Goal: Task Accomplishment & Management: Complete application form

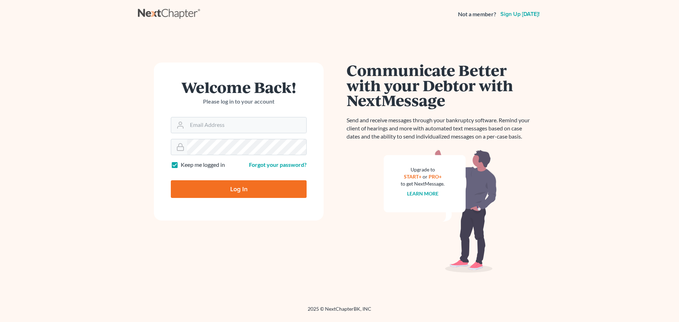
click at [224, 127] on input "Email Address" at bounding box center [246, 125] width 119 height 16
click at [225, 126] on input "Email Address" at bounding box center [246, 125] width 119 height 16
type input "[EMAIL_ADDRESS][DOMAIN_NAME]"
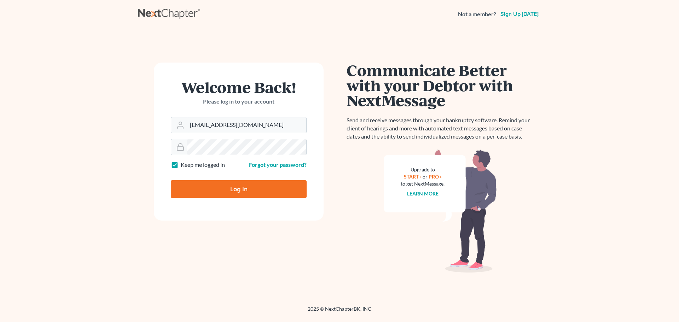
type input "Thinking..."
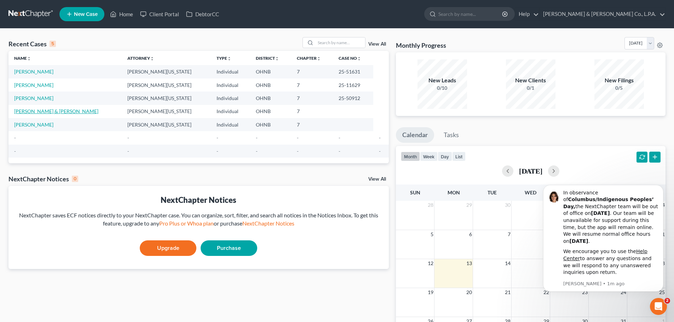
click at [39, 113] on link "[PERSON_NAME] & [PERSON_NAME]" at bounding box center [56, 111] width 84 height 6
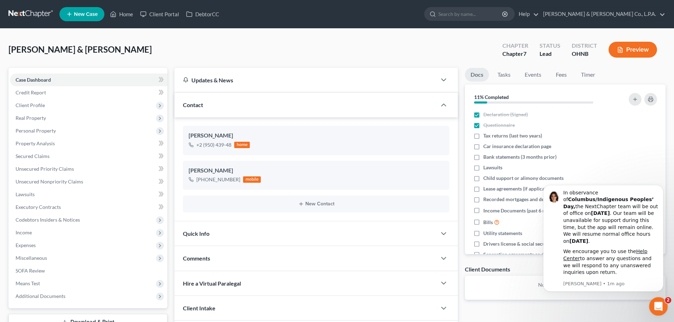
click at [655, 301] on icon "Open Intercom Messenger" at bounding box center [658, 306] width 12 height 12
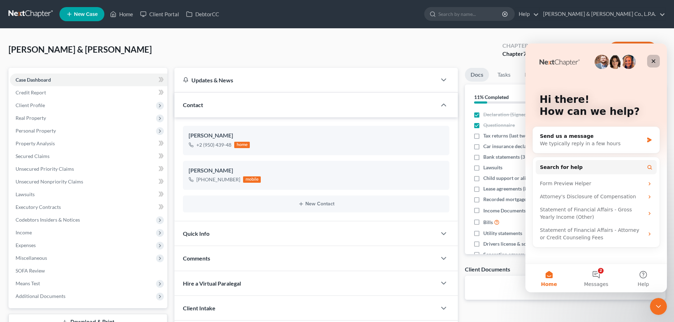
click at [652, 63] on icon "Close" at bounding box center [654, 61] width 4 height 4
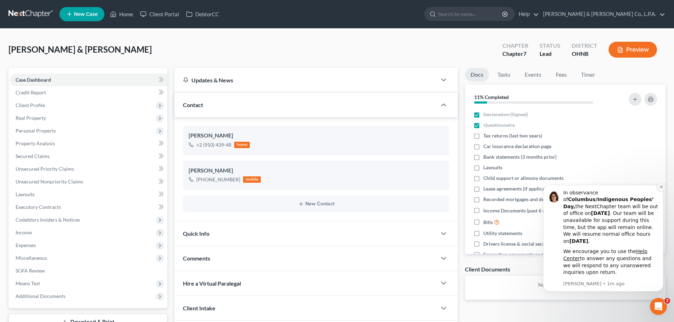
click at [661, 189] on icon "Dismiss notification" at bounding box center [662, 187] width 4 height 4
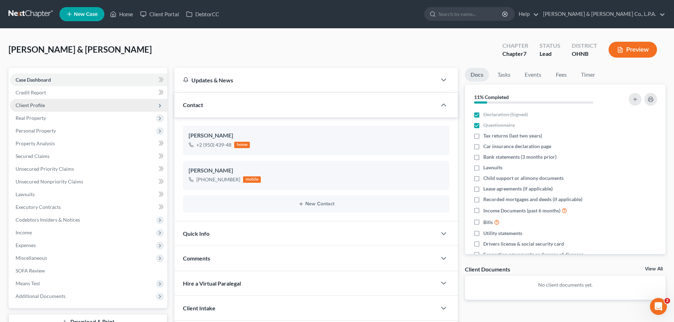
click at [69, 103] on span "Client Profile" at bounding box center [88, 105] width 157 height 13
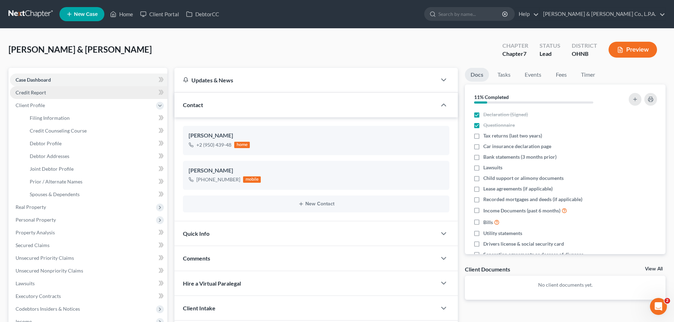
click at [73, 93] on link "Credit Report" at bounding box center [88, 92] width 157 height 13
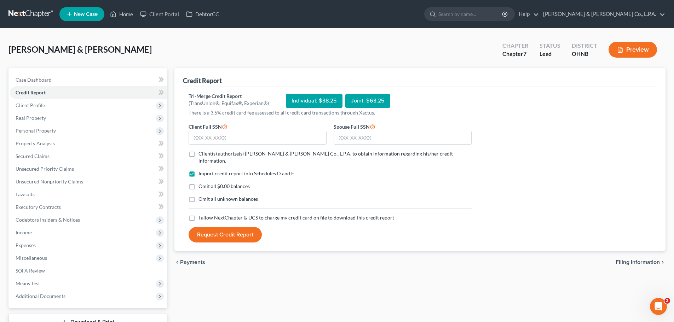
drag, startPoint x: 338, startPoint y: 193, endPoint x: 326, endPoint y: 190, distance: 12.0
click at [338, 196] on div "Omit all unknown balances" at bounding box center [330, 199] width 283 height 7
click at [217, 137] on input "text" at bounding box center [258, 138] width 138 height 14
click at [200, 139] on input "text" at bounding box center [258, 138] width 138 height 14
type input "295-04-3948"
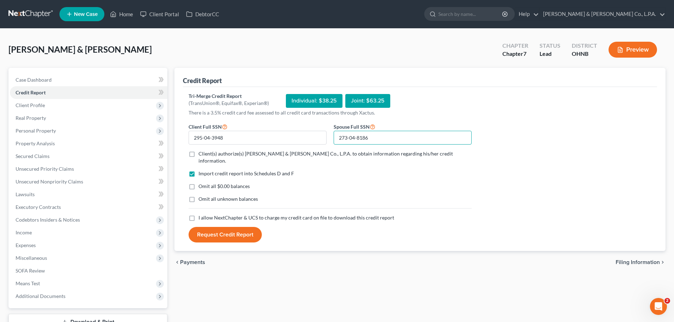
type input "273-04-8186"
click at [263, 157] on span "Client(s) authorize(s) [PERSON_NAME] & [PERSON_NAME] Co., L.P.A. to obtain info…" at bounding box center [326, 157] width 254 height 13
click at [206, 155] on input "Client(s) authorize(s) [PERSON_NAME] & [PERSON_NAME] Co., L.P.A. to obtain info…" at bounding box center [203, 152] width 5 height 5
checkbox input "true"
click at [222, 183] on span "Omit all $0.00 balances" at bounding box center [224, 186] width 51 height 6
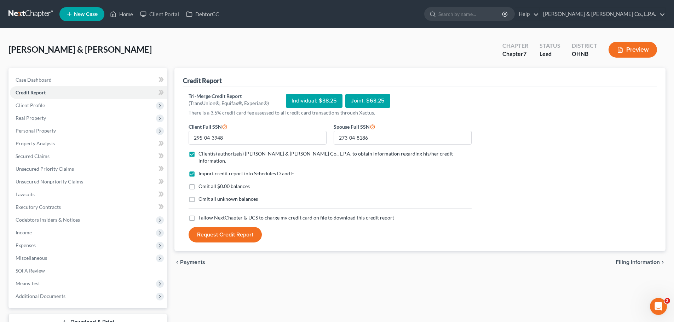
click at [206, 183] on input "Omit all $0.00 balances" at bounding box center [203, 185] width 5 height 5
checkbox input "true"
click at [226, 215] on span "I allow NextChapter & UCS to charge my credit card on file to download this cre…" at bounding box center [297, 218] width 196 height 6
click at [206, 214] on input "I allow NextChapter & UCS to charge my credit card on file to download this cre…" at bounding box center [203, 216] width 5 height 5
checkbox input "true"
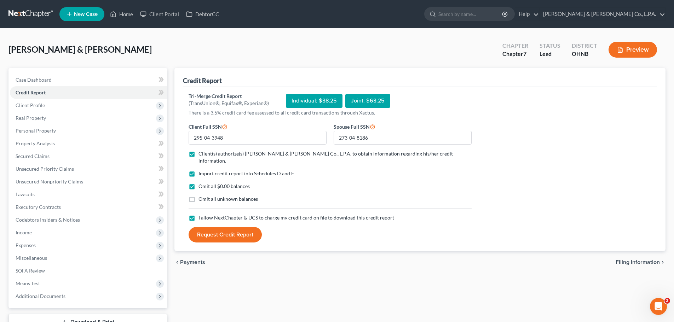
click at [231, 230] on button "Request Credit Report" at bounding box center [225, 235] width 73 height 16
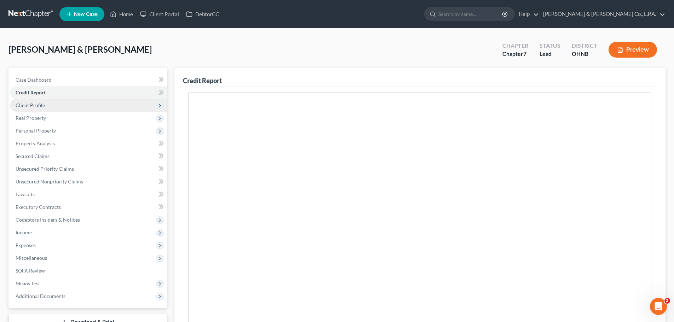
click at [53, 106] on span "Client Profile" at bounding box center [88, 105] width 157 height 13
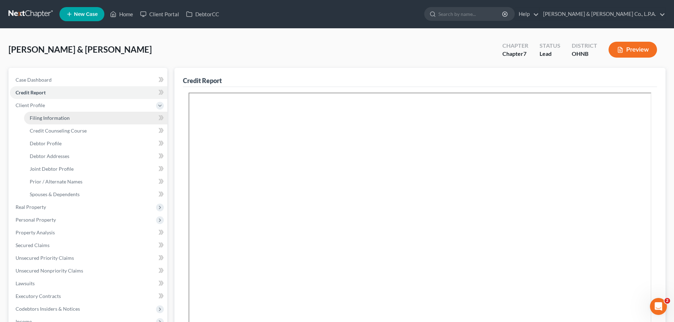
click at [54, 122] on link "Filing Information" at bounding box center [95, 118] width 143 height 13
select select "1"
select select "0"
select select "36"
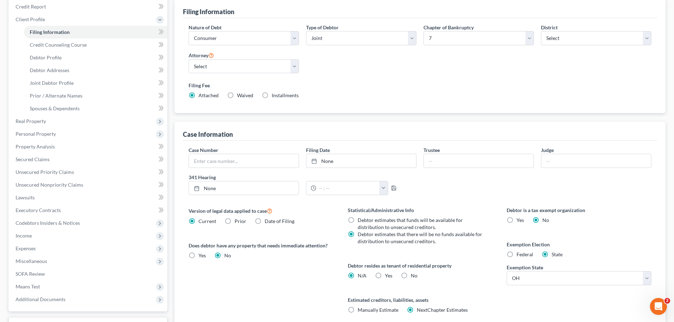
scroll to position [106, 0]
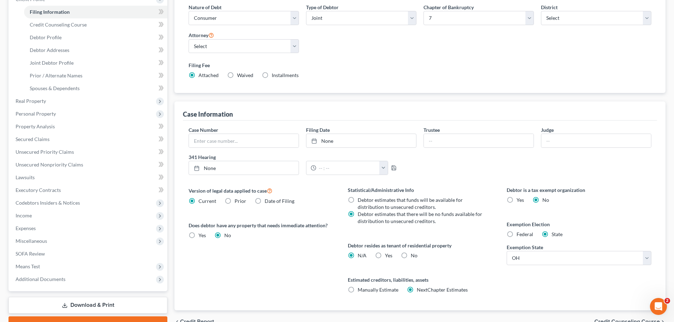
click at [385, 254] on label "Yes Yes" at bounding box center [388, 255] width 7 height 7
click at [388, 254] on input "Yes Yes" at bounding box center [390, 254] width 5 height 5
radio input "true"
radio input "false"
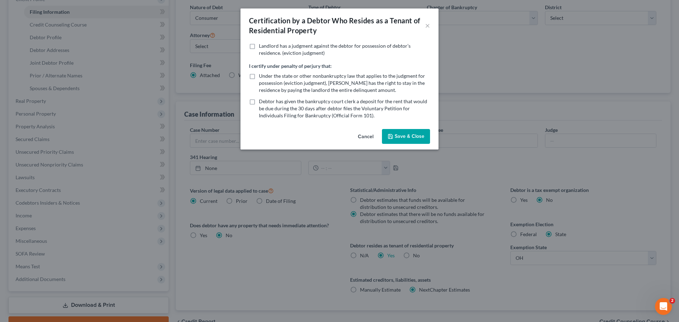
click at [265, 47] on span "Landlord has a judgment against the debtor for possession of debtor’s residence…" at bounding box center [335, 49] width 152 height 13
click at [265, 47] on input "Landlord has a judgment against the debtor for possession of debtor’s residence…" at bounding box center [264, 44] width 5 height 5
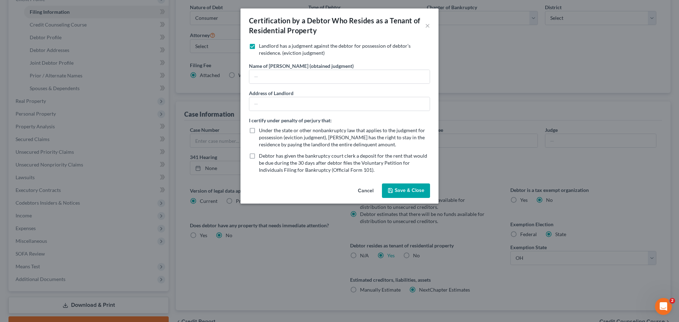
click at [265, 45] on span "Landlord has a judgment against the debtor for possession of debtor’s residence…" at bounding box center [335, 49] width 152 height 13
click at [265, 45] on input "Landlord has a judgment against the debtor for possession of debtor’s residence…" at bounding box center [264, 44] width 5 height 5
checkbox input "false"
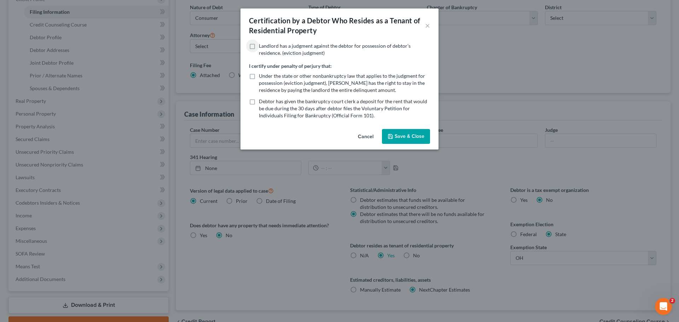
click at [401, 133] on button "Save & Close" at bounding box center [406, 136] width 48 height 15
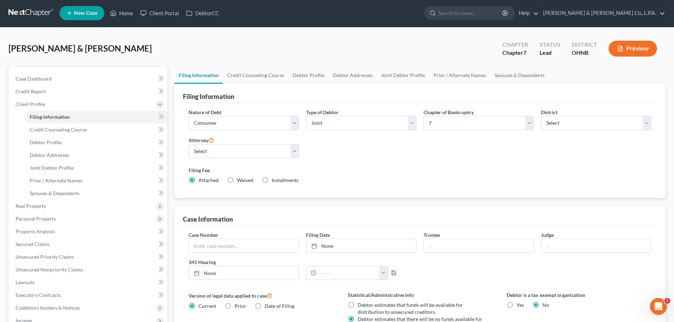
scroll to position [0, 0]
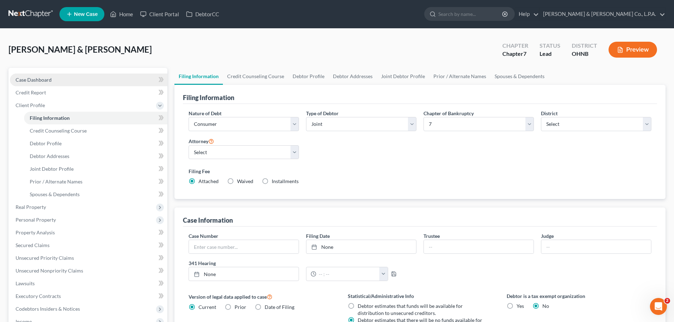
click at [67, 79] on link "Case Dashboard" at bounding box center [88, 80] width 157 height 13
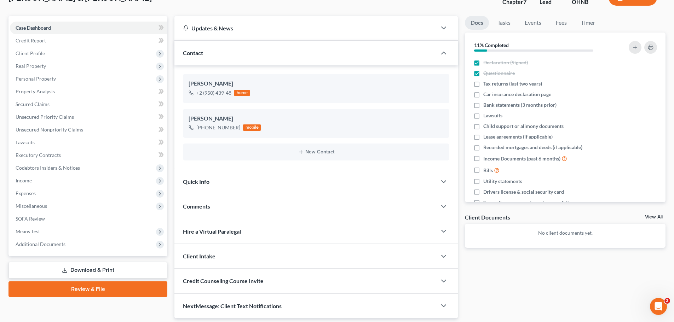
scroll to position [75, 0]
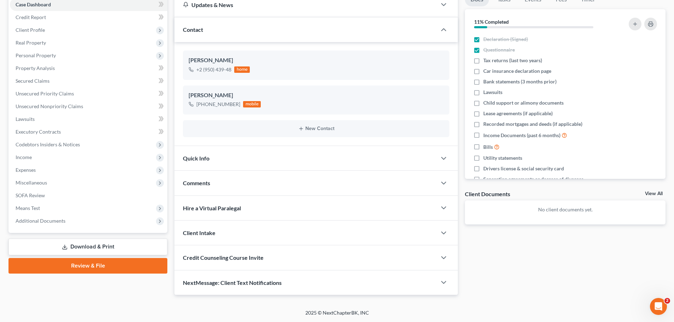
click at [233, 253] on div "Credit Counseling Course Invite" at bounding box center [305, 258] width 262 height 24
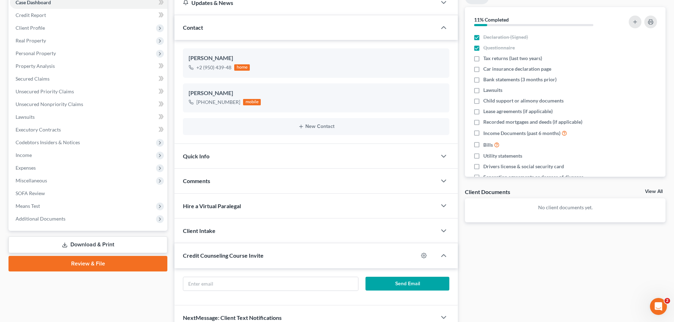
scroll to position [113, 0]
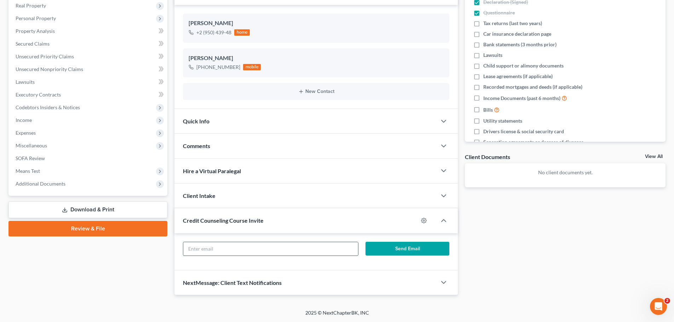
click at [228, 247] on input "text" at bounding box center [270, 248] width 174 height 13
click at [224, 243] on input "text" at bounding box center [270, 248] width 174 height 13
type input "[EMAIL_ADDRESS][DOMAIN_NAME]"
click at [407, 246] on button "Send Email" at bounding box center [408, 249] width 84 height 14
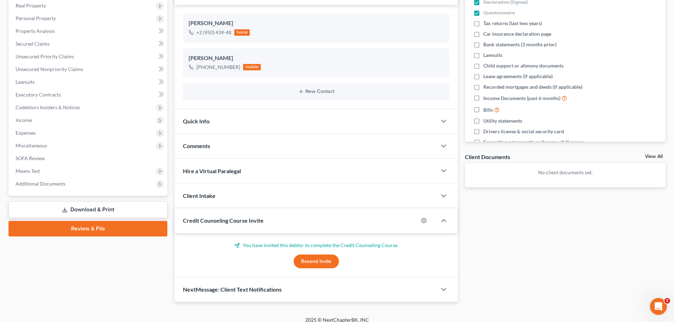
click at [423, 224] on div at bounding box center [427, 220] width 18 height 11
click at [425, 220] on icon "button" at bounding box center [424, 221] width 6 height 6
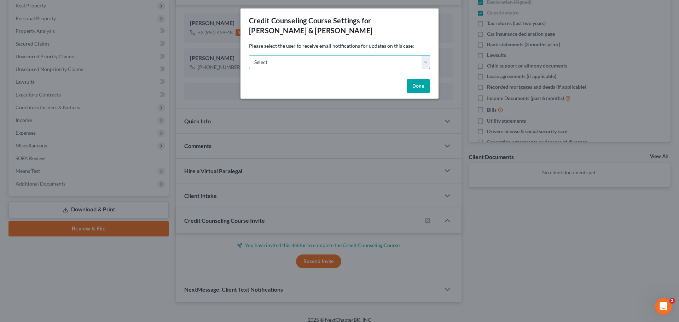
click at [310, 63] on select "[EMAIL_ADDRESS][DOMAIN_NAME] [PERSON_NAME][EMAIL_ADDRESS][DOMAIN_NAME] [PERSON_…" at bounding box center [339, 62] width 181 height 14
select select "0"
click at [249, 55] on select "[EMAIL_ADDRESS][DOMAIN_NAME] [PERSON_NAME][EMAIL_ADDRESS][DOMAIN_NAME] [PERSON_…" at bounding box center [339, 62] width 181 height 14
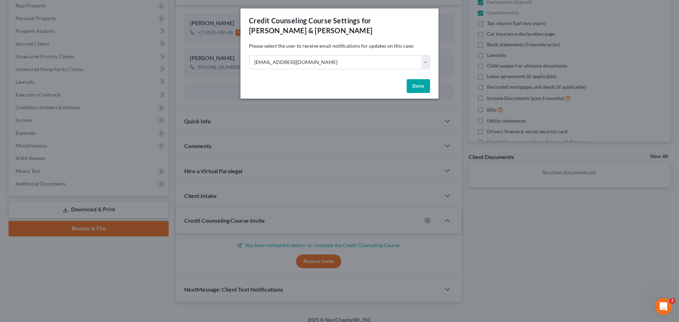
click at [411, 83] on button "Done" at bounding box center [418, 86] width 23 height 14
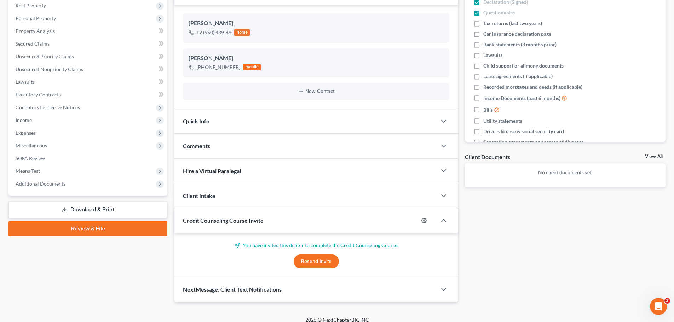
click at [207, 226] on div "Credit Counseling Course Invite" at bounding box center [296, 220] width 244 height 24
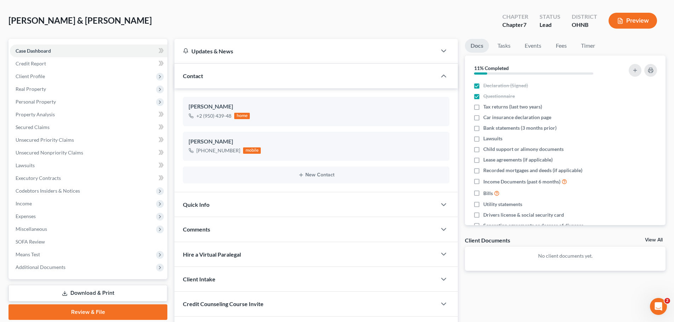
scroll to position [0, 0]
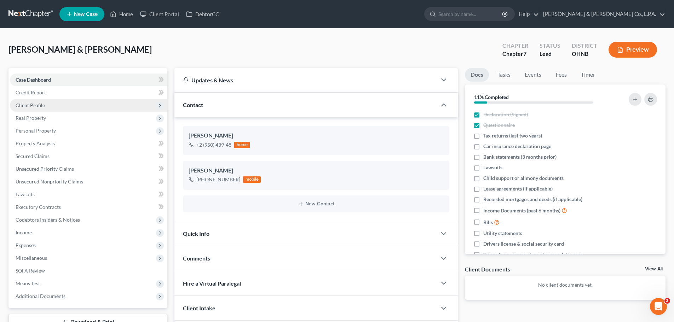
click at [81, 105] on span "Client Profile" at bounding box center [88, 105] width 157 height 13
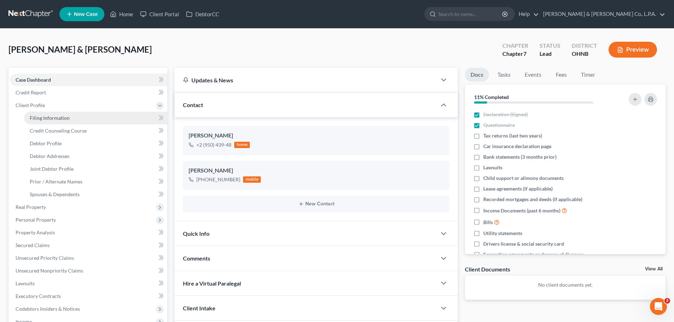
click at [71, 116] on link "Filing Information" at bounding box center [95, 118] width 143 height 13
select select "1"
select select "0"
select select "61"
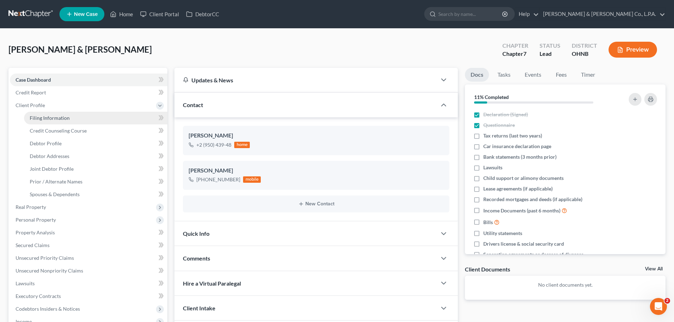
select select "0"
select select "36"
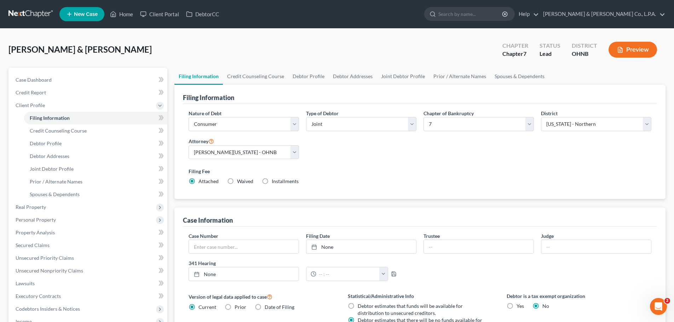
click at [395, 163] on div "Nature of Debt Select Business Consumer Other Nature of Business Select Clearin…" at bounding box center [420, 150] width 470 height 81
click at [253, 75] on link "Credit Counseling Course" at bounding box center [255, 76] width 65 height 17
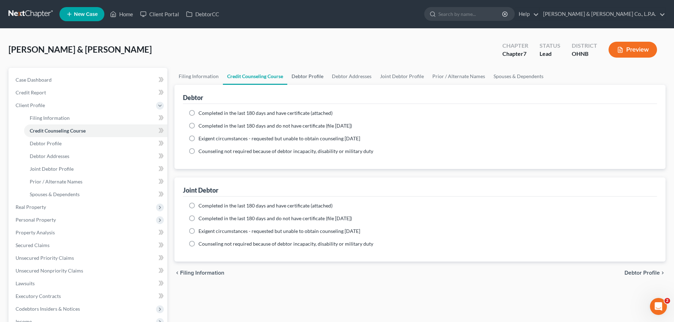
click at [305, 78] on link "Debtor Profile" at bounding box center [307, 76] width 40 height 17
select select "1"
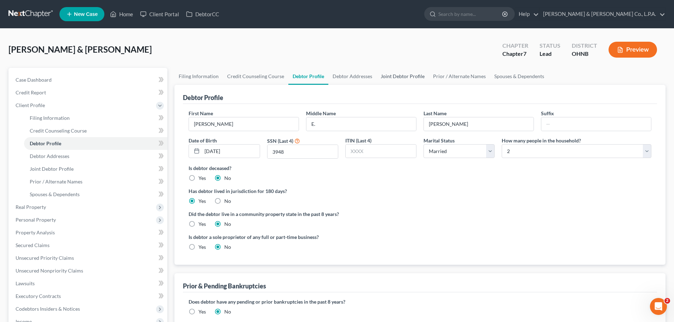
click at [396, 76] on link "Joint Debtor Profile" at bounding box center [403, 76] width 52 height 17
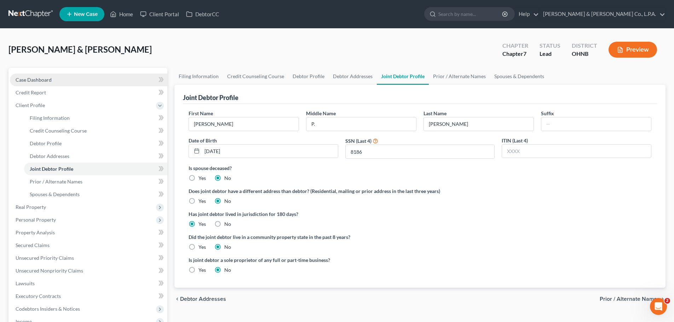
click at [34, 74] on link "Case Dashboard" at bounding box center [88, 80] width 157 height 13
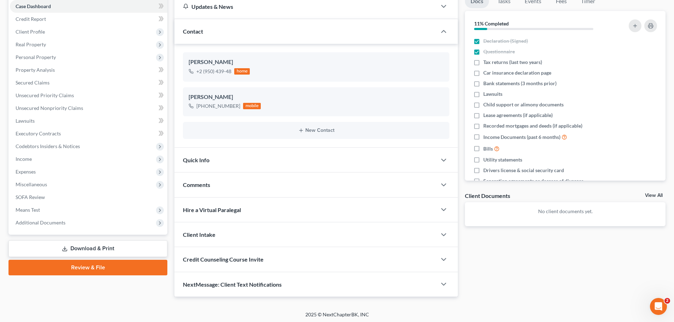
scroll to position [75, 0]
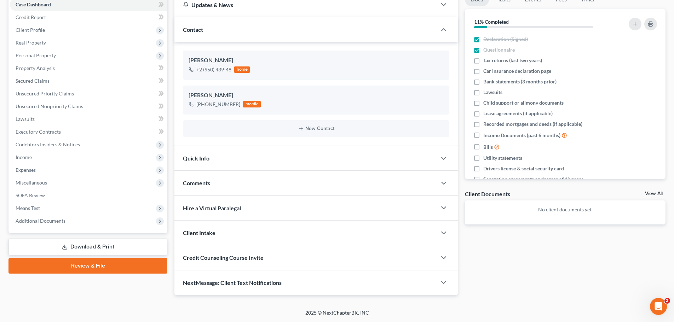
click at [251, 258] on span "Credit Counseling Course Invite" at bounding box center [223, 257] width 81 height 7
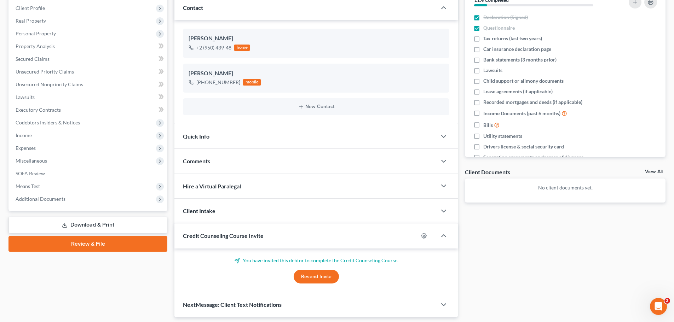
scroll to position [120, 0]
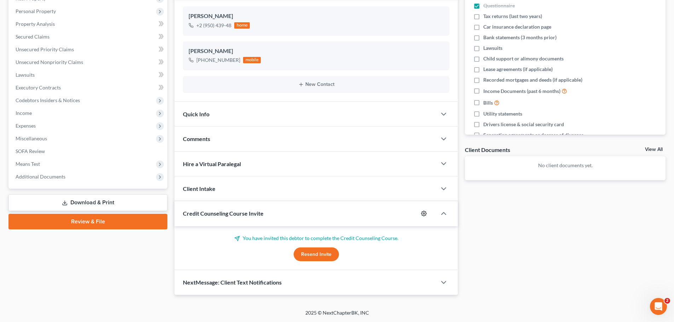
click at [425, 215] on icon "button" at bounding box center [424, 214] width 6 height 6
select select "0"
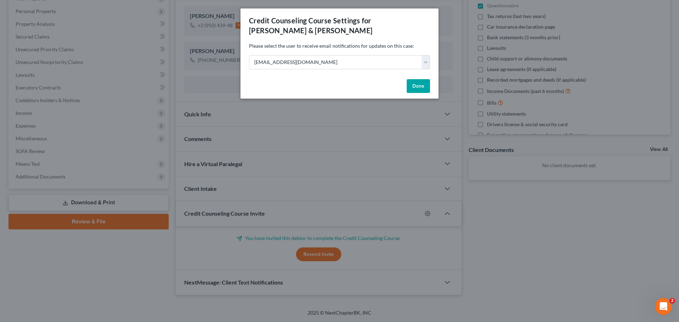
click at [415, 83] on button "Done" at bounding box center [418, 86] width 23 height 14
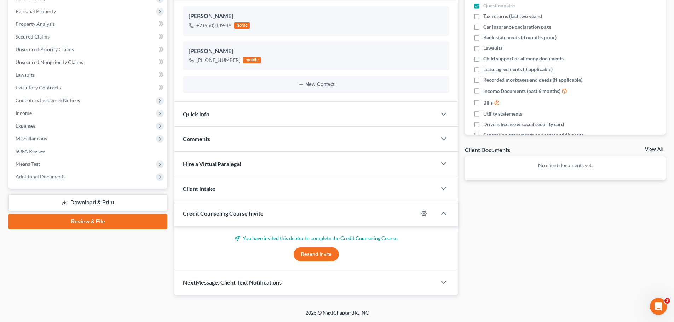
drag, startPoint x: 546, startPoint y: 246, endPoint x: 446, endPoint y: 223, distance: 103.3
click at [547, 246] on div "Docs Tasks Events Fees Timer 11% Completed Nothing here yet! Declaration (Signe…" at bounding box center [565, 121] width 208 height 347
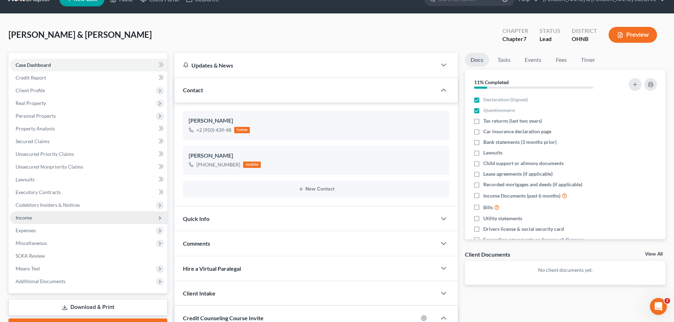
scroll to position [0, 0]
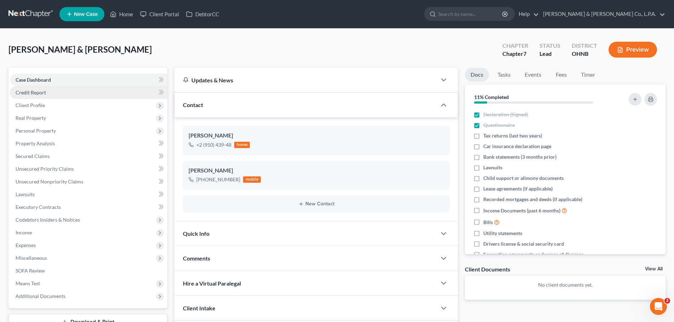
click at [57, 90] on link "Credit Report" at bounding box center [88, 92] width 157 height 13
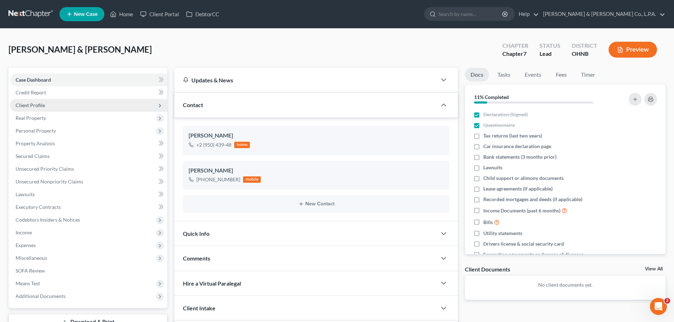
click at [59, 105] on span "Client Profile" at bounding box center [88, 105] width 157 height 13
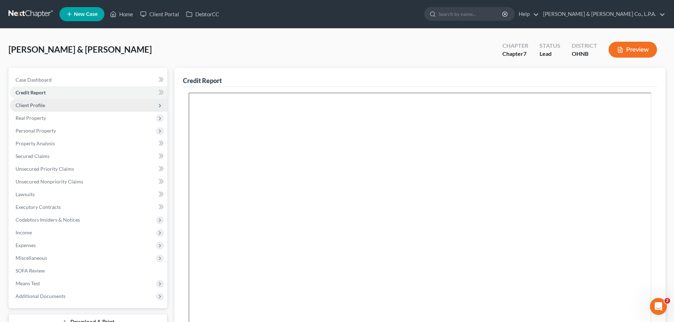
click at [64, 105] on span "Client Profile" at bounding box center [88, 105] width 157 height 13
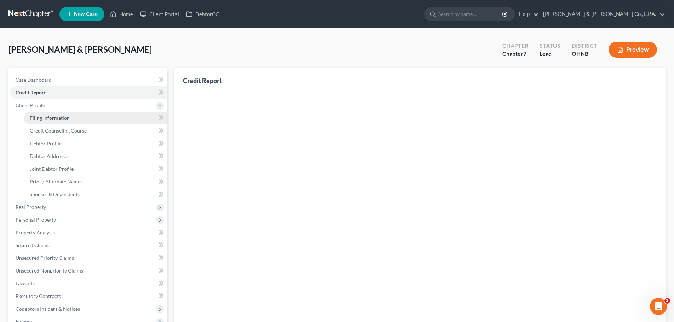
click at [64, 118] on span "Filing Information" at bounding box center [50, 118] width 40 height 6
select select "1"
select select "0"
select select "61"
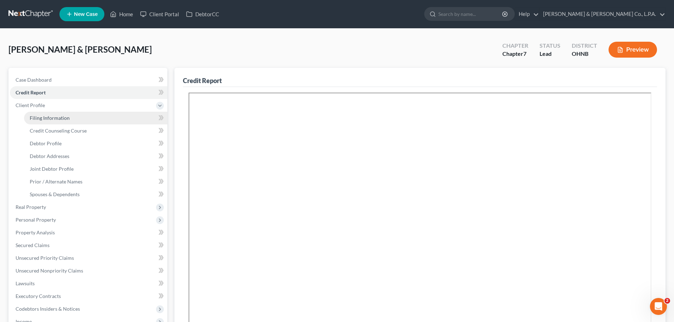
select select "0"
select select "36"
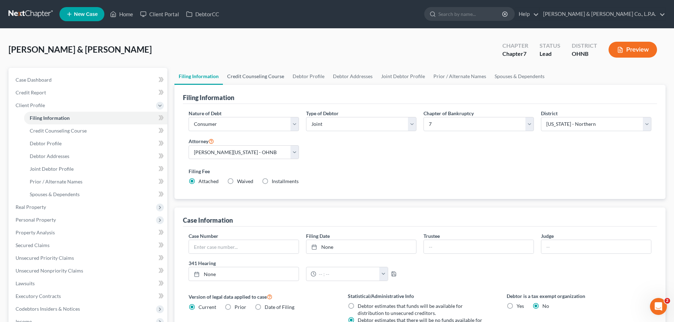
click at [258, 78] on link "Credit Counseling Course" at bounding box center [255, 76] width 65 height 17
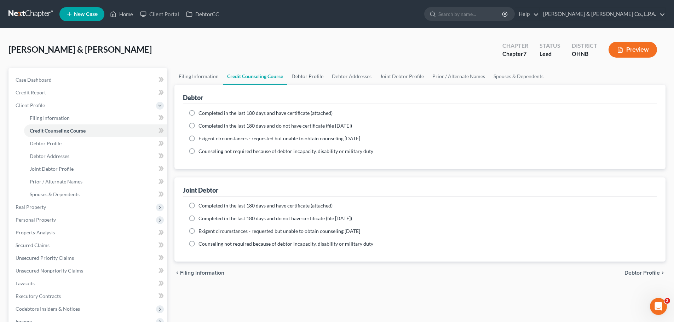
click at [315, 73] on link "Debtor Profile" at bounding box center [307, 76] width 40 height 17
select select "1"
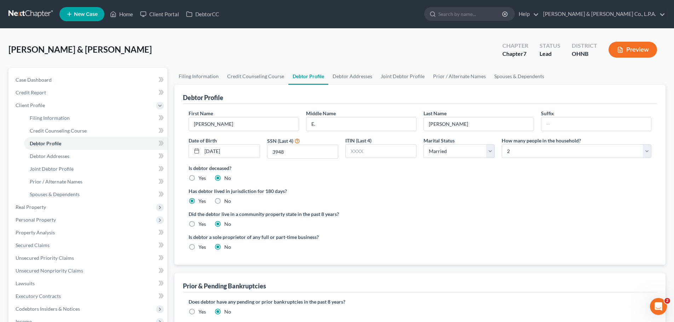
drag, startPoint x: 249, startPoint y: 266, endPoint x: 252, endPoint y: 263, distance: 4.3
drag, startPoint x: 252, startPoint y: 263, endPoint x: 227, endPoint y: 263, distance: 25.5
click at [227, 263] on div "First Name [PERSON_NAME] Middle Name E. Last Name [PERSON_NAME] Suffix Date of …" at bounding box center [420, 184] width 474 height 161
click at [343, 78] on link "Debtor Addresses" at bounding box center [352, 76] width 48 height 17
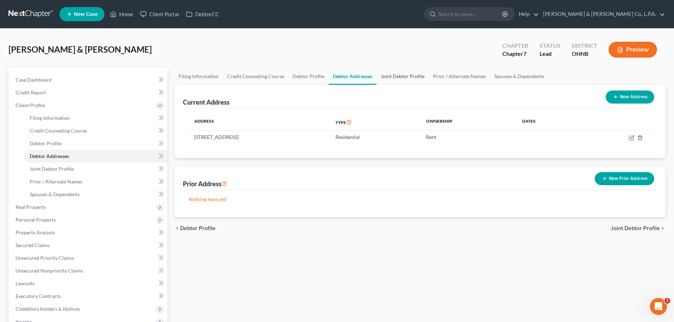
click at [404, 76] on link "Joint Debtor Profile" at bounding box center [403, 76] width 52 height 17
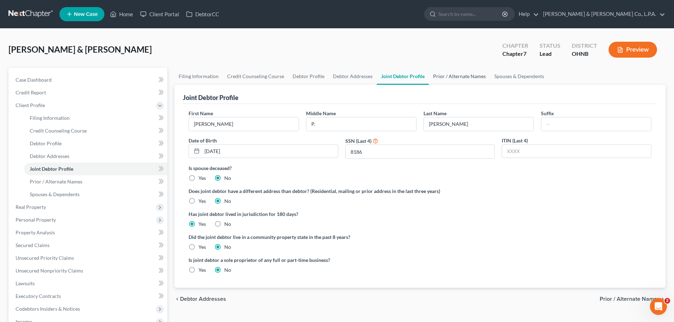
click at [438, 78] on link "Prior / Alternate Names" at bounding box center [459, 76] width 61 height 17
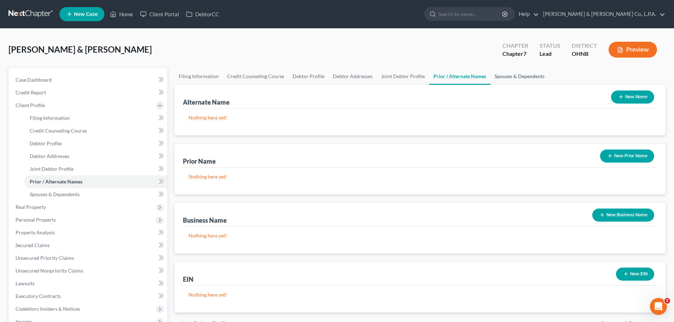
click at [524, 74] on link "Spouses & Dependents" at bounding box center [519, 76] width 58 height 17
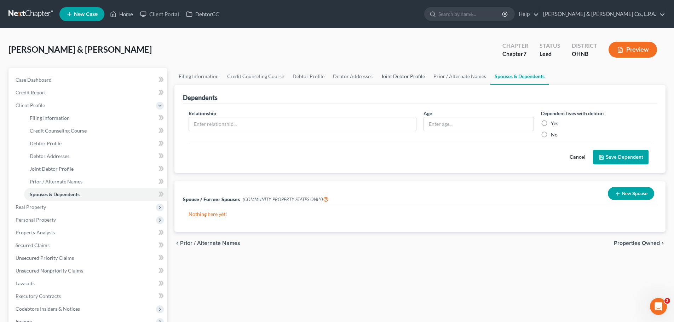
click at [397, 77] on link "Joint Debtor Profile" at bounding box center [403, 76] width 52 height 17
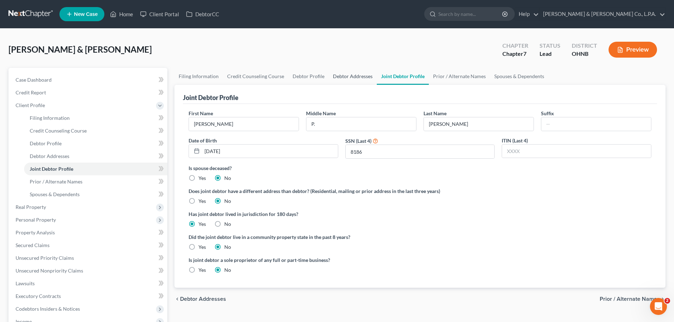
click at [355, 77] on link "Debtor Addresses" at bounding box center [353, 76] width 48 height 17
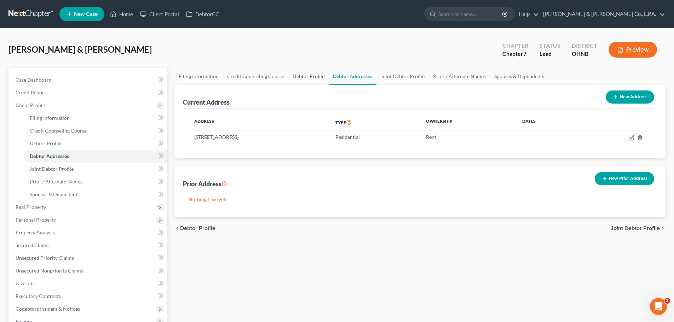
click at [306, 76] on link "Debtor Profile" at bounding box center [308, 76] width 40 height 17
select select "1"
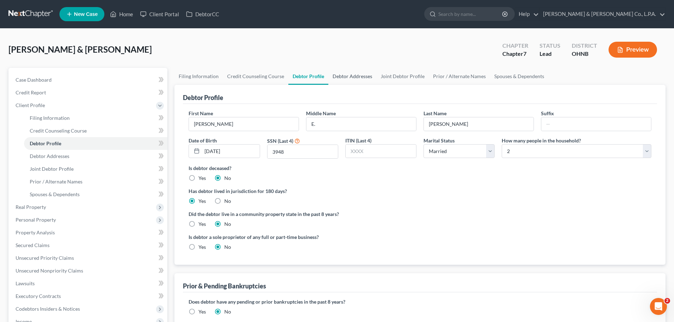
click at [357, 78] on link "Debtor Addresses" at bounding box center [352, 76] width 48 height 17
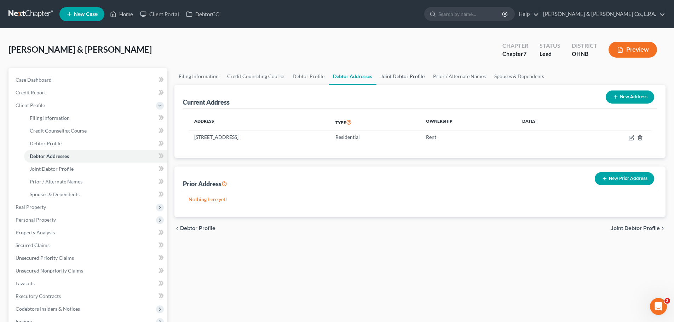
click at [412, 79] on link "Joint Debtor Profile" at bounding box center [403, 76] width 52 height 17
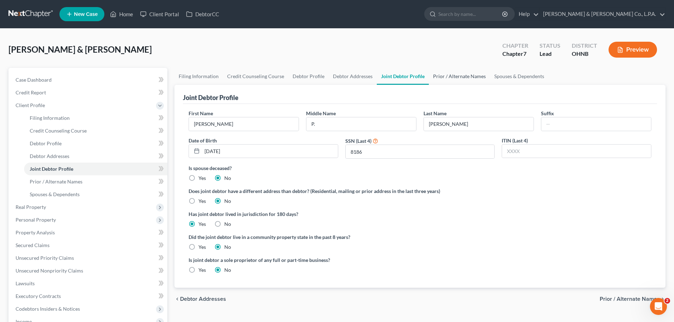
click at [450, 79] on link "Prior / Alternate Names" at bounding box center [459, 76] width 61 height 17
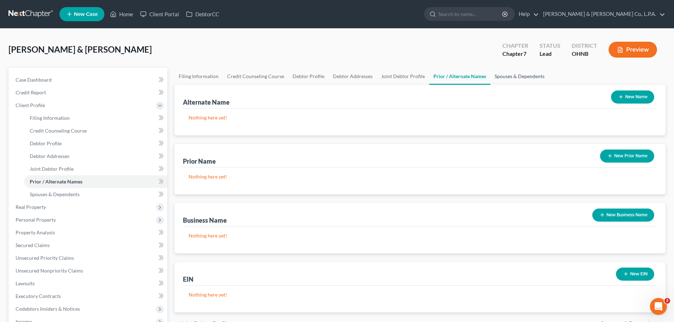
click at [497, 77] on link "Spouses & Dependents" at bounding box center [519, 76] width 58 height 17
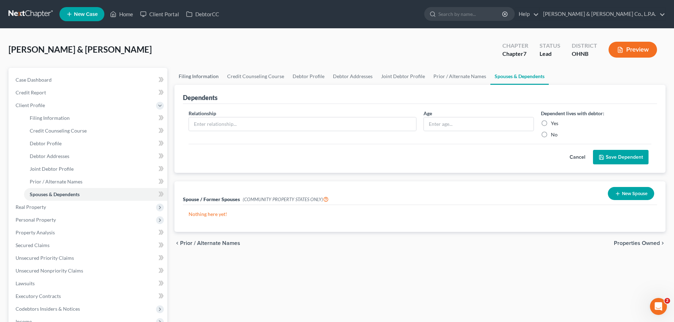
click at [201, 78] on link "Filing Information" at bounding box center [198, 76] width 48 height 17
select select "1"
select select "0"
select select "61"
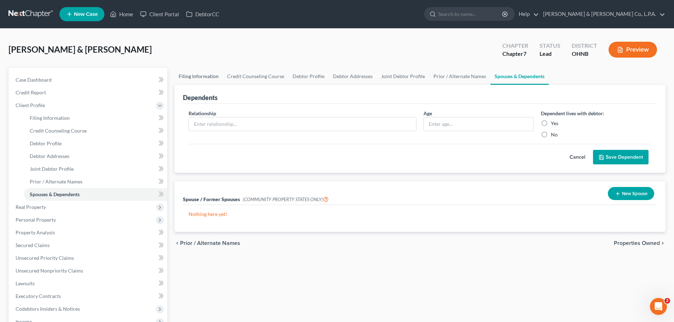
select select "0"
select select "36"
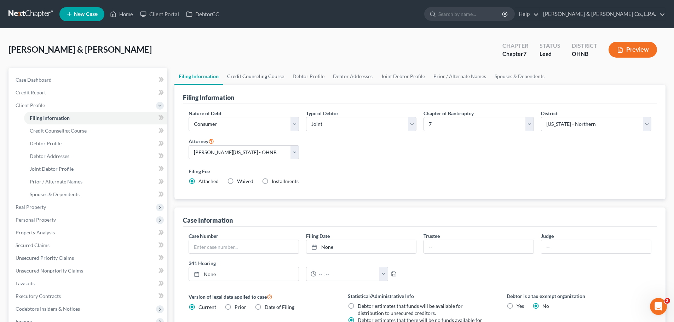
click at [241, 75] on link "Credit Counseling Course" at bounding box center [255, 76] width 65 height 17
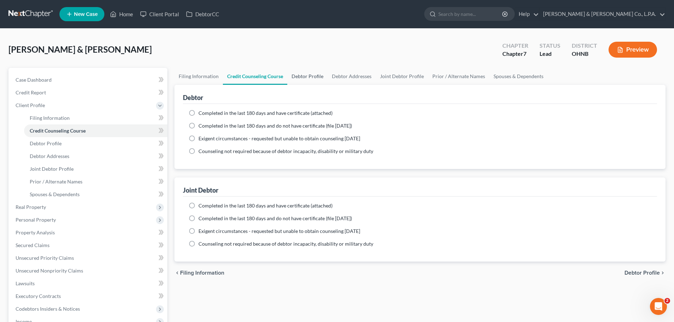
click at [317, 76] on link "Debtor Profile" at bounding box center [307, 76] width 40 height 17
select select "1"
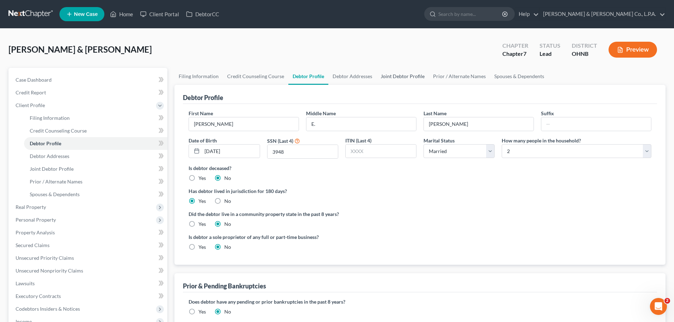
click at [404, 75] on link "Joint Debtor Profile" at bounding box center [403, 76] width 52 height 17
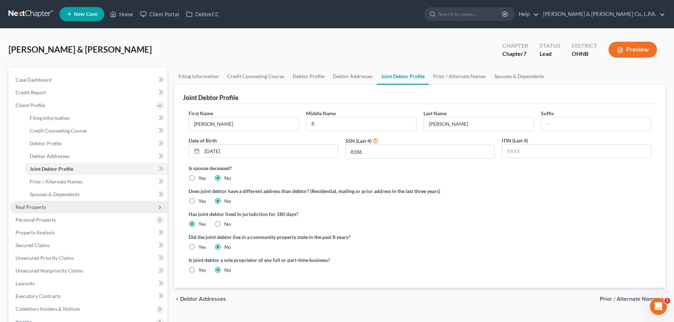
click at [42, 206] on span "Real Property" at bounding box center [31, 207] width 30 height 6
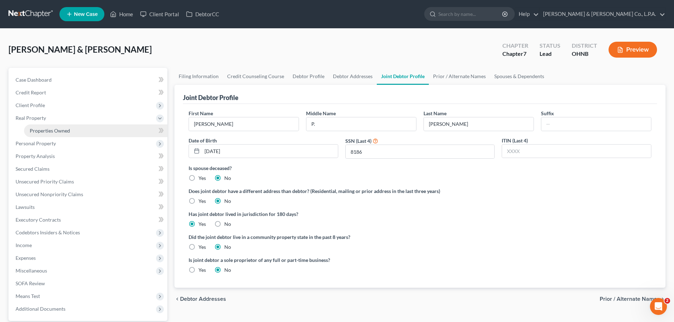
click at [52, 131] on span "Properties Owned" at bounding box center [50, 131] width 40 height 6
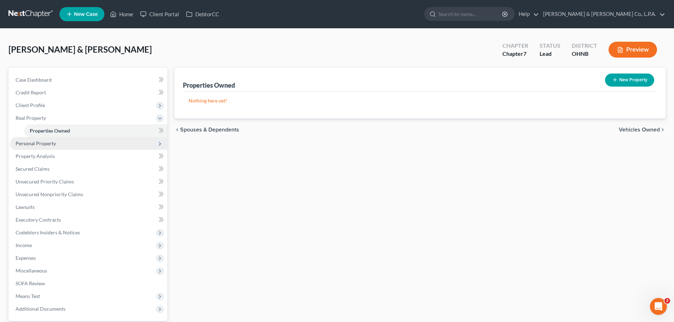
click at [53, 146] on span "Personal Property" at bounding box center [36, 143] width 40 height 6
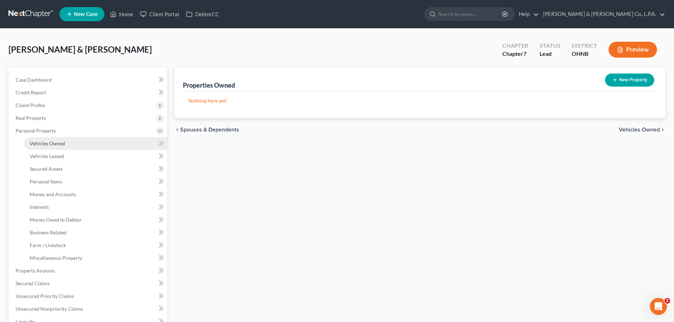
click at [107, 146] on link "Vehicles Owned" at bounding box center [95, 143] width 143 height 13
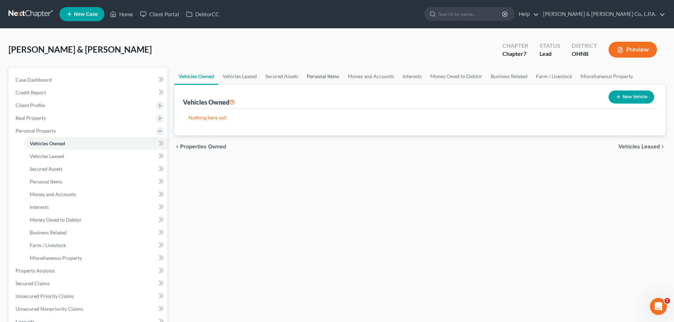
click at [317, 77] on link "Personal Items" at bounding box center [323, 76] width 41 height 17
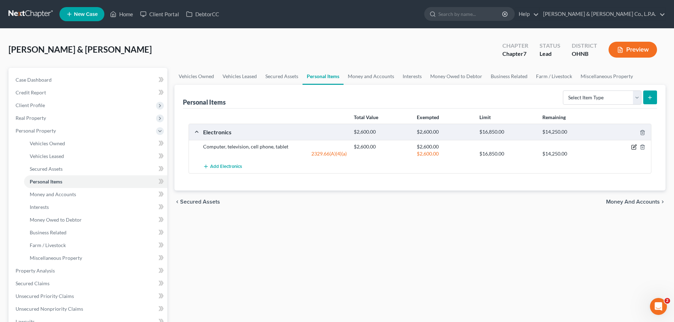
click at [632, 148] on icon "button" at bounding box center [634, 147] width 6 height 6
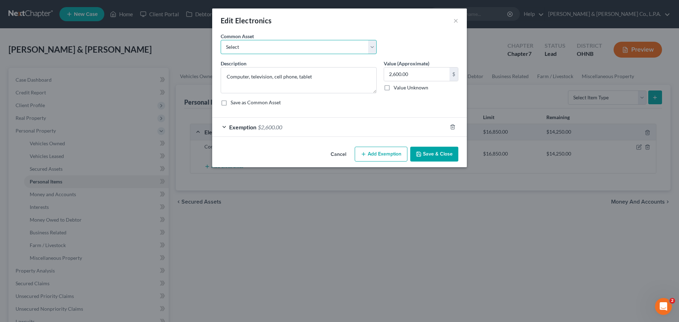
click at [280, 40] on select "Select Computer, television, cell phone, tablet" at bounding box center [299, 47] width 156 height 14
click at [279, 51] on select "Select Computer, television, cell phone, tablet" at bounding box center [299, 47] width 156 height 14
select select "0"
click at [221, 40] on select "Select Computer, television, cell phone, tablet" at bounding box center [299, 47] width 156 height 14
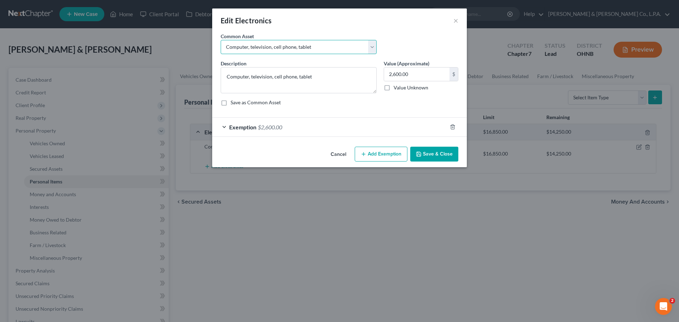
type input "1,000.00"
click at [406, 73] on input "1,000.00" at bounding box center [416, 74] width 65 height 13
click at [259, 121] on div "Exemption $2,600.00" at bounding box center [329, 127] width 235 height 19
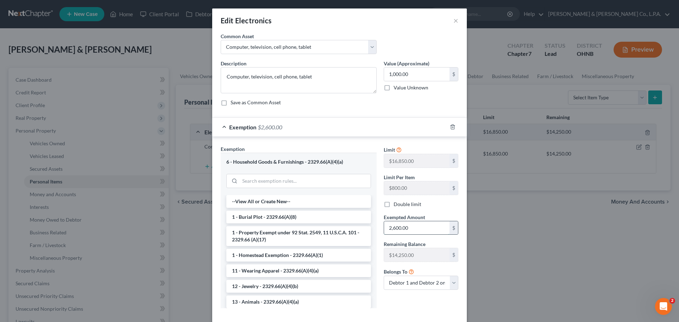
click at [402, 231] on input "2,600.00" at bounding box center [416, 228] width 65 height 13
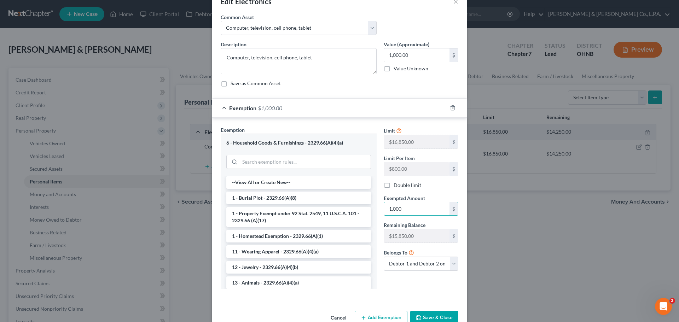
scroll to position [36, 0]
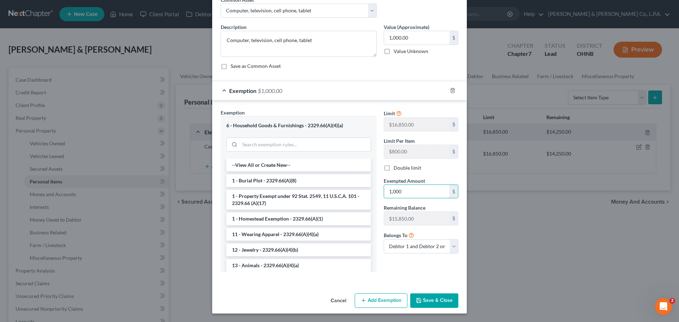
type input "1,000"
click at [430, 298] on button "Save & Close" at bounding box center [435, 301] width 48 height 15
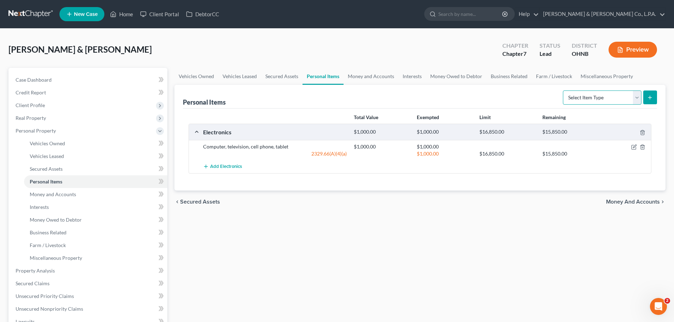
click at [621, 97] on select "Select Item Type Clothing Collectibles Of Value Electronics Firearms Household …" at bounding box center [602, 98] width 79 height 14
select select "clothing"
click at [564, 91] on select "Select Item Type Clothing Collectibles Of Value Electronics Firearms Household …" at bounding box center [602, 98] width 79 height 14
click at [653, 100] on button "submit" at bounding box center [650, 98] width 14 height 14
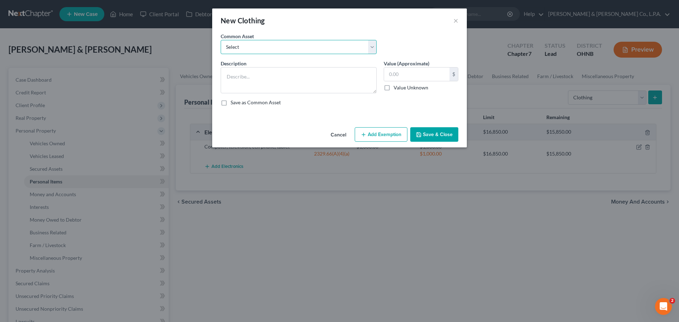
click at [274, 48] on select "Select Everyday wearing apparel" at bounding box center [299, 47] width 156 height 14
select select "0"
click at [221, 40] on select "Select Everyday wearing apparel" at bounding box center [299, 47] width 156 height 14
type textarea "Everyday wearing apparel"
click at [418, 72] on input "500.00" at bounding box center [416, 74] width 65 height 13
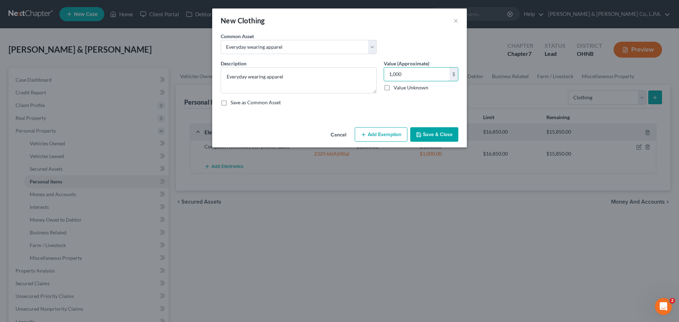
type input "1,000"
click at [372, 133] on button "Add Exemption" at bounding box center [381, 134] width 53 height 15
select select "2"
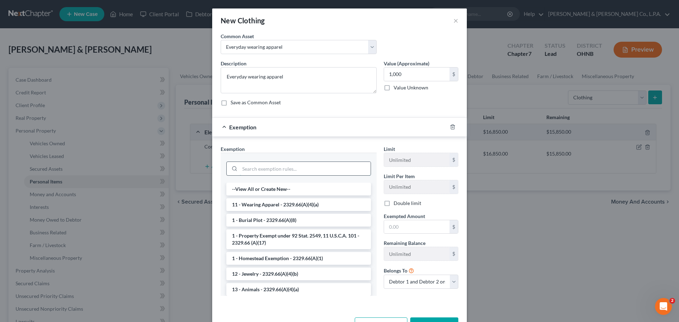
click at [278, 168] on input "search" at bounding box center [305, 168] width 131 height 13
click at [292, 207] on li "11 - Wearing Apparel - 2329.66(A)(4)(a)" at bounding box center [298, 205] width 145 height 13
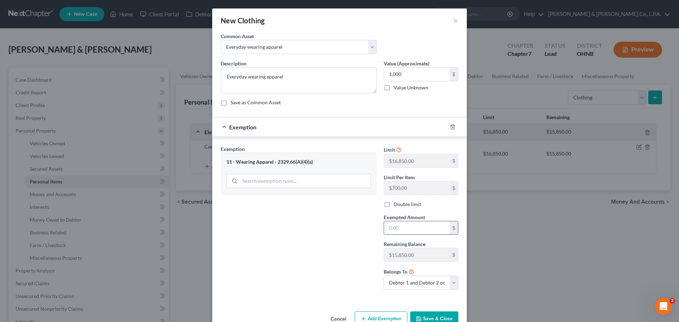
click at [405, 224] on input "text" at bounding box center [416, 228] width 65 height 13
type input "4"
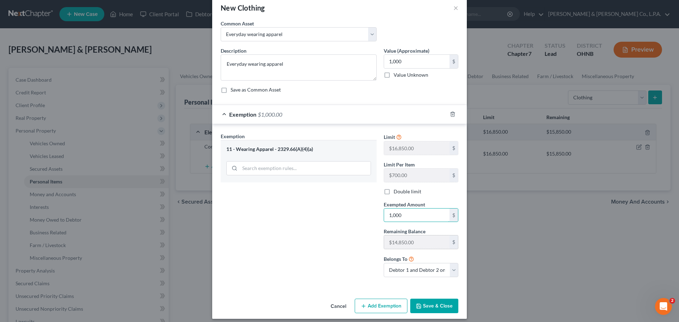
scroll to position [18, 0]
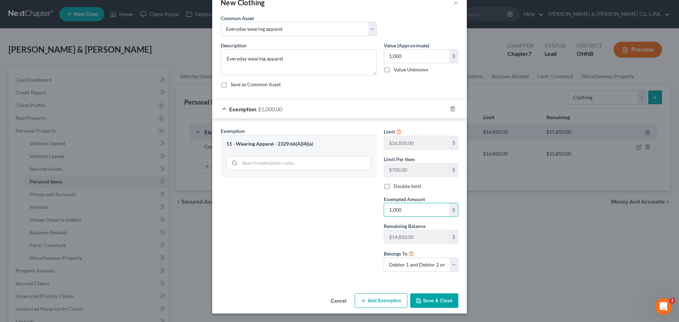
type input "1,000"
click at [429, 291] on div "Cancel Add Exemption Save & Close" at bounding box center [339, 302] width 255 height 23
click at [434, 302] on button "Save & Close" at bounding box center [435, 301] width 48 height 15
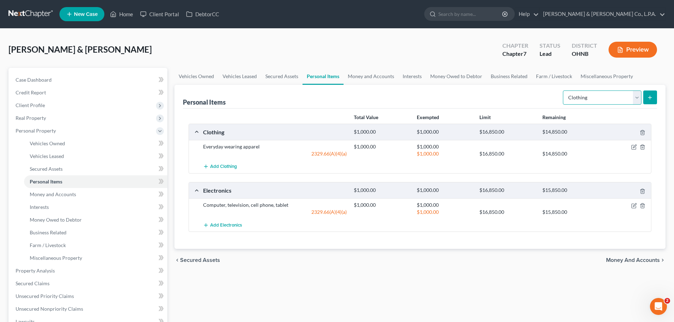
click at [604, 104] on select "Select Item Type Clothing Collectibles Of Value Electronics Firearms Household …" at bounding box center [602, 98] width 79 height 14
select select "household_goods"
click at [564, 91] on select "Select Item Type Clothing Collectibles Of Value Electronics Firearms Household …" at bounding box center [602, 98] width 79 height 14
click at [646, 97] on button "submit" at bounding box center [650, 98] width 14 height 14
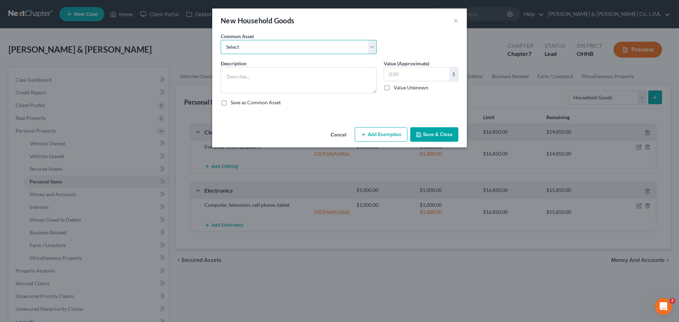
click at [279, 42] on select "Select Living room, dining room, and bedroom furniture & appliances" at bounding box center [299, 47] width 156 height 14
select select "0"
click at [221, 40] on select "Select Living room, dining room, and bedroom furniture & appliances" at bounding box center [299, 47] width 156 height 14
type textarea "Living room, dining room, and bedroom furniture & appliances"
type input "3,500.00"
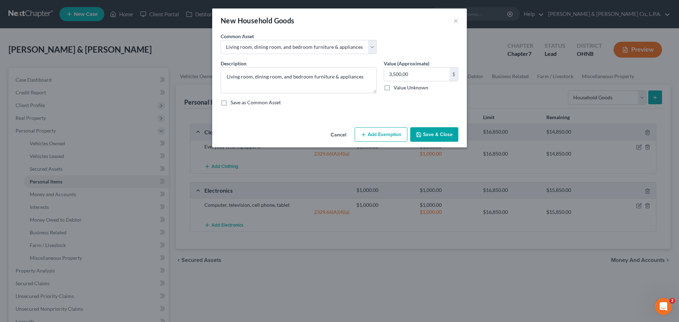
click at [368, 139] on button "Add Exemption" at bounding box center [381, 134] width 53 height 15
select select "2"
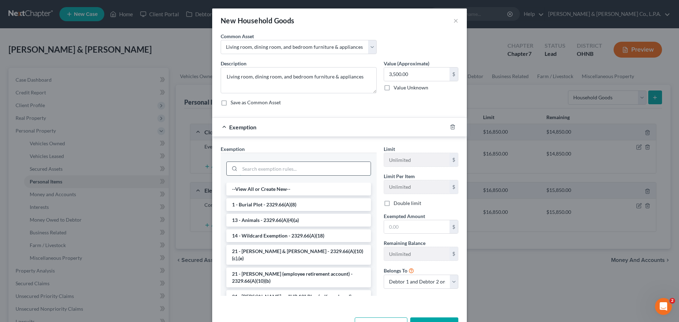
click at [277, 174] on input "search" at bounding box center [305, 168] width 131 height 13
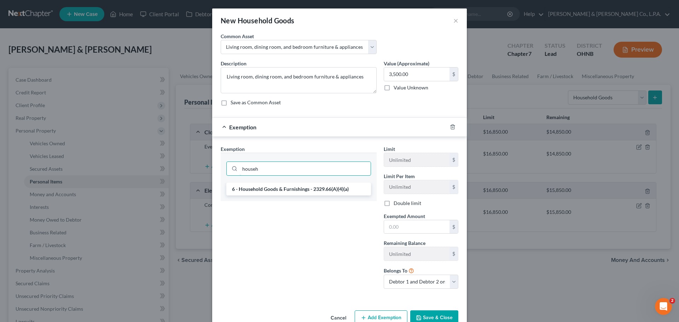
type input "househ"
click at [298, 190] on li "6 - Household Goods & Furnishings - 2329.66(A)(4)(a)" at bounding box center [298, 189] width 145 height 13
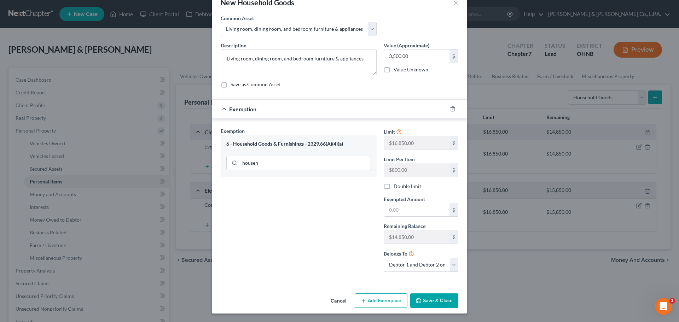
click at [401, 200] on span "Exempted Amount" at bounding box center [404, 199] width 41 height 6
click at [402, 208] on input "text" at bounding box center [416, 209] width 65 height 13
type input "3,000"
click at [432, 305] on button "Save & Close" at bounding box center [435, 301] width 48 height 15
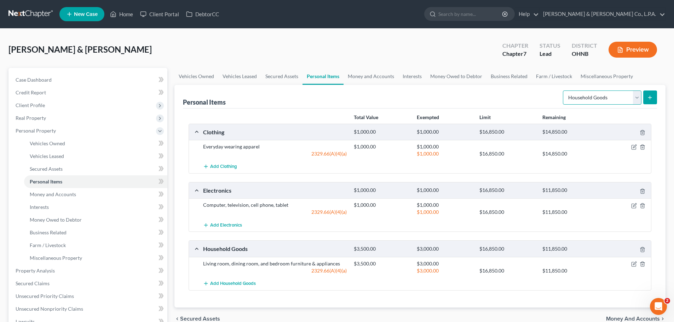
click at [613, 99] on select "Select Item Type Clothing Collectibles Of Value Electronics Firearms Household …" at bounding box center [602, 98] width 79 height 14
select select "jewelry"
click at [564, 91] on select "Select Item Type Clothing Collectibles Of Value Electronics Firearms Household …" at bounding box center [602, 98] width 79 height 14
click at [656, 97] on button "submit" at bounding box center [650, 98] width 14 height 14
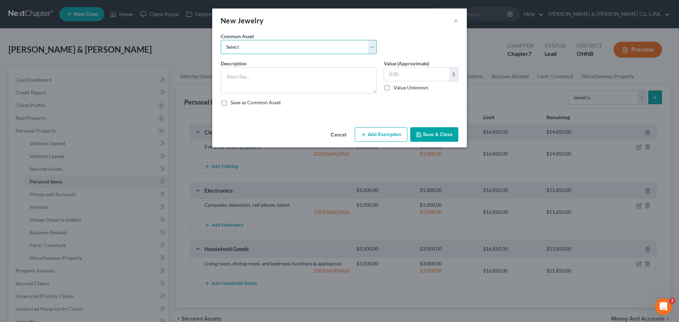
drag, startPoint x: 281, startPoint y: 49, endPoint x: 282, endPoint y: 54, distance: 5.2
click at [281, 49] on select "Select Wedding Ring Miscellaneous costume jewelry" at bounding box center [299, 47] width 156 height 14
select select "1"
click at [221, 40] on select "Select Wedding Ring Miscellaneous costume jewelry" at bounding box center [299, 47] width 156 height 14
type textarea "Miscellaneous costume jewelry"
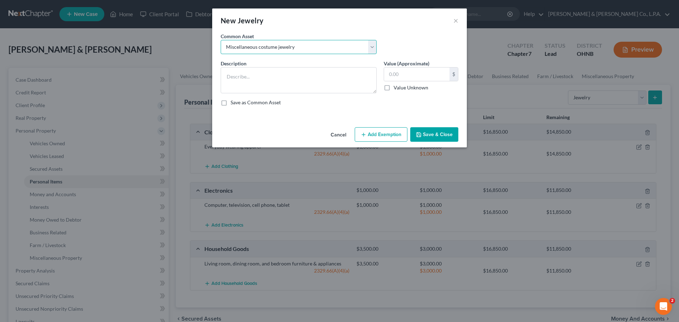
type input "50.00"
click at [435, 74] on input "50.00" at bounding box center [416, 74] width 65 height 13
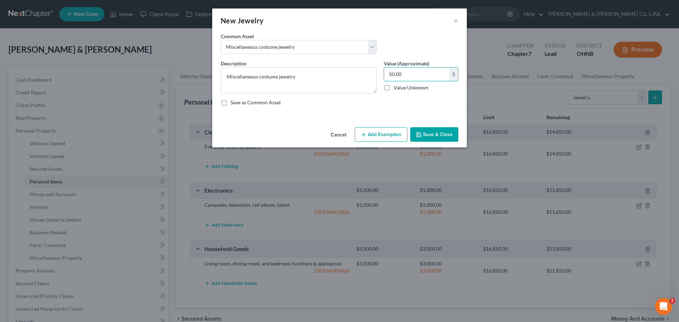
click at [382, 138] on button "Add Exemption" at bounding box center [381, 134] width 53 height 15
select select "2"
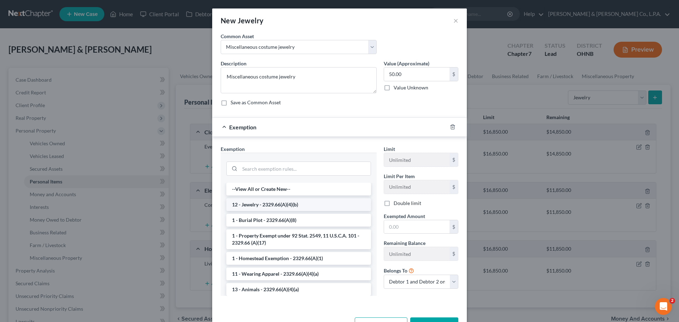
click at [292, 205] on li "12 - Jewelry - 2329.66(A)(4)(b)" at bounding box center [298, 205] width 145 height 13
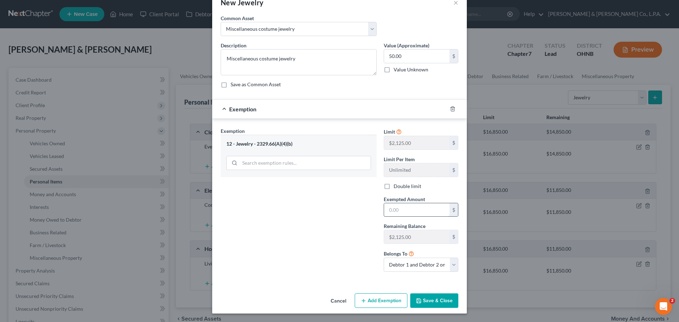
click at [412, 208] on input "text" at bounding box center [416, 209] width 65 height 13
type input "50"
click at [429, 265] on select "Debtor 1 only Debtor 2 only Debtor 1 and Debtor 2 only" at bounding box center [421, 265] width 75 height 14
select select "0"
click at [384, 258] on select "Debtor 1 only Debtor 2 only Debtor 1 and Debtor 2 only" at bounding box center [421, 265] width 75 height 14
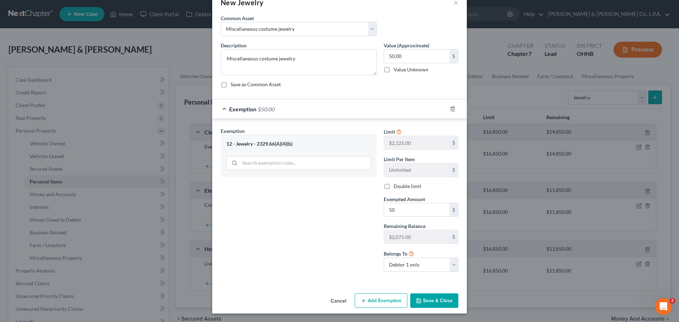
click at [436, 303] on button "Save & Close" at bounding box center [435, 301] width 48 height 15
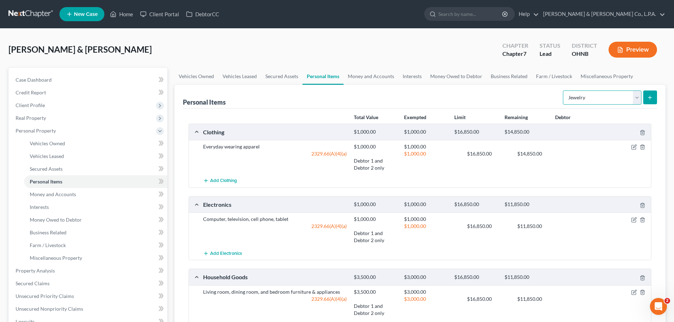
drag, startPoint x: 592, startPoint y: 94, endPoint x: 596, endPoint y: 95, distance: 4.4
click at [596, 96] on select "Select Item Type Clothing Collectibles Of Value Electronics Firearms Household …" at bounding box center [602, 98] width 79 height 14
drag, startPoint x: 367, startPoint y: 94, endPoint x: 367, endPoint y: 83, distance: 11.0
click at [367, 94] on div "Personal Items Select Item Type Clothing Collectibles Of Value Electronics Fire…" at bounding box center [420, 97] width 474 height 24
click at [367, 78] on link "Money and Accounts" at bounding box center [371, 76] width 55 height 17
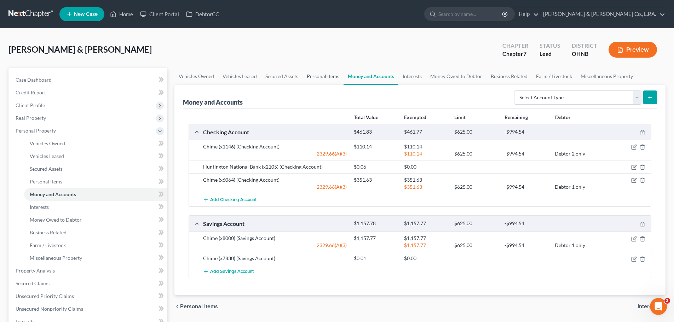
click at [320, 82] on link "Personal Items" at bounding box center [323, 76] width 41 height 17
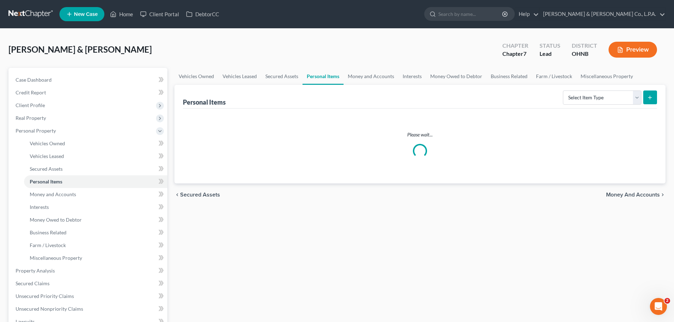
click at [538, 103] on div "Personal Items Select Item Type Clothing Collectibles Of Value Electronics Fire…" at bounding box center [420, 97] width 474 height 24
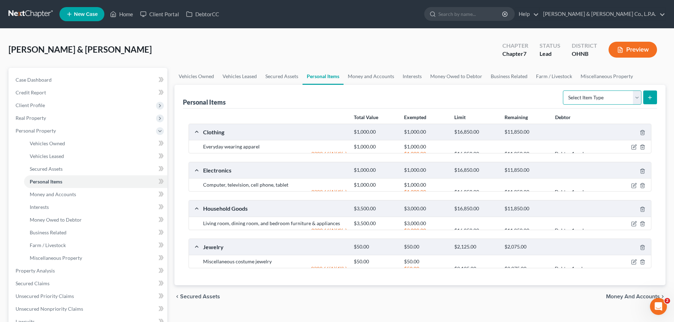
click at [586, 100] on select "Select Item Type Clothing Collectibles Of Value Electronics Firearms Household …" at bounding box center [602, 98] width 79 height 14
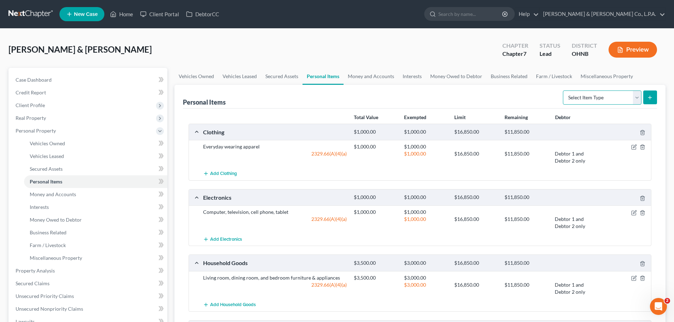
select select "pets"
click at [564, 91] on select "Select Item Type Clothing Collectibles Of Value Electronics Firearms Household …" at bounding box center [602, 98] width 79 height 14
click at [652, 99] on icon "submit" at bounding box center [650, 98] width 6 height 6
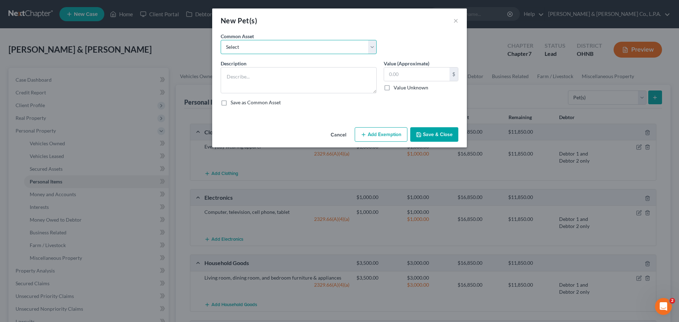
click at [249, 44] on select "Select Dog" at bounding box center [299, 47] width 156 height 14
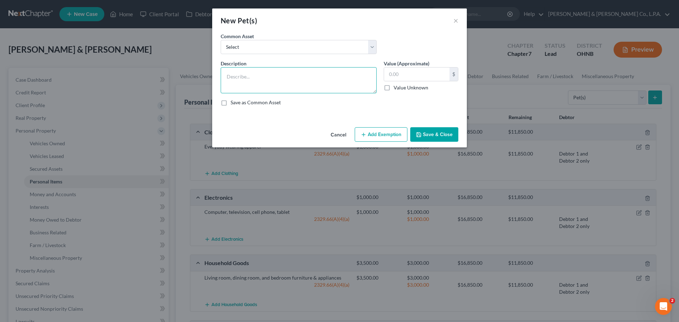
click at [256, 81] on textarea at bounding box center [299, 80] width 156 height 26
type textarea "PETS?"
click at [400, 89] on label "Value Unknown" at bounding box center [411, 87] width 35 height 7
click at [400, 89] on input "Value Unknown" at bounding box center [399, 86] width 5 height 5
checkbox input "true"
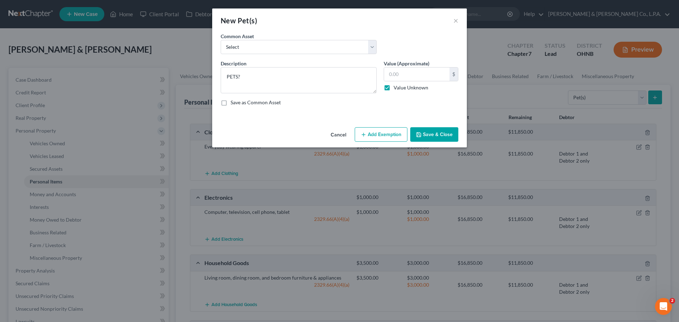
type input "0.00"
click at [427, 138] on button "Save & Close" at bounding box center [435, 134] width 48 height 15
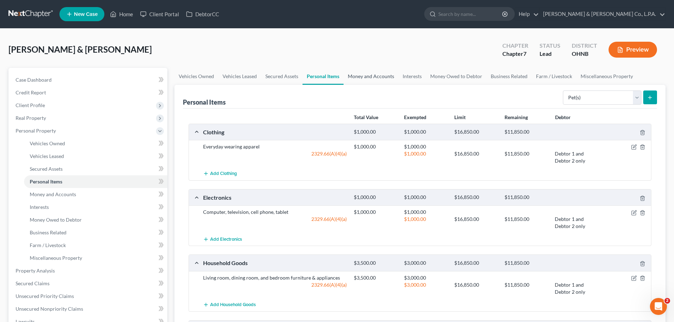
click at [363, 76] on link "Money and Accounts" at bounding box center [371, 76] width 55 height 17
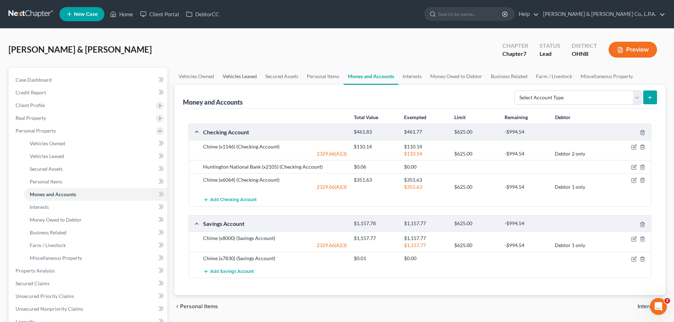
click at [245, 79] on link "Vehicles Leased" at bounding box center [239, 76] width 43 height 17
click at [215, 76] on link "Vehicles Owned" at bounding box center [196, 76] width 44 height 17
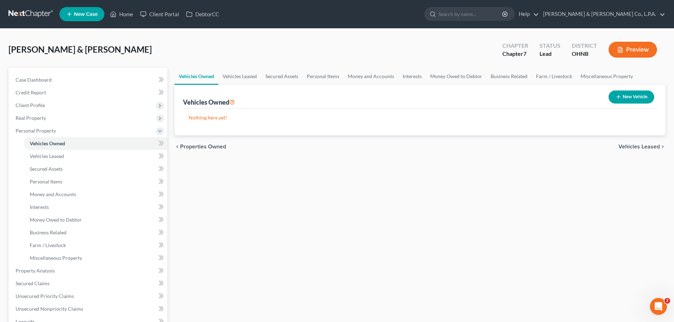
click at [625, 91] on button "New Vehicle" at bounding box center [632, 97] width 46 height 13
select select "0"
select select "2"
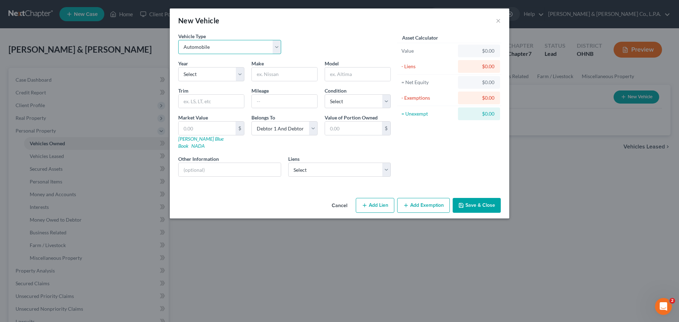
click at [220, 46] on select "Select Automobile Truck Trailer Watercraft Aircraft Motor Home Atv Other Vehicle" at bounding box center [229, 47] width 103 height 14
drag, startPoint x: 347, startPoint y: 52, endPoint x: 234, endPoint y: 68, distance: 114.0
click at [347, 52] on div "Vehicle Type Select Automobile Truck Trailer Watercraft Aircraft Motor Home Atv…" at bounding box center [285, 46] width 220 height 27
click at [199, 79] on select "Select 2026 2025 2024 2023 2022 2021 2020 2019 2018 2017 2016 2015 2014 2013 20…" at bounding box center [211, 74] width 66 height 14
drag, startPoint x: 212, startPoint y: 70, endPoint x: 212, endPoint y: 80, distance: 9.9
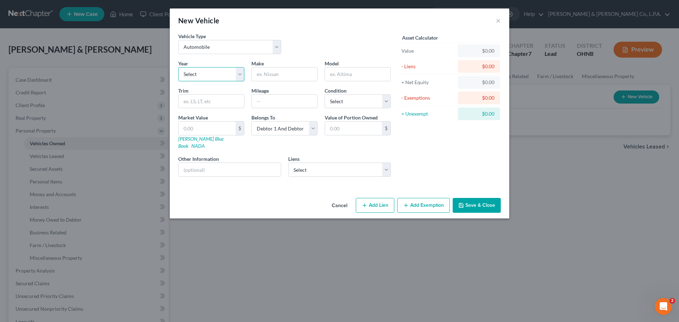
click at [212, 70] on select "Select 2026 2025 2024 2023 2022 2021 2020 2019 2018 2017 2016 2015 2014 2013 20…" at bounding box center [211, 74] width 66 height 14
select select "14"
click at [178, 67] on select "Select 2026 2025 2024 2023 2022 2021 2020 2019 2018 2017 2016 2015 2014 2013 20…" at bounding box center [211, 74] width 66 height 14
click at [272, 76] on input "text" at bounding box center [284, 74] width 65 height 13
click at [439, 149] on div "Asset Calculator Value $0.00 - Liens $0.00 = Net Equity $0.00 - Exemptions $0.0…" at bounding box center [450, 108] width 110 height 150
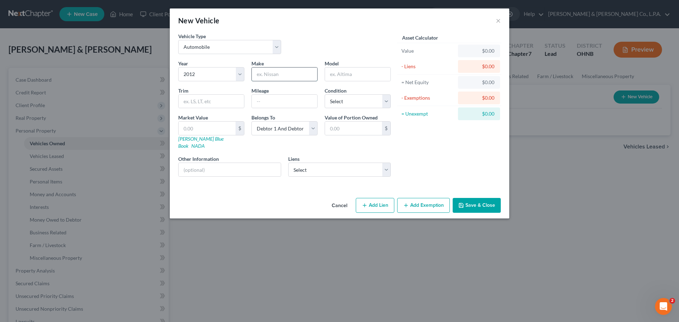
click at [285, 74] on input "text" at bounding box center [284, 74] width 65 height 13
type input "f"
type input "Ford"
click at [346, 74] on input "text" at bounding box center [357, 74] width 65 height 13
type input "Escape"
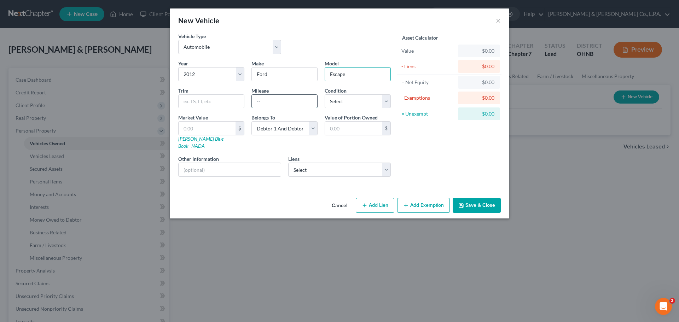
click at [274, 97] on input "text" at bounding box center [284, 101] width 65 height 13
type input "93000"
click at [358, 104] on select "Select Excellent Very Good Good Fair Poor" at bounding box center [358, 101] width 66 height 14
click at [325, 94] on select "Select Excellent Very Good Good Fair Poor" at bounding box center [358, 101] width 66 height 14
click at [360, 105] on select "Select Excellent Very Good Good Fair Poor" at bounding box center [358, 101] width 66 height 14
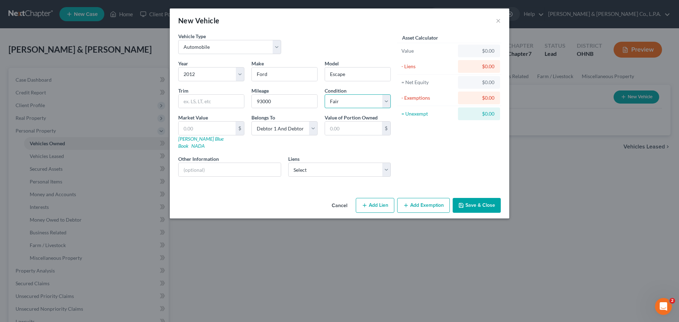
select select "2"
click at [325, 94] on select "Select Excellent Very Good Good Fair Poor" at bounding box center [358, 101] width 66 height 14
click at [218, 130] on input "text" at bounding box center [207, 128] width 57 height 13
type input "3"
type input "3.00"
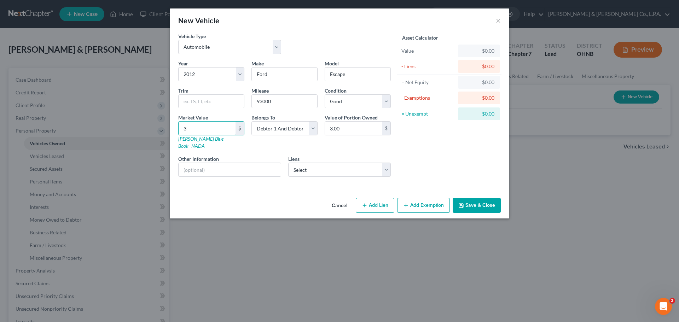
type input "32"
type input "32.00"
type input "322"
type input "322.00"
type input "3220"
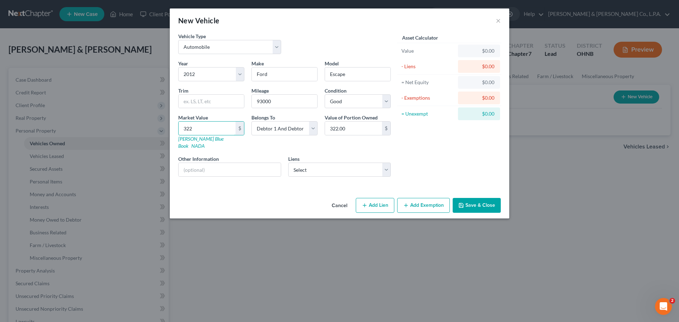
type input "3,220.00"
type input "3,220"
click at [425, 168] on div "Asset Calculator Value $3,220.00 - Liens $0.00 = Net Equity $0.00 - Exemptions …" at bounding box center [450, 108] width 110 height 150
click at [429, 202] on button "Add Exemption" at bounding box center [423, 205] width 53 height 15
select select "2"
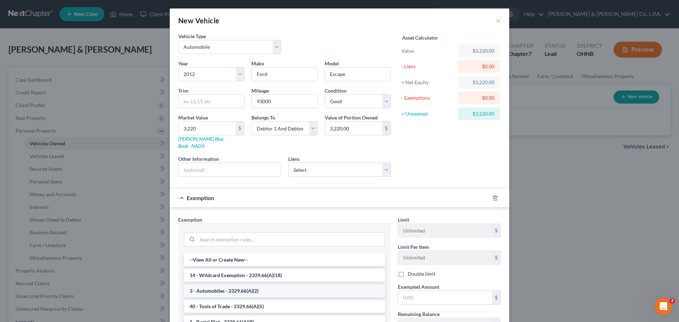
click at [220, 287] on li "3 - Automobiles - 2329.66(A)(2)" at bounding box center [284, 291] width 201 height 13
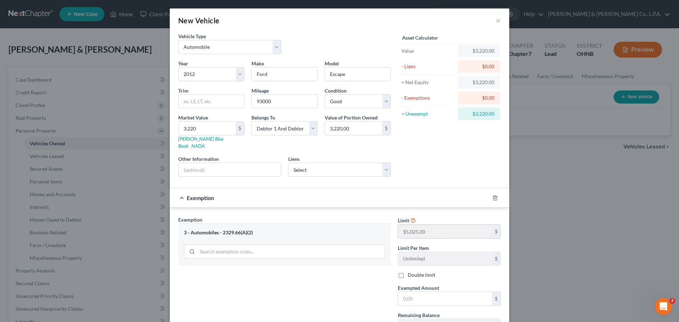
scroll to position [35, 0]
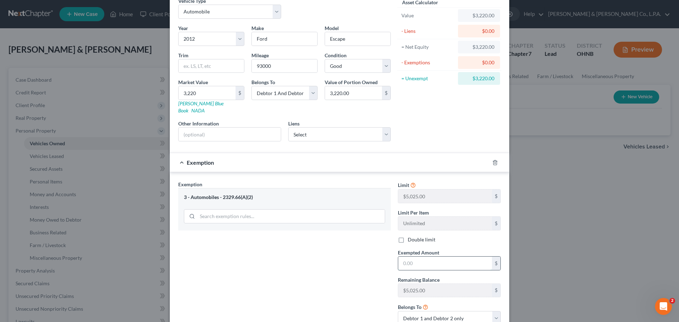
click at [420, 259] on input "text" at bounding box center [445, 263] width 94 height 13
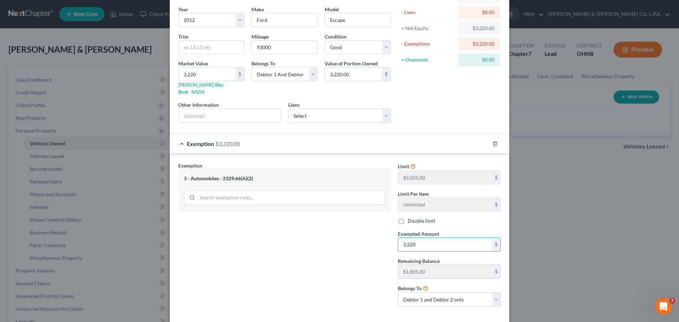
scroll to position [82, 0]
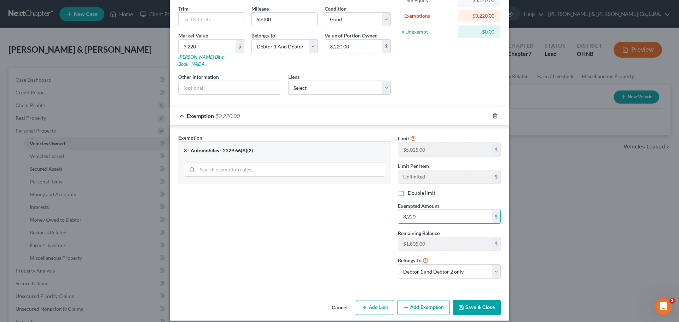
type input "3,220"
click at [467, 303] on button "Save & Close" at bounding box center [477, 307] width 48 height 15
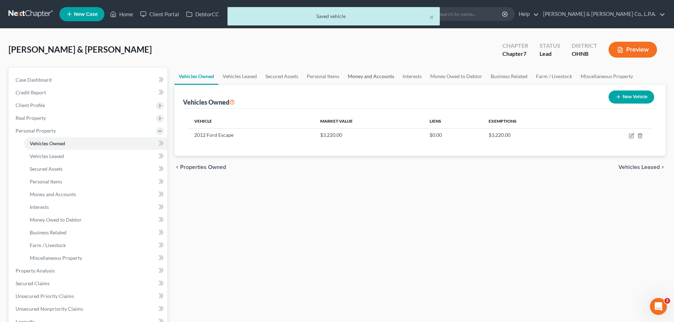
click at [381, 79] on link "Money and Accounts" at bounding box center [371, 76] width 55 height 17
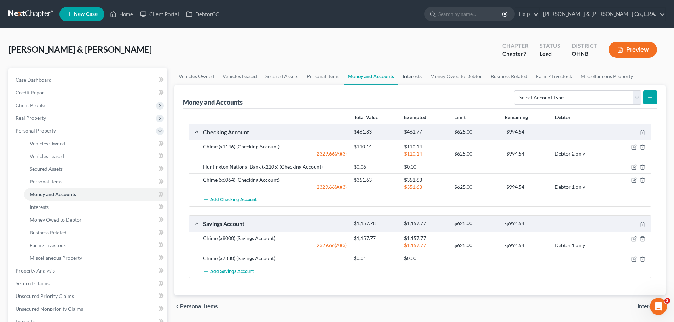
drag, startPoint x: 415, startPoint y: 77, endPoint x: 409, endPoint y: 78, distance: 5.7
click at [415, 77] on link "Interests" at bounding box center [412, 76] width 28 height 17
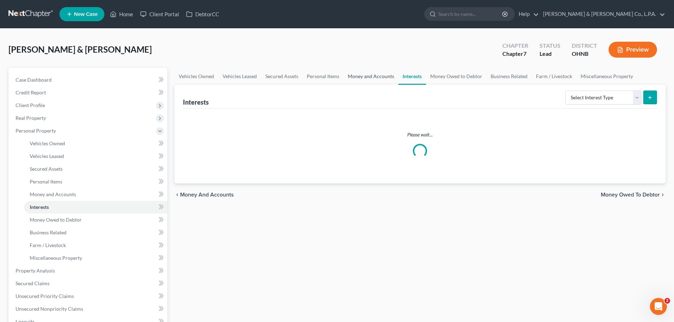
click at [377, 76] on link "Money and Accounts" at bounding box center [371, 76] width 55 height 17
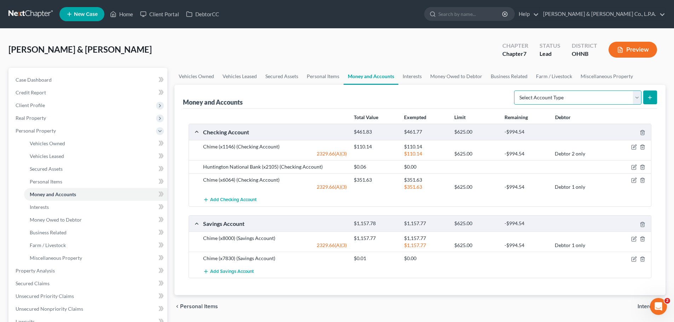
click at [559, 98] on select "Select Account Type Brokerage Cash on Hand Certificates of Deposit Checking Acc…" at bounding box center [577, 98] width 127 height 14
click at [417, 79] on link "Interests" at bounding box center [412, 76] width 28 height 17
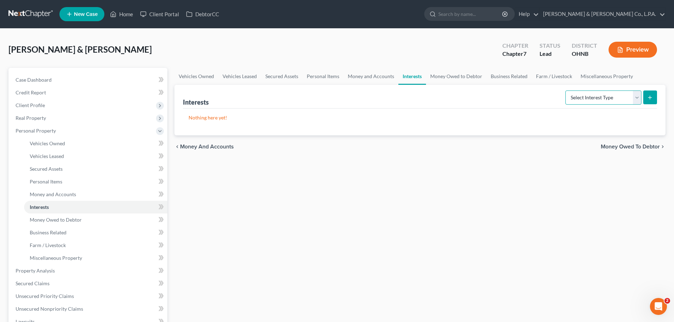
click at [625, 97] on select "Select Interest Type 401K Annuity Bond Education IRA Government Bond Government…" at bounding box center [604, 98] width 76 height 14
select select "401k"
click at [566, 91] on select "Select Interest Type 401K Annuity Bond Education IRA Government Bond Government…" at bounding box center [604, 98] width 76 height 14
click at [650, 96] on icon "submit" at bounding box center [650, 98] width 6 height 6
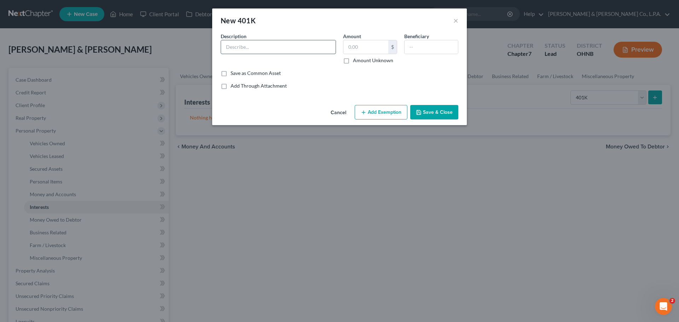
click at [273, 48] on input "text" at bounding box center [278, 46] width 115 height 13
type input "401(k)"
click at [365, 60] on label "Amount Unknown" at bounding box center [373, 60] width 40 height 7
click at [361, 60] on input "Amount Unknown" at bounding box center [358, 59] width 5 height 5
checkbox input "true"
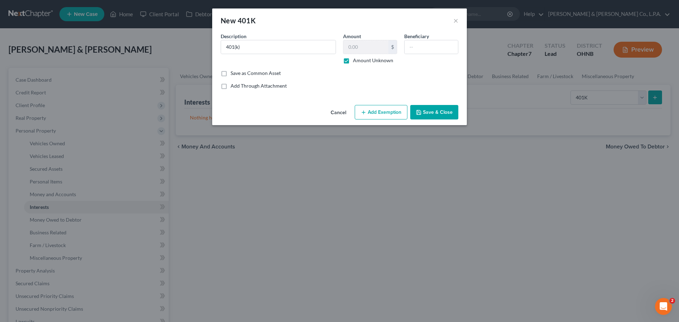
click at [432, 114] on button "Save & Close" at bounding box center [435, 112] width 48 height 15
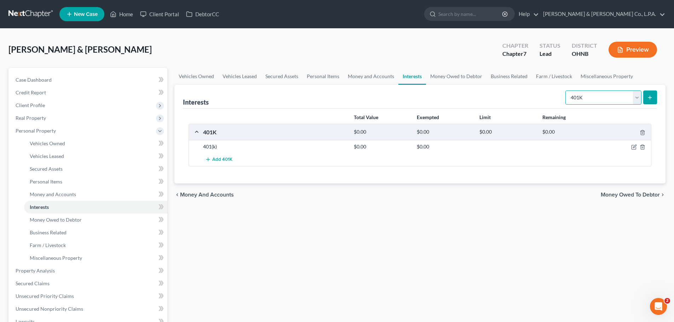
click at [616, 97] on select "Select Interest Type 401K Annuity Bond Education IRA Government Bond Government…" at bounding box center [604, 98] width 76 height 14
click at [463, 77] on link "Money Owed to Debtor" at bounding box center [456, 76] width 61 height 17
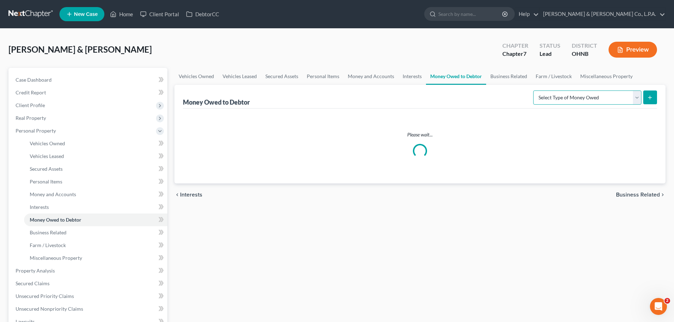
click at [580, 94] on select "Select Type of Money Owed Accounts Receivable Alimony Child Support Claims Agai…" at bounding box center [587, 98] width 108 height 14
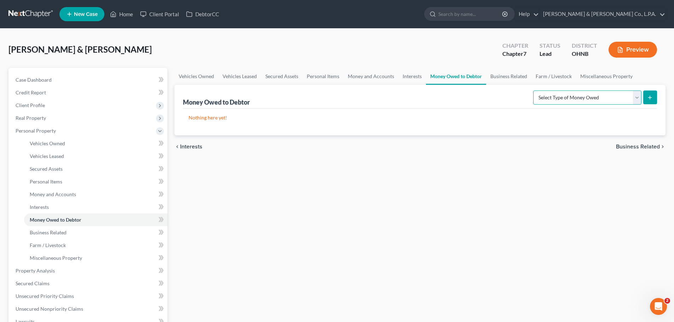
select select "life_estate_of_descendants"
click at [534, 91] on select "Select Type of Money Owed Accounts Receivable Alimony Child Support Claims Agai…" at bounding box center [587, 98] width 108 height 14
click at [562, 105] on div "Select Type of Money Owed Accounts Receivable Alimony Child Support Claims Agai…" at bounding box center [593, 97] width 127 height 19
drag, startPoint x: 441, startPoint y: 235, endPoint x: 502, endPoint y: 198, distance: 71.3
click at [441, 235] on div "Vehicles Owned Vehicles Leased Secured Assets Personal Items Money and Accounts…" at bounding box center [420, 272] width 498 height 409
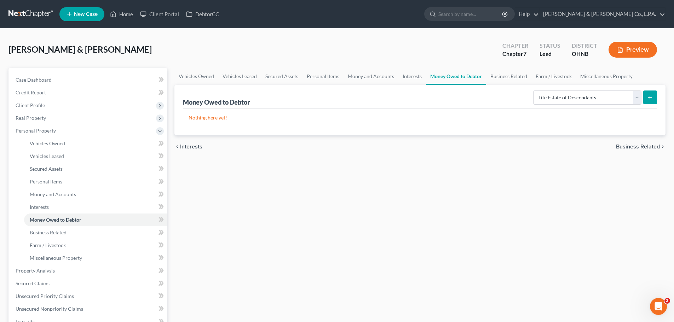
click at [654, 102] on button "submit" at bounding box center [650, 98] width 14 height 14
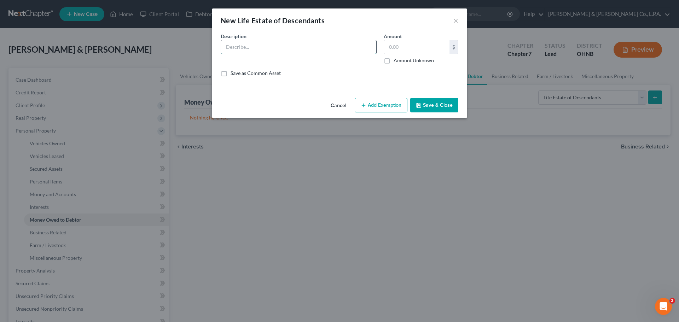
click at [275, 47] on input "text" at bounding box center [298, 46] width 155 height 13
type input "Will / Estate (?)"
click at [436, 104] on button "Save & Close" at bounding box center [435, 105] width 48 height 15
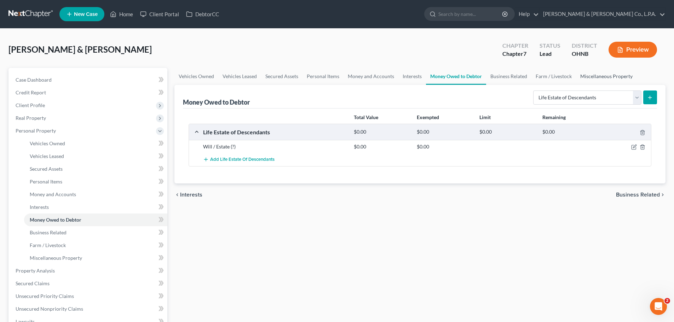
click at [612, 77] on link "Miscellaneous Property" at bounding box center [606, 76] width 61 height 17
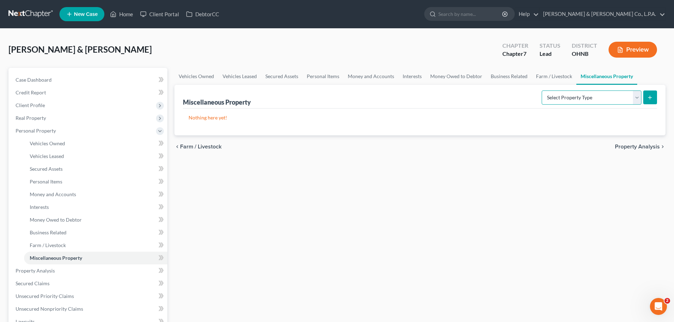
click at [602, 99] on select "Select Property Type Assigned for Creditor Benefit [DATE] Holding for Another N…" at bounding box center [592, 98] width 100 height 14
select select "assigned_for_creditor_benefit"
click at [542, 91] on select "Select Property Type Assigned for Creditor Benefit [DATE] Holding for Another N…" at bounding box center [592, 98] width 100 height 14
click at [649, 95] on icon "submit" at bounding box center [650, 98] width 6 height 6
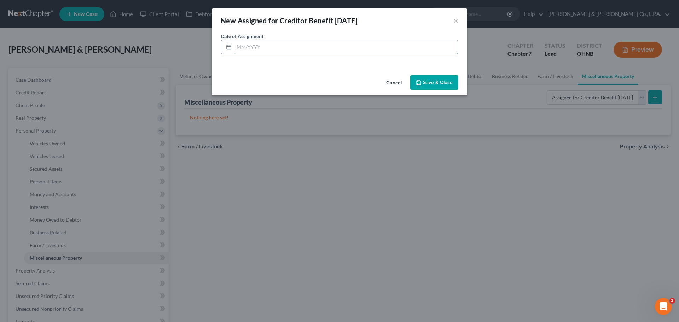
click at [277, 45] on input "text" at bounding box center [346, 46] width 224 height 13
type input "04/2023"
drag, startPoint x: 446, startPoint y: 82, endPoint x: 445, endPoint y: 86, distance: 4.1
click at [446, 82] on button "Save & Close" at bounding box center [435, 82] width 48 height 15
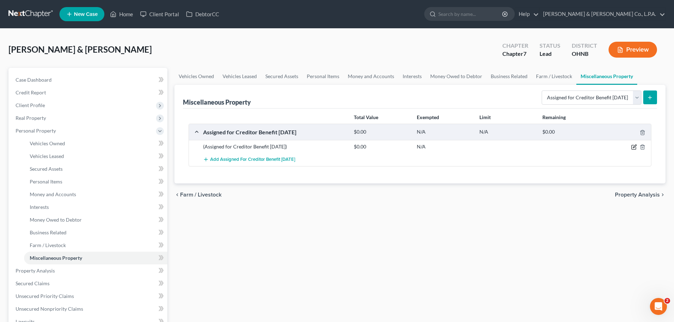
click at [635, 147] on icon "button" at bounding box center [634, 147] width 6 height 6
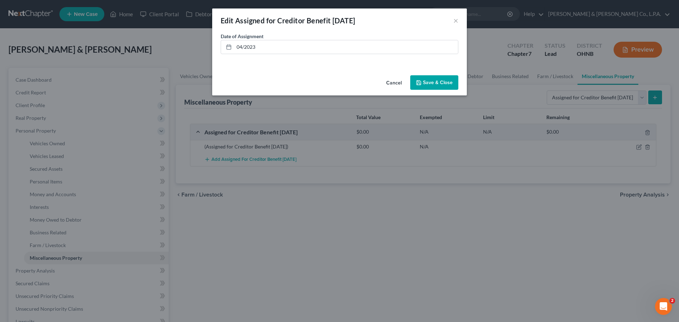
click at [391, 81] on button "Cancel" at bounding box center [394, 83] width 27 height 14
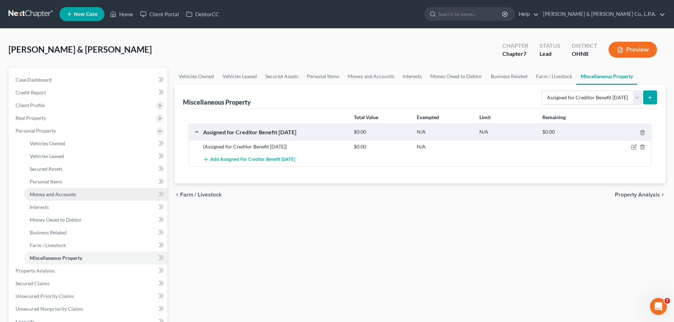
drag, startPoint x: 58, startPoint y: 195, endPoint x: 134, endPoint y: 195, distance: 75.4
click at [58, 195] on span "Money and Accounts" at bounding box center [53, 194] width 46 height 6
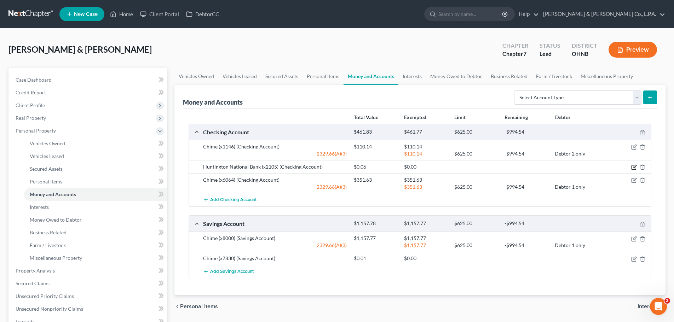
click at [635, 168] on icon "button" at bounding box center [634, 168] width 6 height 6
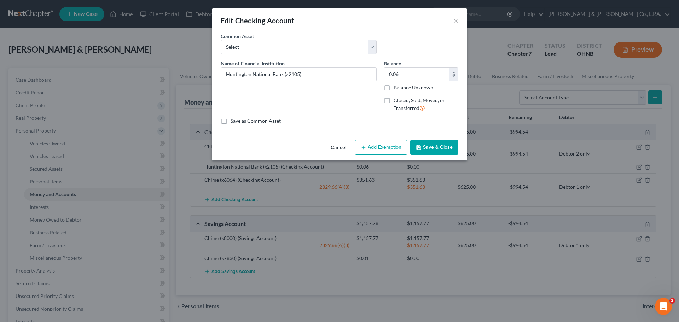
click at [394, 100] on label "Closed, Sold, Moved, or Transferred" at bounding box center [426, 104] width 65 height 15
click at [397, 100] on input "Closed, Sold, Moved, or Transferred" at bounding box center [399, 99] width 5 height 5
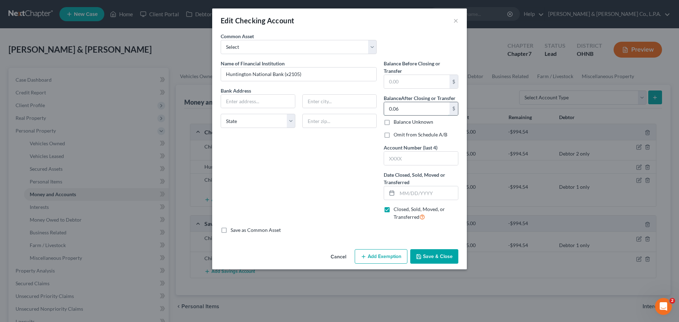
click at [427, 111] on input "0.06" at bounding box center [416, 108] width 65 height 13
drag, startPoint x: 413, startPoint y: 215, endPoint x: 401, endPoint y: 138, distance: 77.7
click at [413, 215] on span "Closed, Sold, Moved, or Transferred" at bounding box center [419, 213] width 51 height 14
click at [401, 211] on input "Closed, Sold, Moved, or Transferred" at bounding box center [399, 208] width 5 height 5
checkbox input "false"
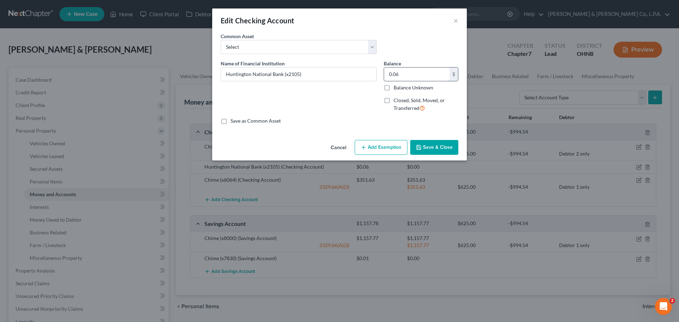
click at [396, 76] on input "0.06" at bounding box center [416, 74] width 65 height 13
type input "47.06"
click at [436, 148] on button "Save & Close" at bounding box center [435, 147] width 48 height 15
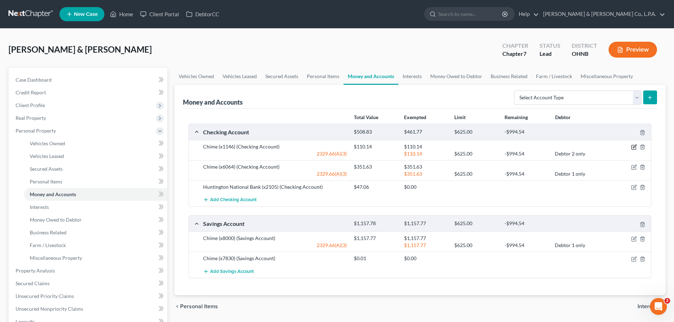
click at [632, 147] on icon "button" at bounding box center [634, 147] width 6 height 6
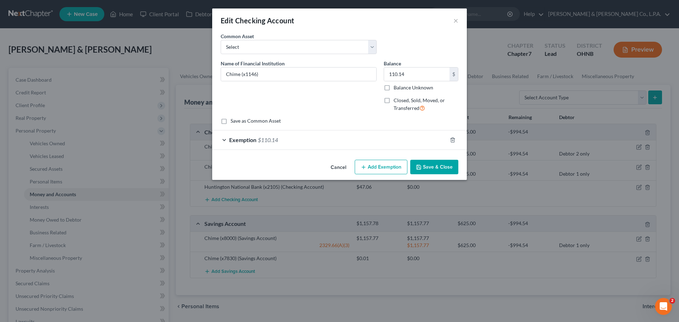
click at [312, 56] on div "Common Asset Select Fifth Third Chime Huntington National Bank" at bounding box center [339, 46] width 245 height 27
click at [312, 49] on select "Select Fifth Third Chime Huntington National Bank" at bounding box center [299, 47] width 156 height 14
select select "1"
click at [221, 40] on select "Select Fifth Third Chime Huntington National Bank" at bounding box center [299, 47] width 156 height 14
type input "Chime"
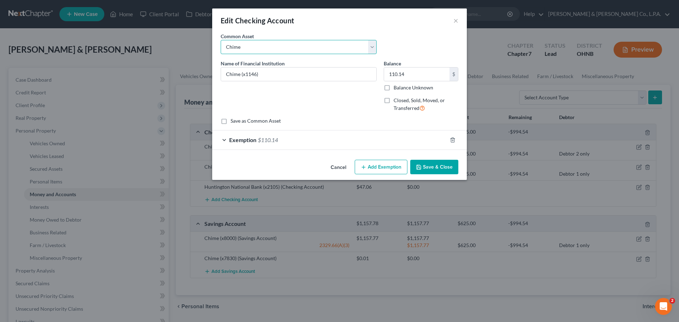
type input "351.63"
click at [343, 74] on input "Chime" at bounding box center [298, 74] width 155 height 13
type input "Chime (x"
click at [333, 163] on button "Cancel" at bounding box center [338, 168] width 27 height 14
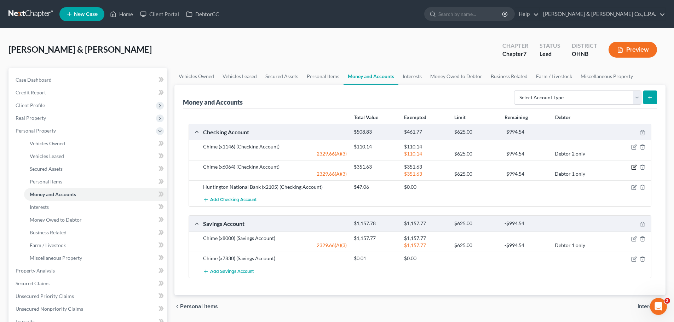
click at [634, 167] on icon "button" at bounding box center [634, 168] width 6 height 6
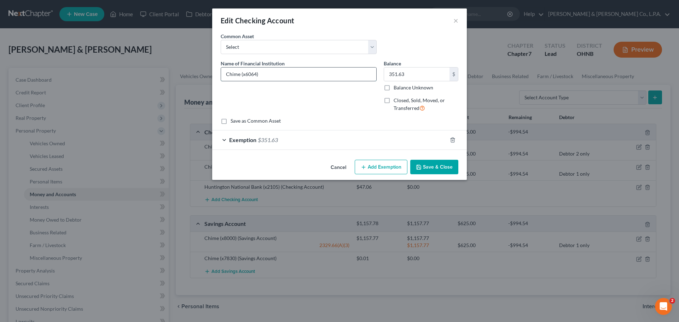
click at [221, 74] on input "Chime (x6064)" at bounding box center [298, 74] width 155 height 13
click at [241, 73] on input "Chime (x6064)" at bounding box center [298, 74] width 155 height 13
type input "Chime Checking (x6064)"
click at [420, 168] on icon "button" at bounding box center [419, 168] width 6 height 6
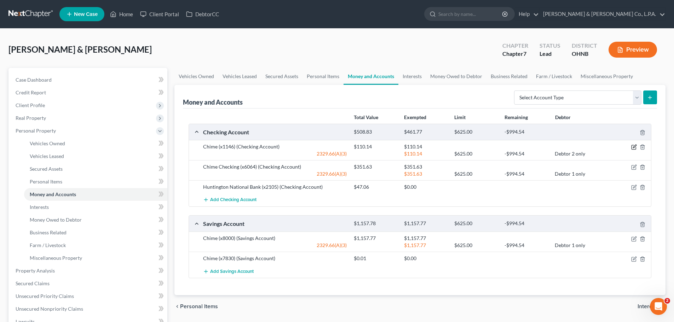
click at [635, 147] on icon "button" at bounding box center [634, 147] width 6 height 6
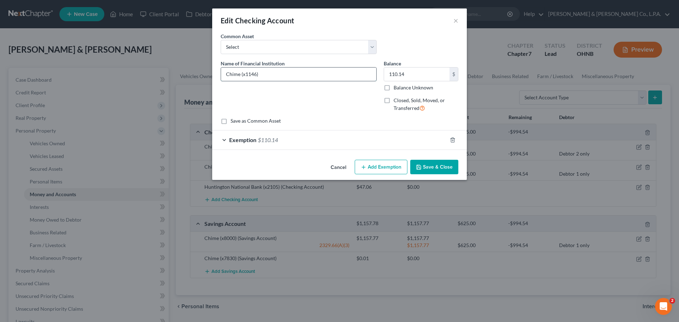
click at [240, 75] on input "Chime (x1146)" at bounding box center [298, 74] width 155 height 13
type input "Chime Checking (x1146)"
click at [443, 166] on button "Save & Close" at bounding box center [435, 167] width 48 height 15
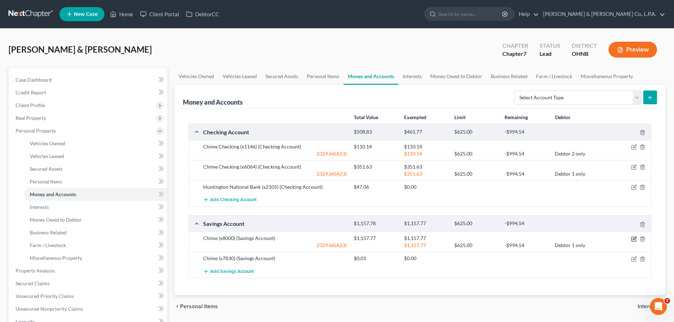
click at [635, 237] on icon "button" at bounding box center [634, 239] width 6 height 6
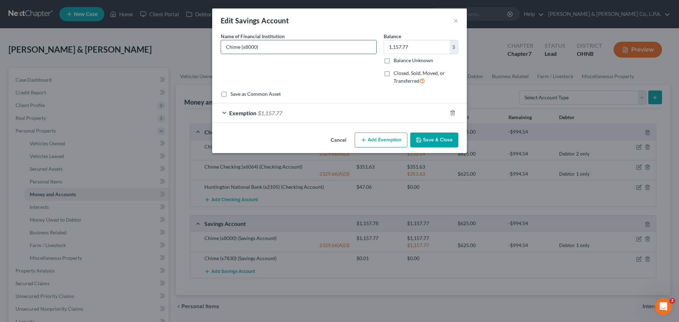
click at [239, 46] on input "Chime (x8000)" at bounding box center [298, 46] width 155 height 13
type input "Chime Savings (x8000)"
click at [431, 141] on button "Save & Close" at bounding box center [435, 140] width 48 height 15
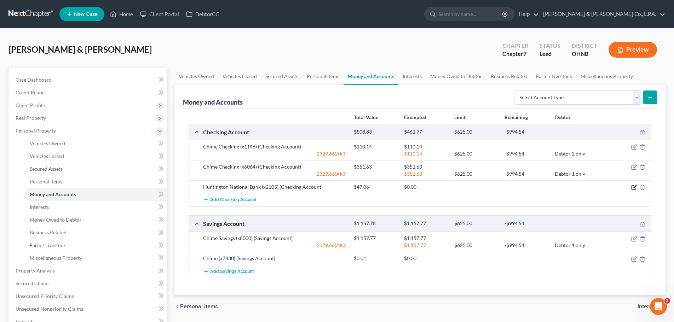
click at [633, 188] on icon "button" at bounding box center [634, 186] width 3 height 3
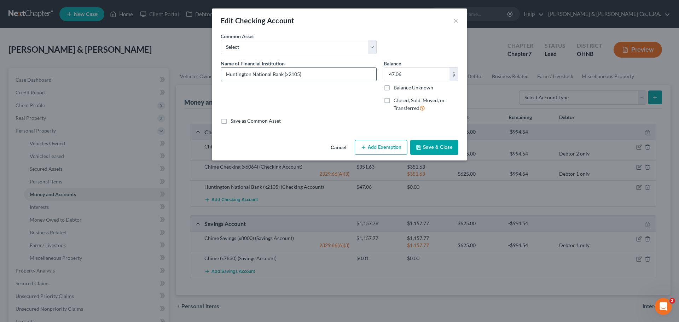
click at [281, 73] on input "Huntington National Bank (x2105)" at bounding box center [298, 74] width 155 height 13
type input "Huntington National Bank Checking (x2105)"
click at [438, 148] on button "Save & Close" at bounding box center [435, 147] width 48 height 15
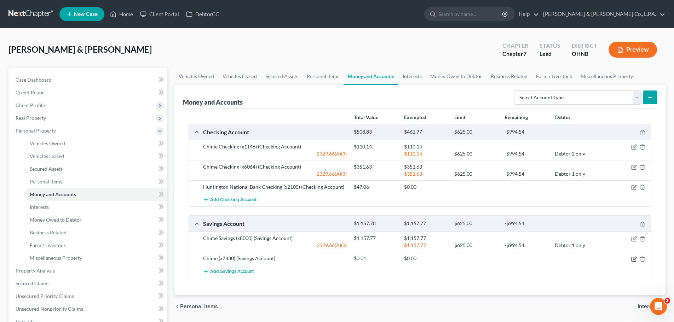
click at [633, 258] on icon "button" at bounding box center [634, 260] width 6 height 6
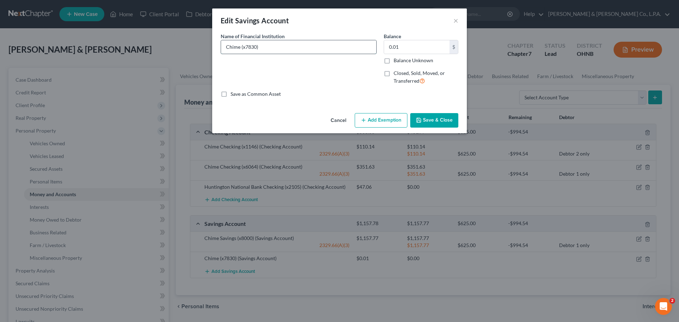
click at [240, 47] on input "Chime (x7830)" at bounding box center [298, 46] width 155 height 13
type input "Chime Savings (x7830)"
click at [438, 120] on button "Save & Close" at bounding box center [435, 120] width 48 height 15
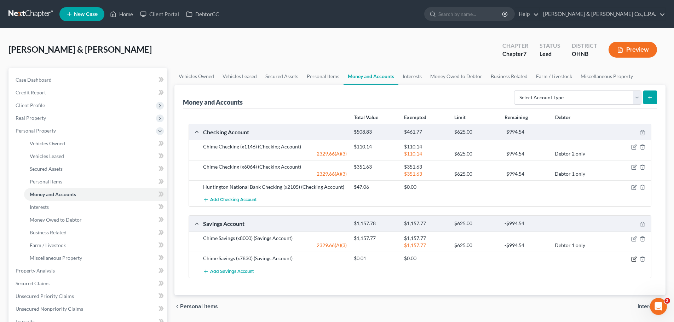
click at [635, 259] on icon "button" at bounding box center [634, 258] width 3 height 3
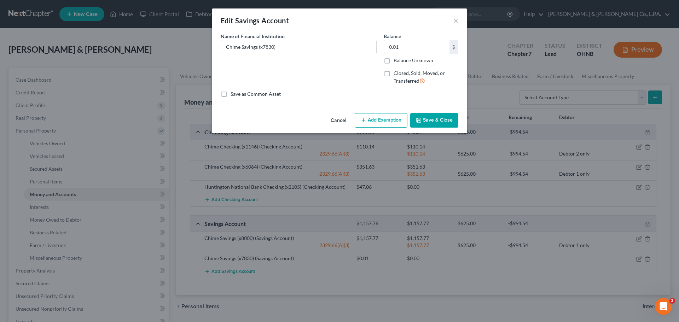
click at [388, 119] on button "Add Exemption" at bounding box center [381, 120] width 53 height 15
select select "2"
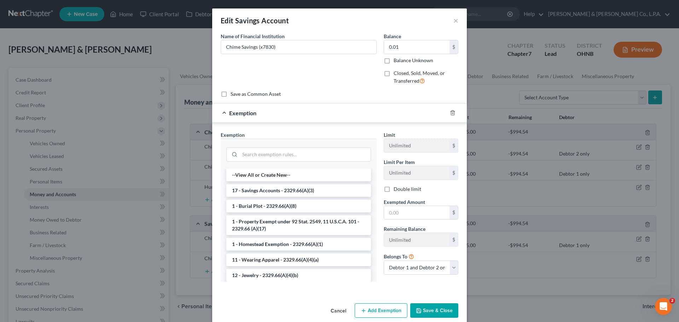
drag, startPoint x: 333, startPoint y: 306, endPoint x: 526, endPoint y: 279, distance: 194.5
click at [333, 306] on button "Cancel" at bounding box center [338, 311] width 27 height 14
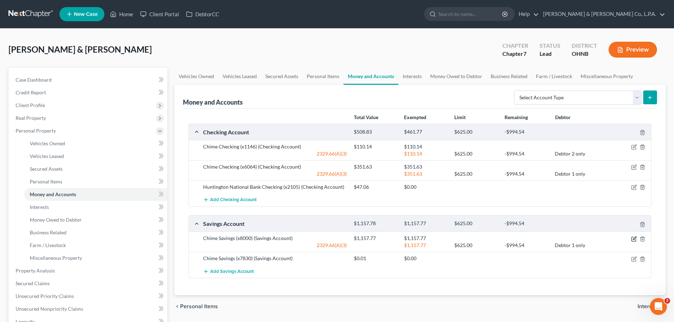
click at [632, 240] on icon "button" at bounding box center [634, 239] width 6 height 6
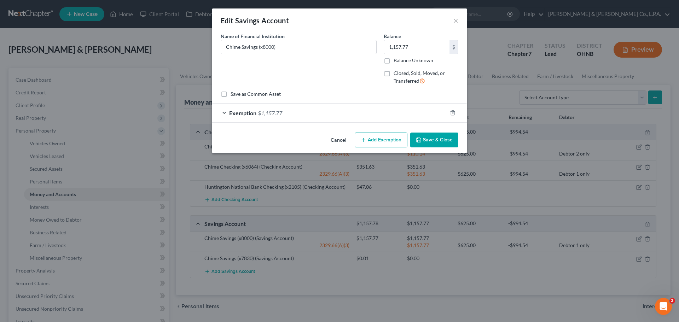
click at [337, 116] on div "Exemption $1,157.77" at bounding box center [329, 113] width 235 height 19
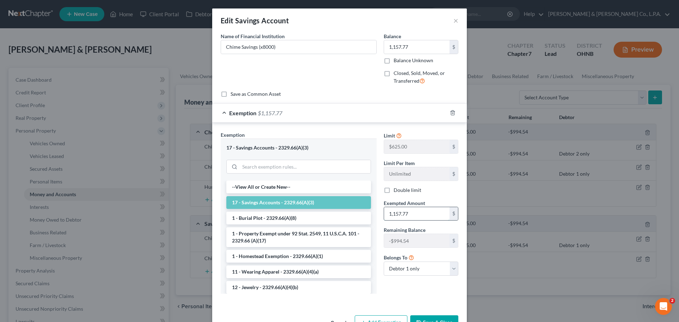
click at [418, 213] on input "1,157.77" at bounding box center [416, 213] width 65 height 13
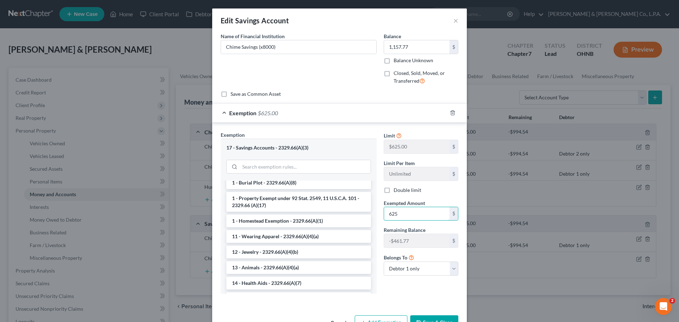
scroll to position [22, 0]
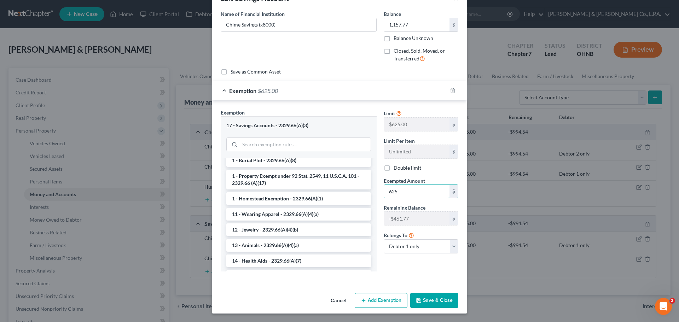
type input "625"
click at [374, 301] on button "Add Exemption" at bounding box center [381, 300] width 53 height 15
select select "2"
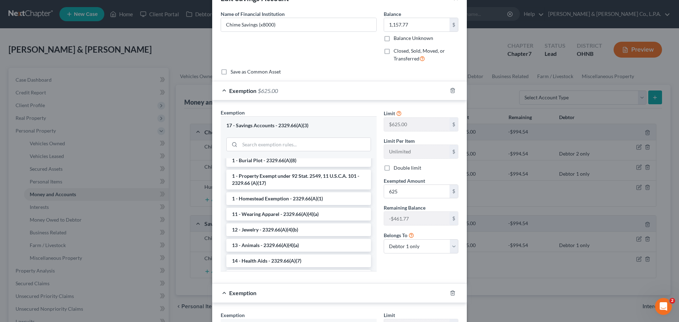
click at [394, 168] on label "Double limit" at bounding box center [408, 168] width 28 height 7
click at [397, 168] on input "Double limit" at bounding box center [399, 167] width 5 height 5
click at [397, 247] on select "Debtor 1 only Debtor 2 only Debtor 1 and Debtor 2 only" at bounding box center [421, 247] width 75 height 14
drag, startPoint x: 386, startPoint y: 170, endPoint x: 400, endPoint y: 190, distance: 24.8
click at [394, 170] on label "Double limit" at bounding box center [408, 168] width 28 height 7
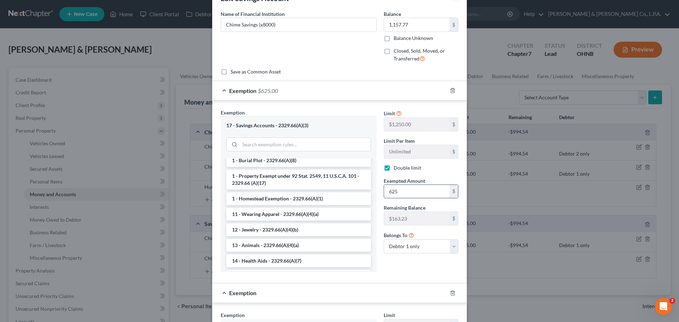
click at [397, 169] on input "Double limit" at bounding box center [399, 167] width 5 height 5
checkbox input "false"
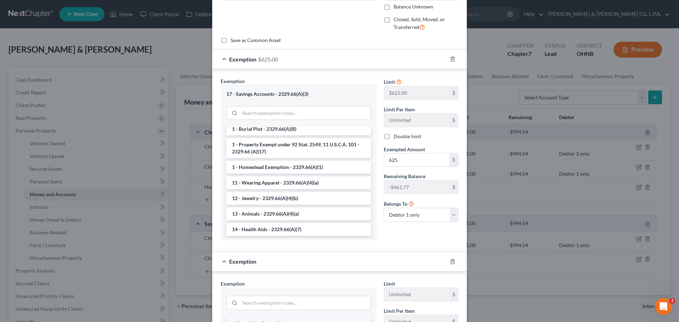
scroll to position [93, 0]
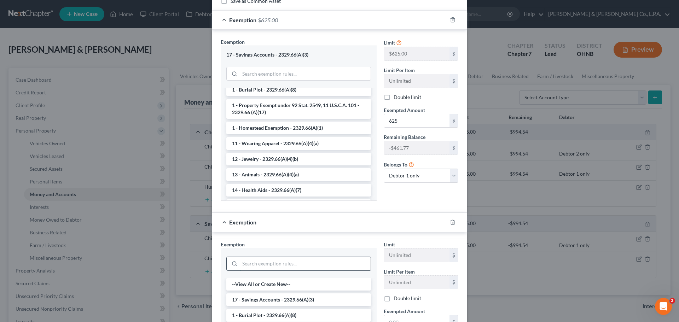
click at [280, 266] on input "search" at bounding box center [305, 263] width 131 height 13
type input "wild"
click at [274, 285] on li "14 - Wildcard Exemption - 2329.66(A)(18)" at bounding box center [298, 284] width 145 height 13
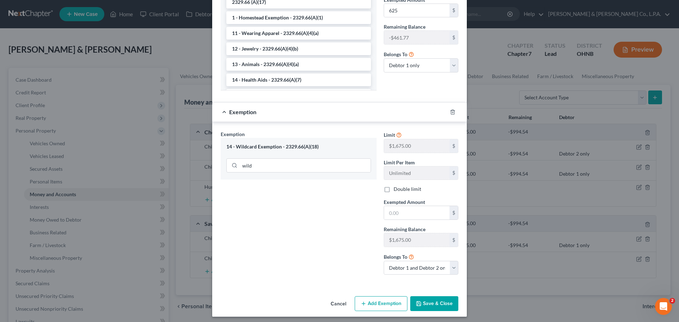
scroll to position [207, 0]
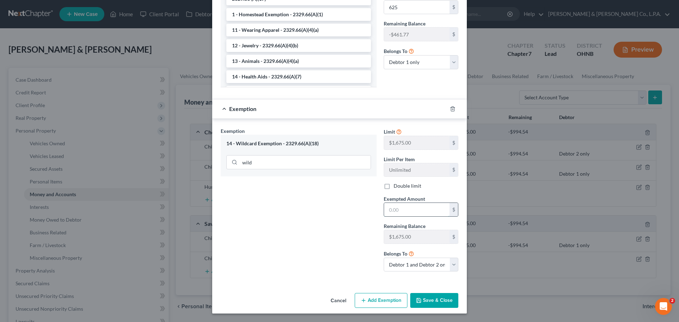
click at [394, 208] on input "text" at bounding box center [416, 209] width 65 height 13
type input "461.77"
click at [418, 263] on select "Debtor 1 only Debtor 2 only Debtor 1 and Debtor 2 only" at bounding box center [421, 265] width 75 height 14
select select "0"
click at [384, 258] on select "Debtor 1 only Debtor 2 only Debtor 1 and Debtor 2 only" at bounding box center [421, 265] width 75 height 14
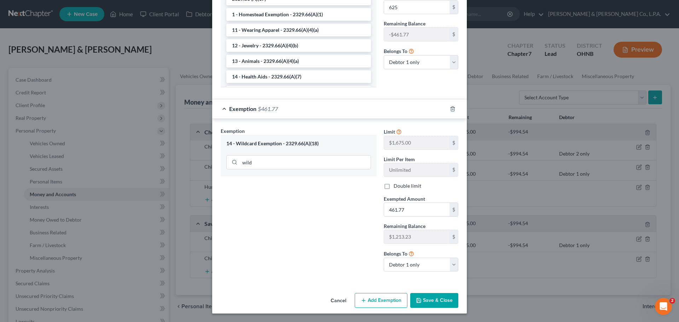
click at [424, 299] on button "Save & Close" at bounding box center [435, 300] width 48 height 15
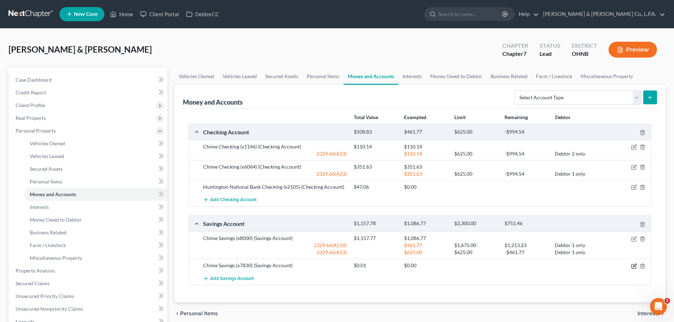
click at [634, 267] on icon "button" at bounding box center [634, 267] width 6 height 6
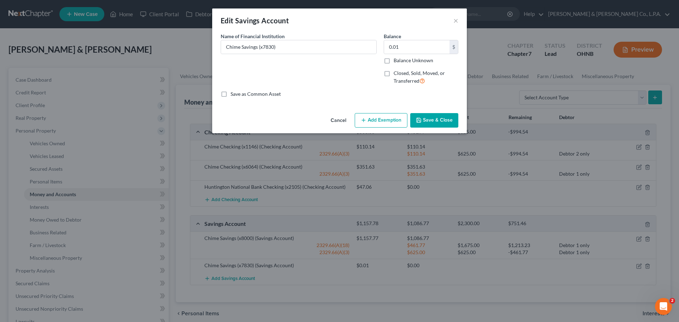
drag, startPoint x: 442, startPoint y: 116, endPoint x: 562, endPoint y: 263, distance: 189.1
click at [442, 116] on button "Save & Close" at bounding box center [435, 120] width 48 height 15
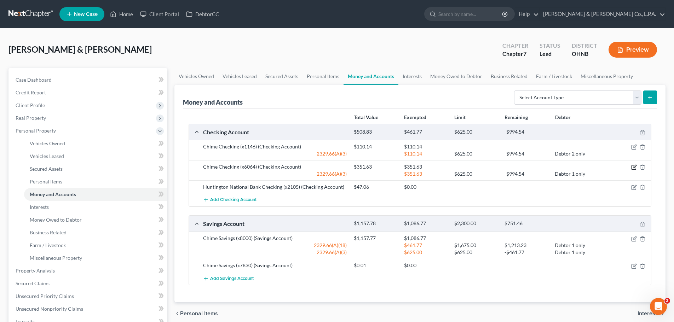
click at [633, 166] on icon "button" at bounding box center [634, 168] width 4 height 4
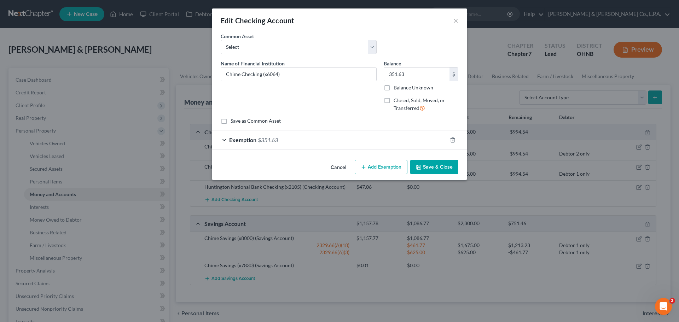
drag, startPoint x: 322, startPoint y: 13, endPoint x: 457, endPoint y: 27, distance: 135.6
click at [457, 27] on div "Edit Checking Account ×" at bounding box center [339, 20] width 255 height 24
click at [342, 164] on button "Cancel" at bounding box center [338, 168] width 27 height 14
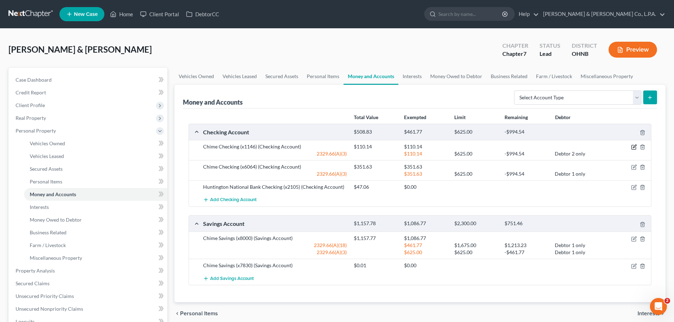
click at [635, 147] on icon "button" at bounding box center [634, 147] width 6 height 6
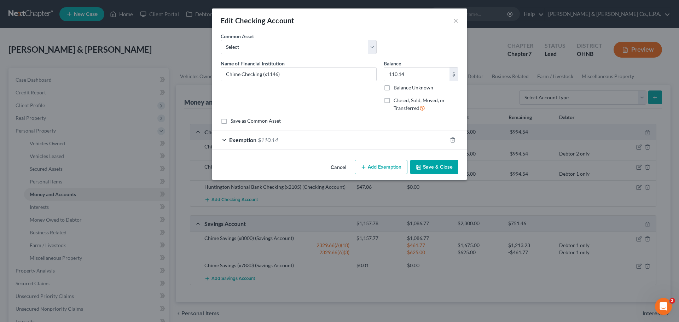
click at [293, 145] on div "Exemption $110.14" at bounding box center [329, 140] width 235 height 19
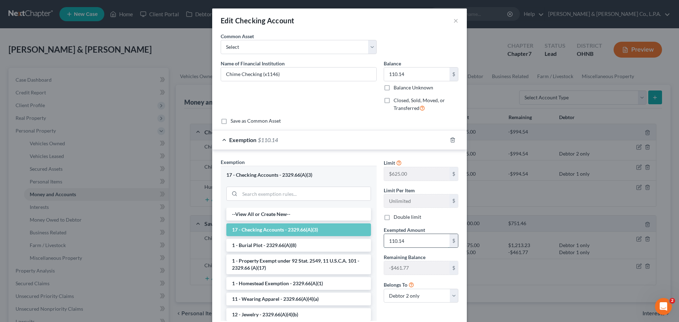
click at [407, 240] on input "110.14" at bounding box center [416, 240] width 65 height 13
type input "0"
click at [408, 69] on input "110.14" at bounding box center [416, 74] width 65 height 13
type input "0"
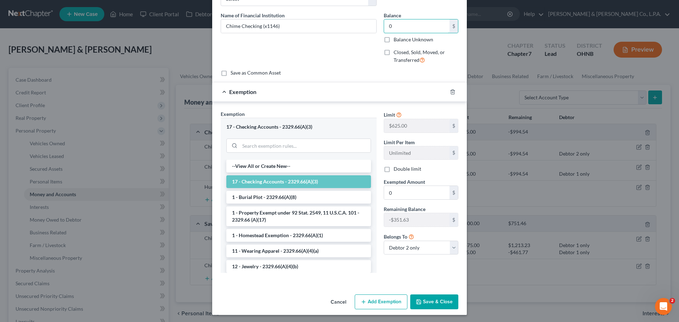
scroll to position [50, 0]
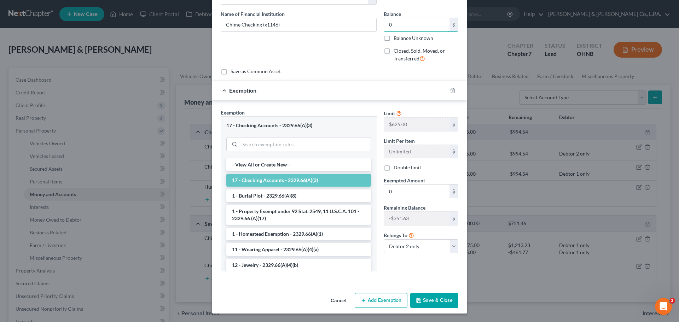
type input "0"
click at [420, 295] on button "Save & Close" at bounding box center [435, 300] width 48 height 15
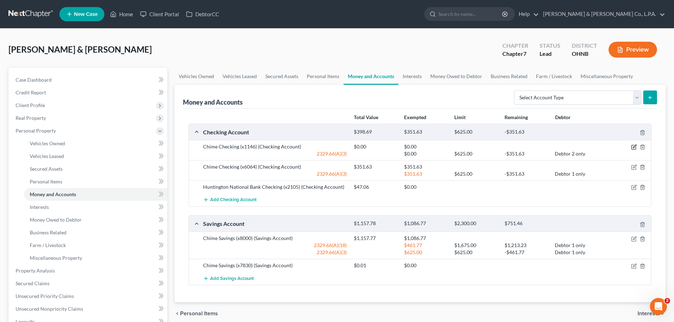
click at [633, 146] on icon "button" at bounding box center [634, 147] width 6 height 6
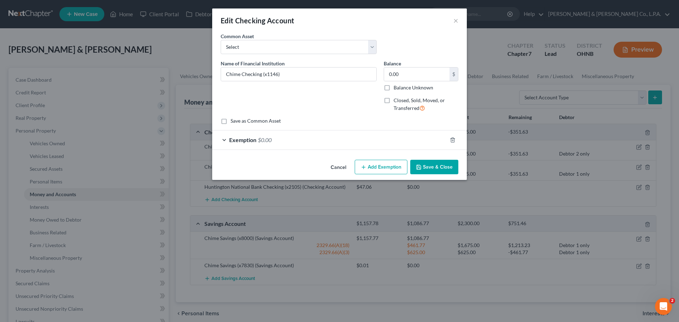
click at [356, 140] on div "Exemption $0.00" at bounding box center [329, 140] width 235 height 19
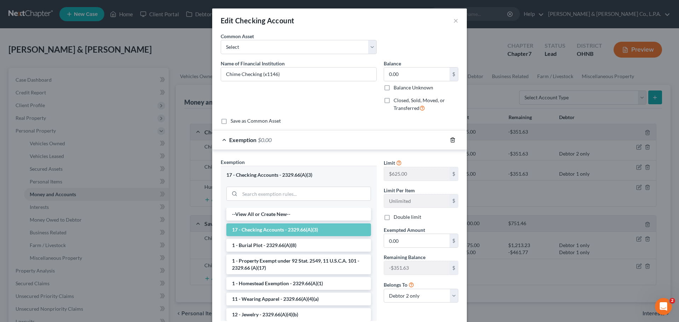
click at [453, 140] on line "button" at bounding box center [453, 140] width 0 height 1
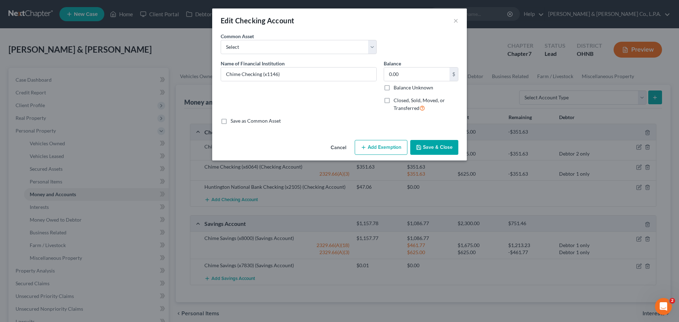
click at [445, 149] on button "Save & Close" at bounding box center [435, 147] width 48 height 15
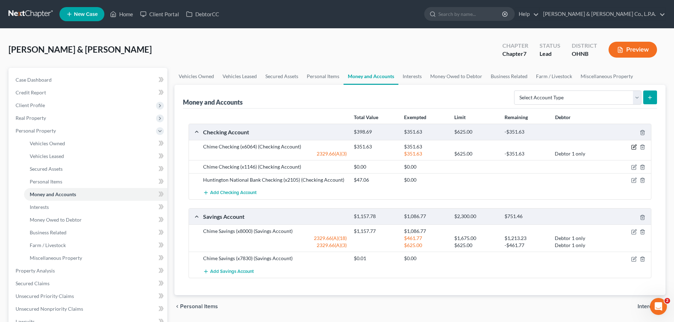
click at [633, 147] on icon "button" at bounding box center [634, 147] width 6 height 6
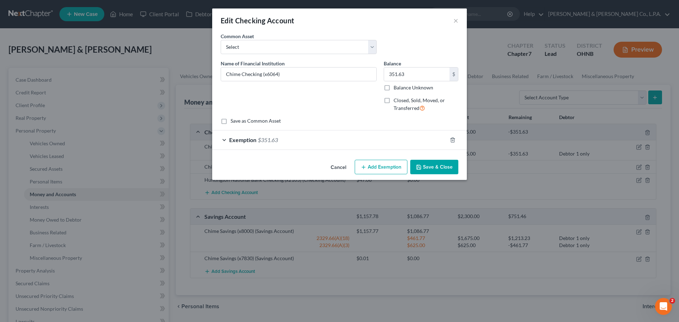
click at [459, 18] on div "Edit Checking Account ×" at bounding box center [339, 20] width 255 height 24
click at [455, 24] on button "×" at bounding box center [456, 20] width 5 height 8
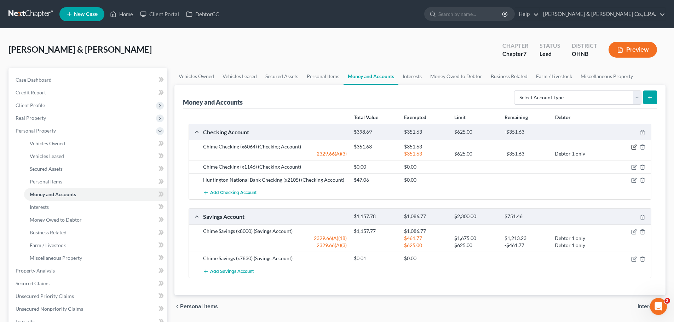
click at [633, 147] on icon "button" at bounding box center [634, 146] width 3 height 3
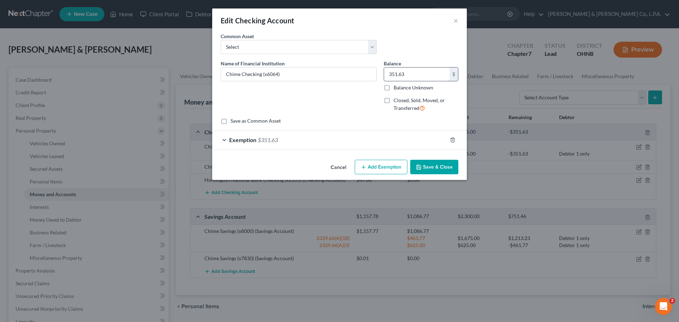
click at [415, 75] on input "351.63" at bounding box center [416, 74] width 65 height 13
type input "665.67"
click at [259, 41] on select "Select Fifth Third Chime Huntington National Bank" at bounding box center [299, 47] width 156 height 14
click at [325, 34] on div "Common Asset Select Fifth Third Chime Huntington National Bank" at bounding box center [298, 44] width 163 height 22
click at [358, 138] on div "Exemption $351.63" at bounding box center [329, 140] width 235 height 19
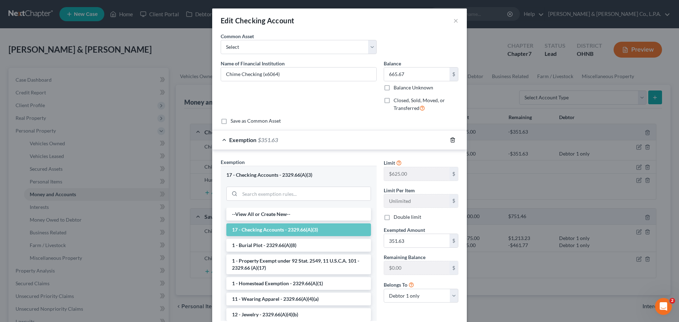
click at [451, 138] on icon "button" at bounding box center [453, 140] width 6 height 6
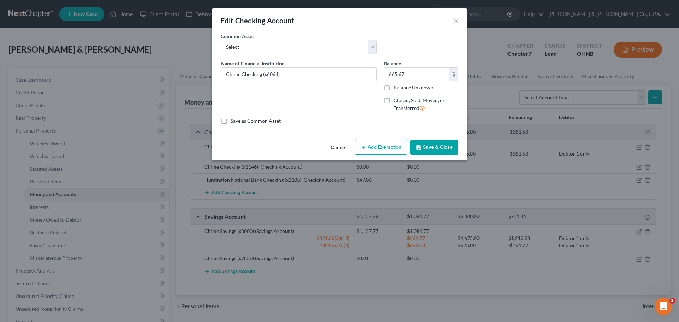
click at [377, 147] on button "Add Exemption" at bounding box center [381, 147] width 53 height 15
select select "2"
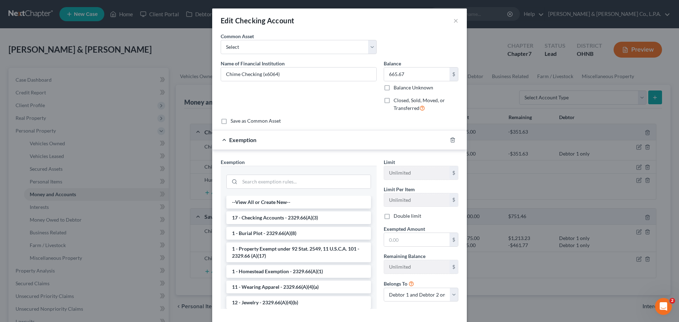
scroll to position [35, 0]
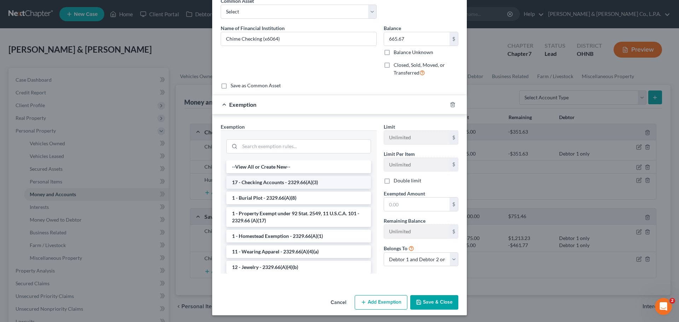
click at [268, 177] on li "17 - Checking Accounts - 2329.66(A)(3)" at bounding box center [298, 182] width 145 height 13
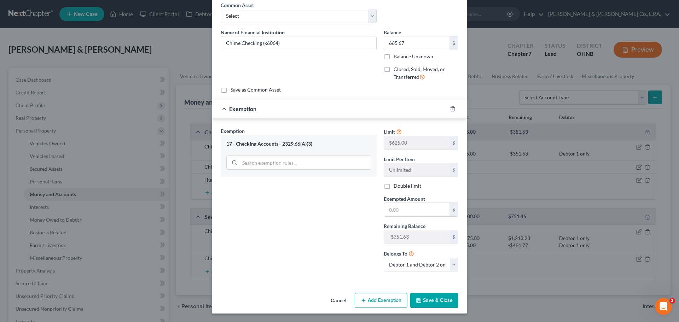
scroll to position [31, 0]
click at [400, 208] on input "text" at bounding box center [416, 209] width 65 height 13
click at [290, 163] on input "search" at bounding box center [305, 162] width 131 height 13
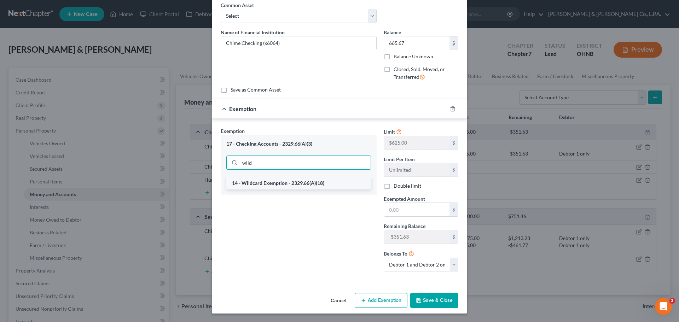
type input "wild"
drag, startPoint x: 298, startPoint y: 180, endPoint x: 369, endPoint y: 206, distance: 75.0
click at [298, 181] on li "14 - Wildcard Exemption - 2329.66(A)(18)" at bounding box center [298, 183] width 145 height 13
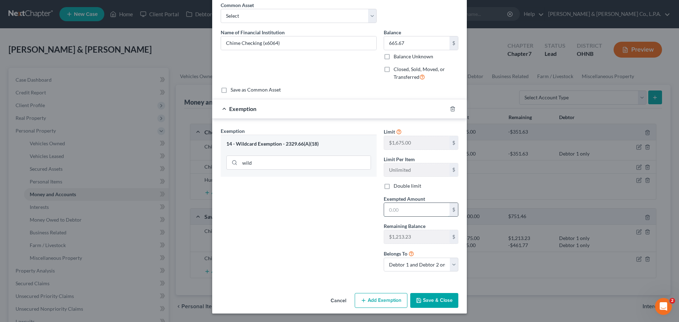
click at [406, 208] on input "text" at bounding box center [416, 209] width 65 height 13
type input "665.67"
click at [425, 266] on select "Debtor 1 only Debtor 2 only Debtor 1 and Debtor 2 only" at bounding box center [421, 265] width 75 height 14
select select "0"
click at [384, 258] on select "Debtor 1 only Debtor 2 only Debtor 1 and Debtor 2 only" at bounding box center [421, 265] width 75 height 14
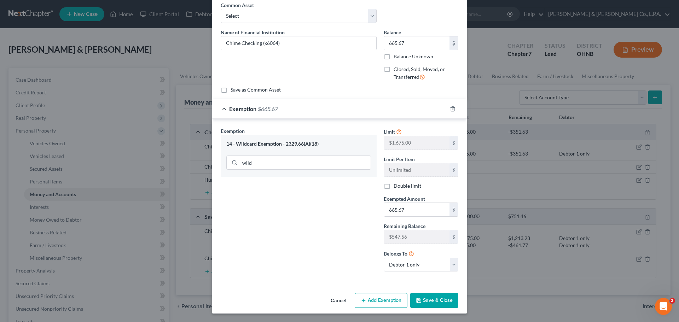
click at [439, 302] on button "Save & Close" at bounding box center [435, 300] width 48 height 15
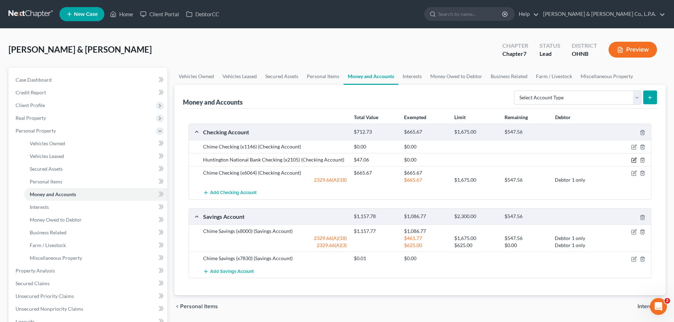
click at [634, 159] on icon "button" at bounding box center [634, 160] width 6 height 6
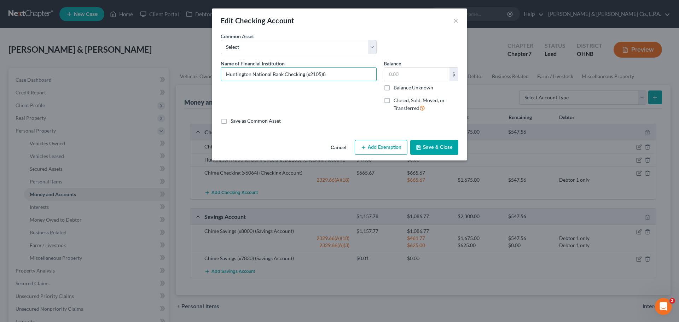
type input "Huntington National Bank Checking (x2105)"
click at [433, 76] on input "text" at bounding box center [416, 74] width 65 height 13
type input "87.62"
click at [375, 148] on button "Add Exemption" at bounding box center [381, 147] width 53 height 15
select select "2"
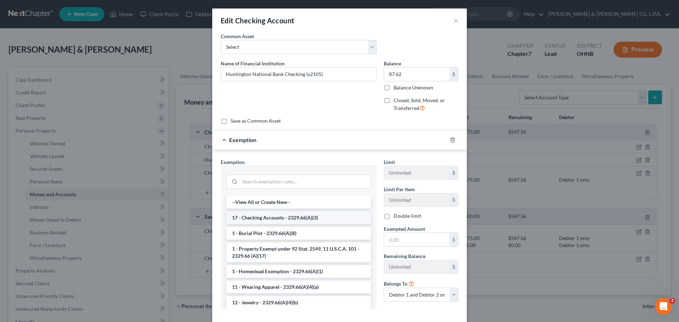
click at [266, 217] on li "17 - Checking Accounts - 2329.66(A)(3)" at bounding box center [298, 218] width 145 height 13
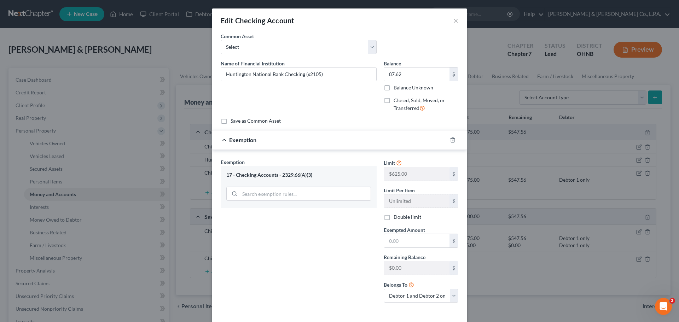
click at [390, 215] on div "Double limit" at bounding box center [421, 217] width 75 height 7
click at [394, 218] on label "Double limit" at bounding box center [408, 217] width 28 height 7
click at [397, 218] on input "Double limit" at bounding box center [399, 216] width 5 height 5
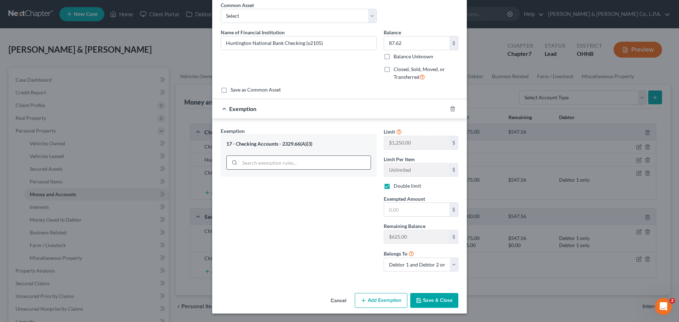
click at [394, 186] on label "Double limit" at bounding box center [408, 186] width 28 height 7
click at [397, 186] on input "Double limit" at bounding box center [399, 185] width 5 height 5
checkbox input "false"
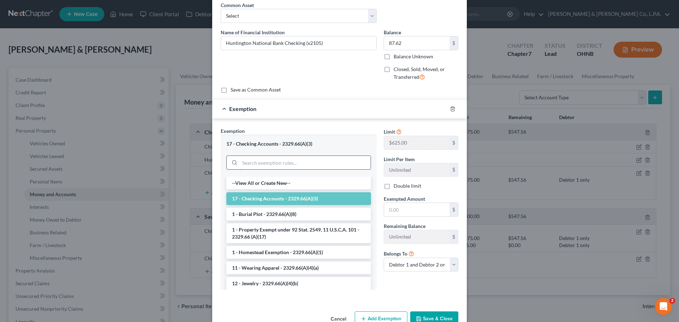
click at [308, 165] on input "search" at bounding box center [305, 162] width 131 height 13
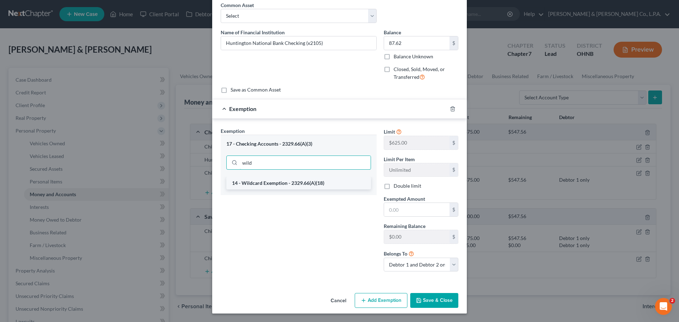
type input "wild"
drag, startPoint x: 304, startPoint y: 185, endPoint x: 396, endPoint y: 219, distance: 98.6
click at [303, 186] on li "14 - Wildcard Exemption - 2329.66(A)(18)" at bounding box center [298, 183] width 145 height 13
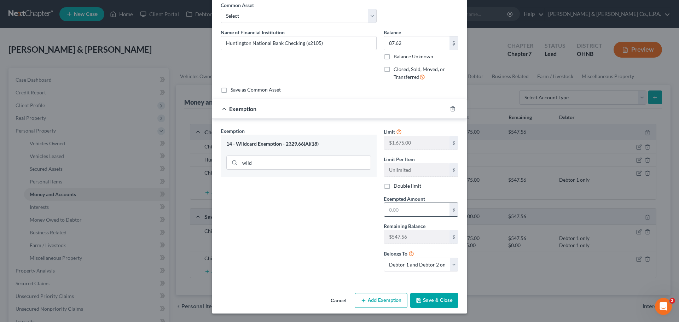
click at [402, 211] on input "text" at bounding box center [416, 209] width 65 height 13
type input "87.62"
click at [423, 300] on button "Save & Close" at bounding box center [435, 300] width 48 height 15
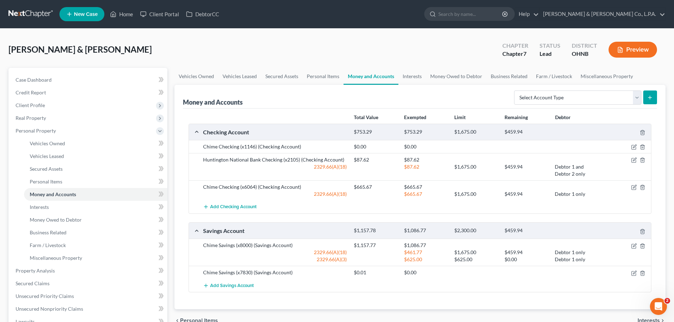
scroll to position [35, 0]
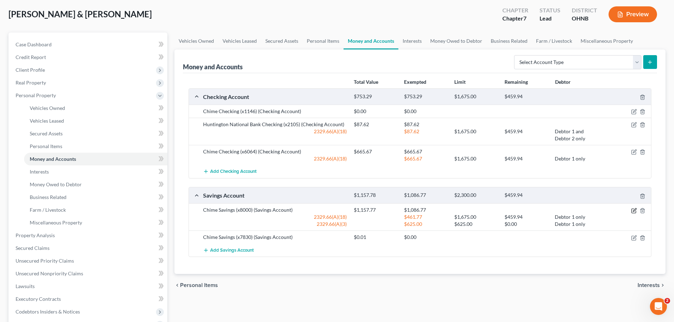
click at [635, 209] on icon "button" at bounding box center [634, 211] width 6 height 6
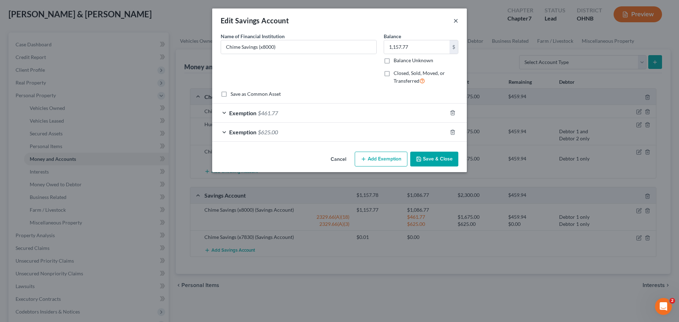
click at [455, 21] on button "×" at bounding box center [456, 20] width 5 height 8
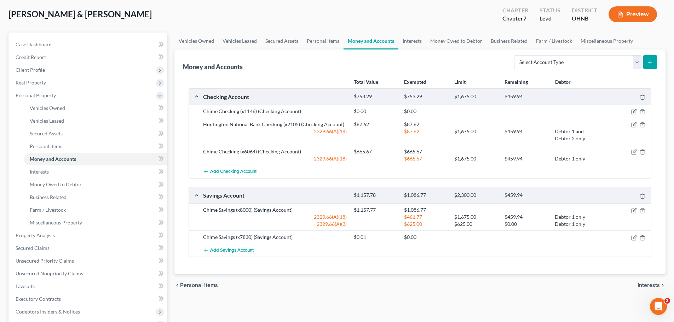
click at [418, 163] on div "Chime Checking (x6064) (Checking Account) $665.67 $665.[FINANCIAL_ID].66(A)(18)…" at bounding box center [420, 155] width 462 height 20
click at [99, 177] on link "Interests" at bounding box center [95, 172] width 143 height 13
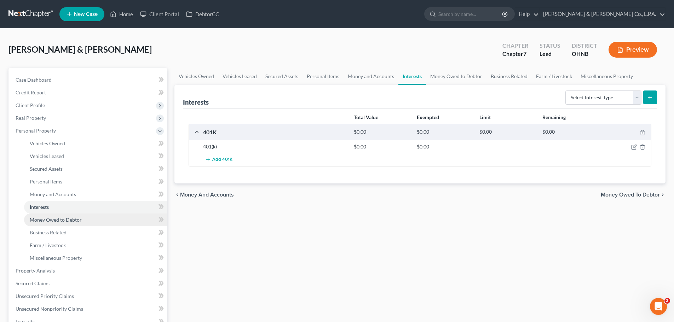
click at [107, 222] on link "Money Owed to Debtor" at bounding box center [95, 220] width 143 height 13
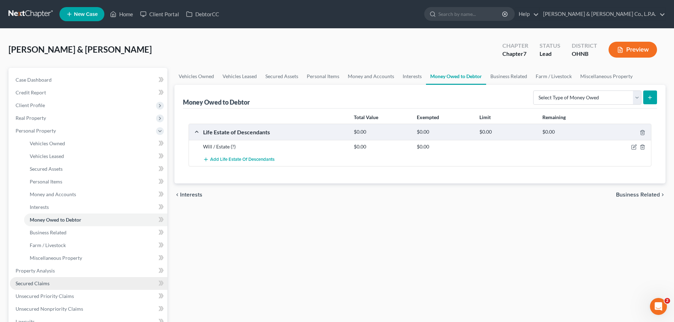
click at [90, 287] on link "Secured Claims" at bounding box center [88, 283] width 157 height 13
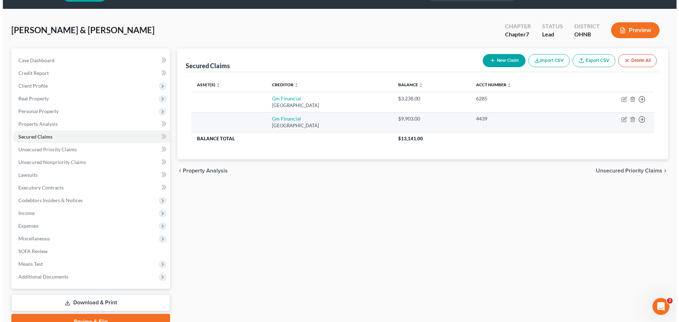
scroll to position [35, 0]
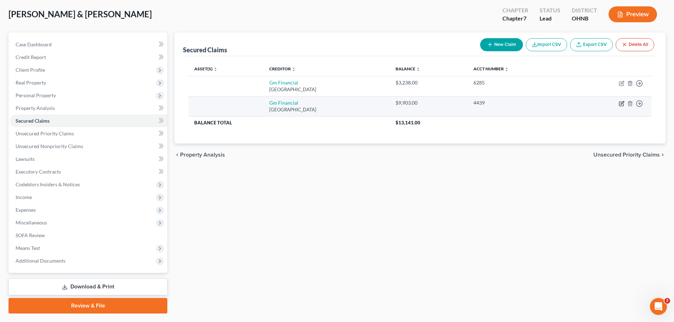
click at [621, 106] on icon "button" at bounding box center [621, 104] width 4 height 4
select select "45"
select select "0"
select select "2"
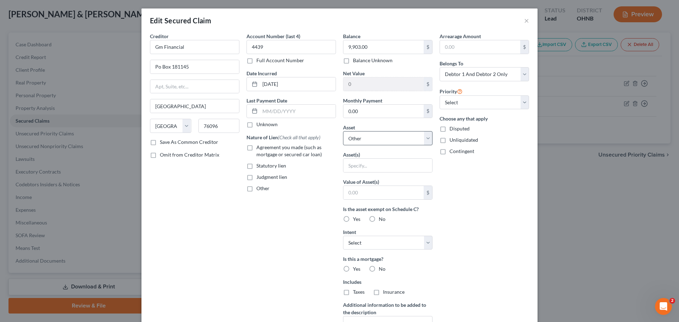
drag, startPoint x: 383, startPoint y: 129, endPoint x: 384, endPoint y: 137, distance: 7.6
click at [383, 130] on div "Asset * Select Other Multiple Assets Chime Savings (x8000) (Savings Account) - …" at bounding box center [388, 135] width 90 height 22
click at [384, 137] on select "Select Other Multiple Assets Chime Savings (x8000) (Savings Account) - $1157.77…" at bounding box center [388, 138] width 90 height 14
select select "12"
click at [343, 131] on select "Select Other Multiple Assets Chime Savings (x8000) (Savings Account) - $1157.77…" at bounding box center [388, 138] width 90 height 14
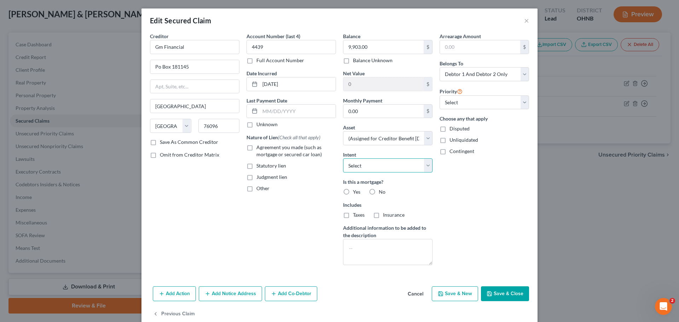
click at [370, 168] on select "Select Surrender Redeem Reaffirm Avoid Other" at bounding box center [388, 166] width 90 height 14
click at [474, 171] on div "Arrearage Amount $ Belongs To * Select Debtor 1 Only Debtor 2 Only Debtor 1 And…" at bounding box center [484, 152] width 97 height 239
click at [379, 191] on label "No" at bounding box center [382, 192] width 7 height 7
click at [382, 191] on input "No" at bounding box center [384, 191] width 5 height 5
radio input "true"
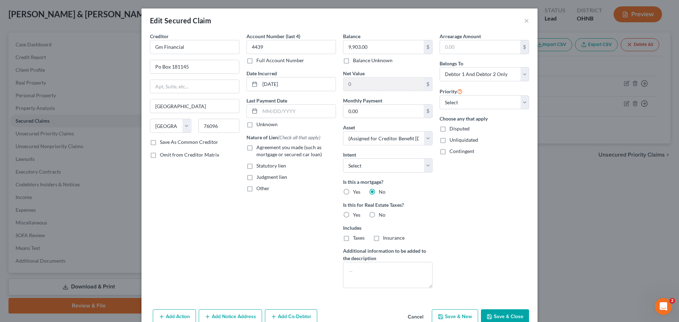
click at [379, 216] on label "No" at bounding box center [382, 215] width 7 height 7
click at [382, 216] on input "No" at bounding box center [384, 214] width 5 height 5
radio input "true"
click at [479, 102] on select "Select 1st 2nd 3rd 4th 5th 6th 7th 8th 9th 10th 11th 12th 13th 14th 15th 16th 1…" at bounding box center [485, 103] width 90 height 14
click at [484, 88] on div "Priority Select 1st 2nd 3rd 4th 5th 6th 7th 8th 9th 10th 11th 12th 13th 14th 15…" at bounding box center [485, 98] width 90 height 23
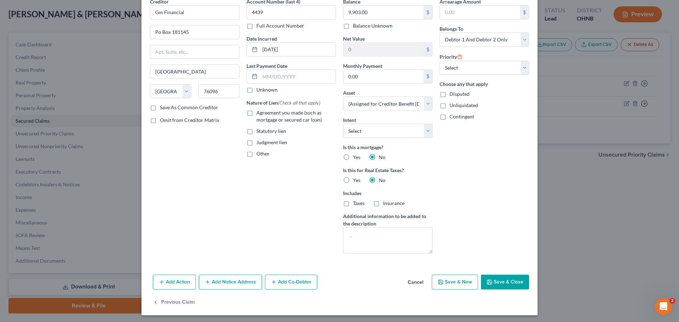
scroll to position [36, 0]
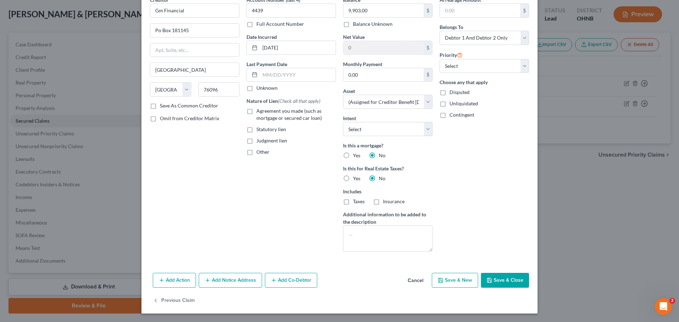
click at [257, 110] on label "Agreement you made (such as mortgage or secured car loan)" at bounding box center [297, 115] width 80 height 14
click at [259, 110] on input "Agreement you made (such as mortgage or secured car loan)" at bounding box center [261, 110] width 5 height 5
checkbox input "true"
click at [490, 277] on button "Save & Close" at bounding box center [505, 280] width 48 height 15
select select
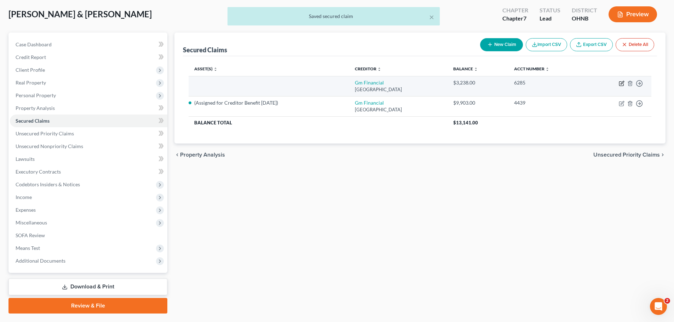
click at [621, 84] on icon "button" at bounding box center [622, 82] width 3 height 3
select select "45"
select select "0"
select select "1"
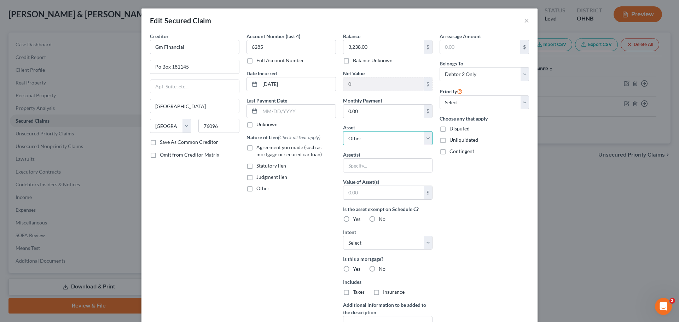
click at [370, 142] on select "Select Other Multiple Assets Chime Savings (x8000) (Savings Account) - $1157.77…" at bounding box center [388, 138] width 90 height 14
select select "12"
click at [343, 131] on select "Select Other Multiple Assets Chime Savings (x8000) (Savings Account) - $1157.77…" at bounding box center [388, 138] width 90 height 14
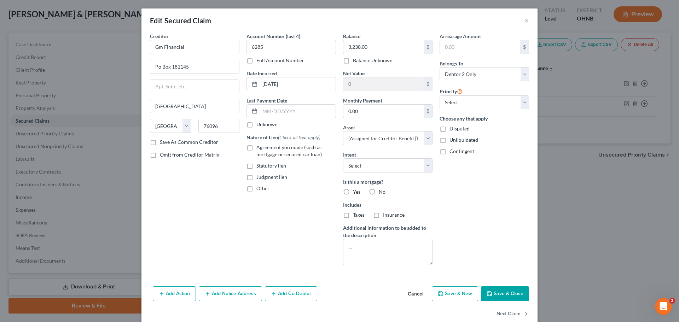
click at [379, 191] on label "No" at bounding box center [382, 192] width 7 height 7
click at [382, 191] on input "No" at bounding box center [384, 191] width 5 height 5
radio input "true"
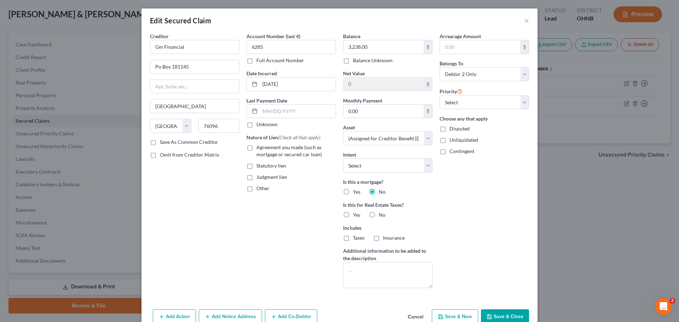
click at [379, 213] on label "No" at bounding box center [382, 215] width 7 height 7
click at [382, 213] on input "No" at bounding box center [384, 214] width 5 height 5
radio input "true"
click at [257, 148] on label "Agreement you made (such as mortgage or secured car loan)" at bounding box center [297, 151] width 80 height 14
click at [259, 148] on input "Agreement you made (such as mortgage or secured car loan)" at bounding box center [261, 146] width 5 height 5
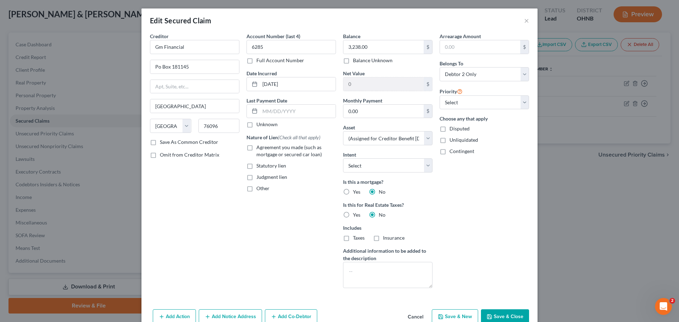
checkbox input "true"
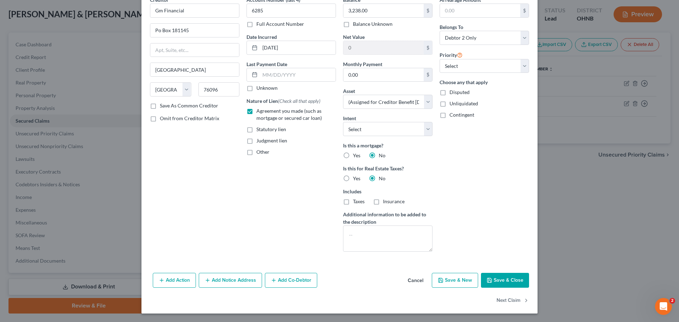
click at [498, 274] on button "Save & Close" at bounding box center [505, 280] width 48 height 15
select select
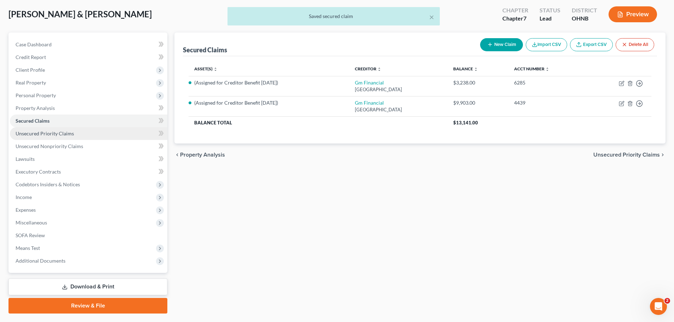
click at [71, 135] on span "Unsecured Priority Claims" at bounding box center [45, 134] width 58 height 6
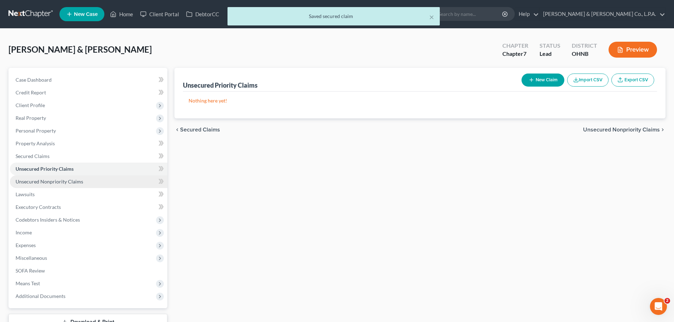
click at [82, 178] on link "Unsecured Nonpriority Claims" at bounding box center [88, 182] width 157 height 13
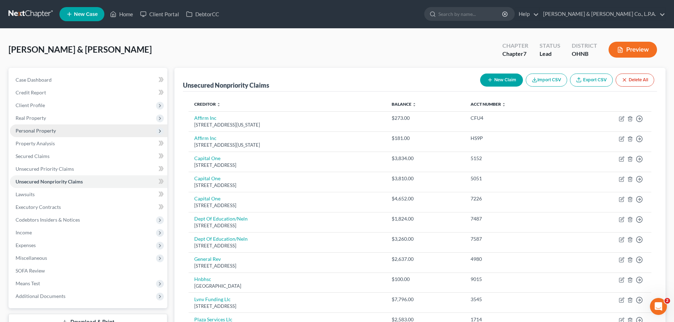
click at [52, 131] on span "Personal Property" at bounding box center [36, 131] width 40 height 6
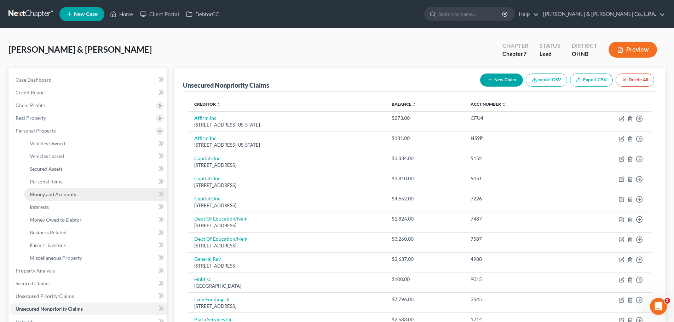
click at [51, 198] on link "Money and Accounts" at bounding box center [95, 194] width 143 height 13
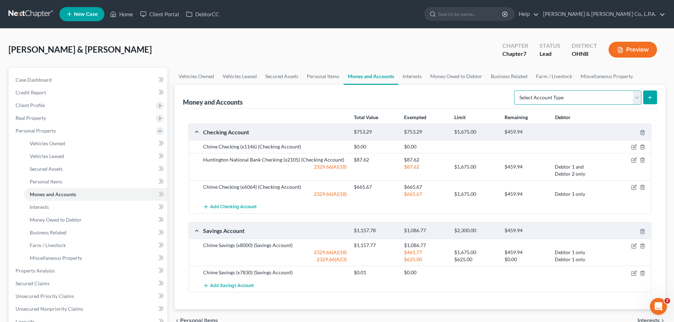
click at [568, 100] on select "Select Account Type Brokerage Cash on Hand Certificates of Deposit Checking Acc…" at bounding box center [577, 98] width 127 height 14
select select "security_deposits"
click at [516, 91] on select "Select Account Type Brokerage Cash on Hand Certificates of Deposit Checking Acc…" at bounding box center [577, 98] width 127 height 14
click at [656, 100] on button "submit" at bounding box center [650, 98] width 14 height 14
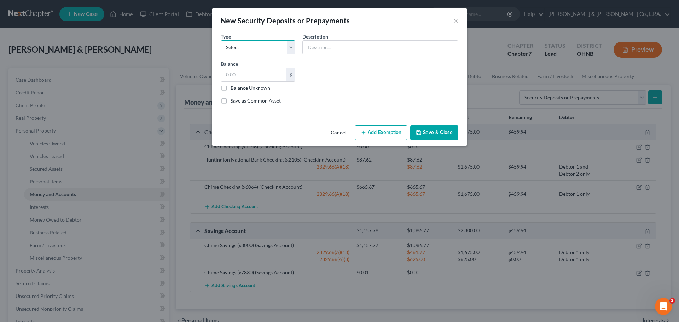
click at [249, 44] on select "Select Electric Gas Heating Oil Security Deposit On Rental Unit Prepaid Rent Te…" at bounding box center [258, 47] width 75 height 14
select select "3"
click at [221, 40] on select "Select Electric Gas Heating Oil Security Deposit On Rental Unit Prepaid Rent Te…" at bounding box center [258, 47] width 75 height 14
click at [327, 44] on input "text" at bounding box center [380, 47] width 155 height 13
type input "[GEOGRAPHIC_DATA] Apartments"
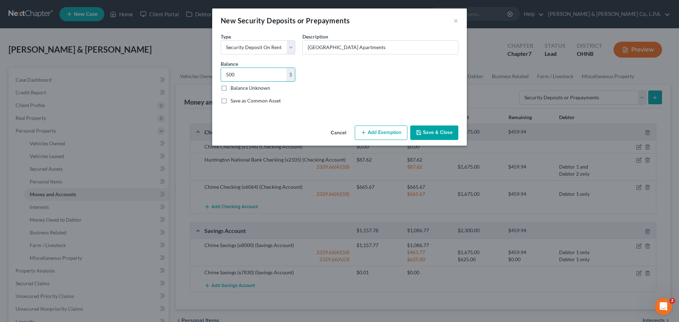
type input "500"
click at [368, 132] on button "Add Exemption" at bounding box center [381, 133] width 53 height 15
select select "2"
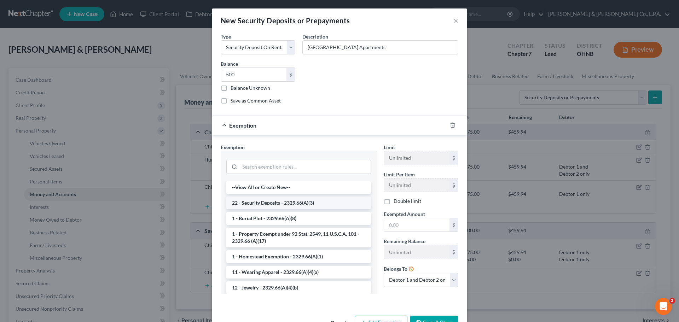
click at [265, 203] on li "22 - Security Deposits - 2329.66(A)(3)" at bounding box center [298, 203] width 145 height 13
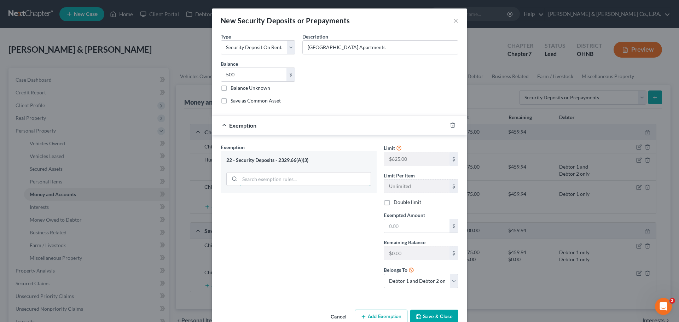
drag, startPoint x: 297, startPoint y: 178, endPoint x: 299, endPoint y: 170, distance: 8.7
click at [297, 178] on input "search" at bounding box center [305, 179] width 131 height 13
type input "wild"
click at [297, 199] on li "14 - Wildcard Exemption - 2329.66(A)(18)" at bounding box center [298, 199] width 145 height 13
click at [401, 229] on input "text" at bounding box center [416, 225] width 65 height 13
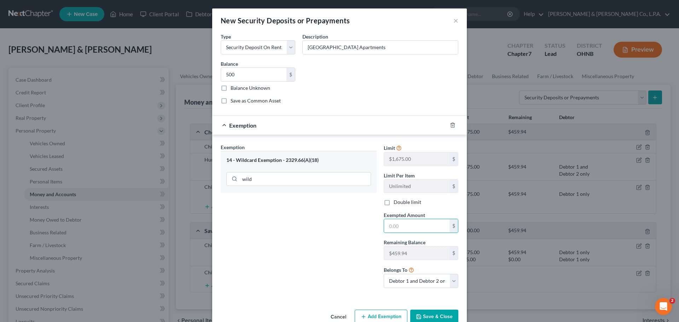
click at [394, 204] on label "Double limit" at bounding box center [408, 202] width 28 height 7
click at [397, 203] on input "Double limit" at bounding box center [399, 201] width 5 height 5
checkbox input "true"
click at [399, 227] on input "text" at bounding box center [416, 225] width 65 height 13
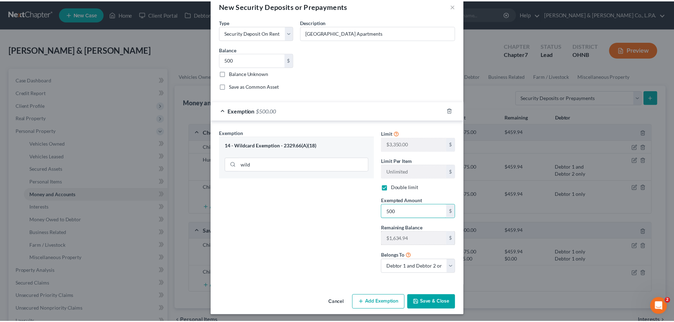
scroll to position [16, 0]
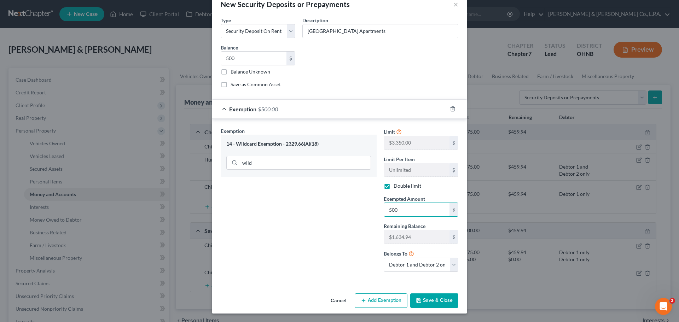
type input "500"
click at [435, 301] on button "Save & Close" at bounding box center [435, 301] width 48 height 15
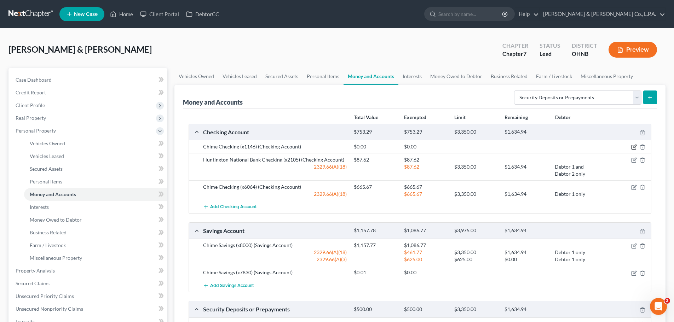
click at [635, 145] on icon "button" at bounding box center [634, 147] width 6 height 6
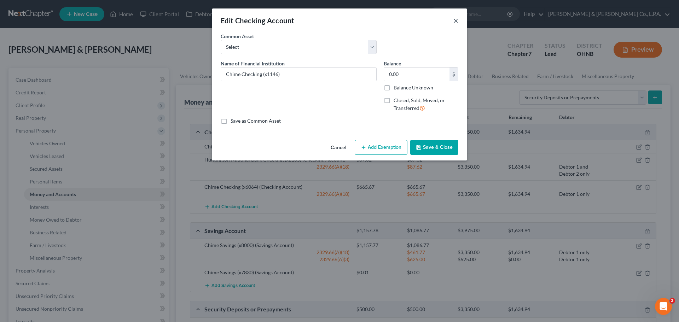
click at [455, 23] on button "×" at bounding box center [456, 20] width 5 height 8
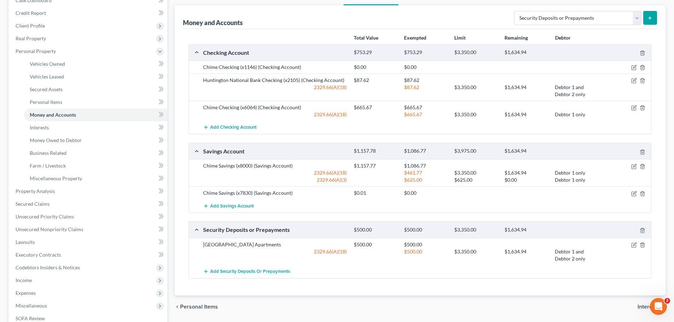
scroll to position [40, 0]
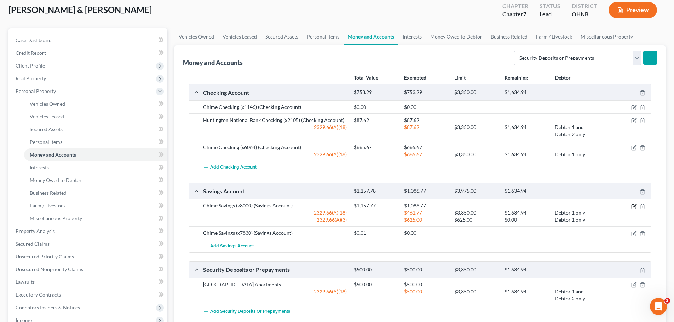
click at [633, 206] on icon "button" at bounding box center [634, 207] width 6 height 6
checkbox input "true"
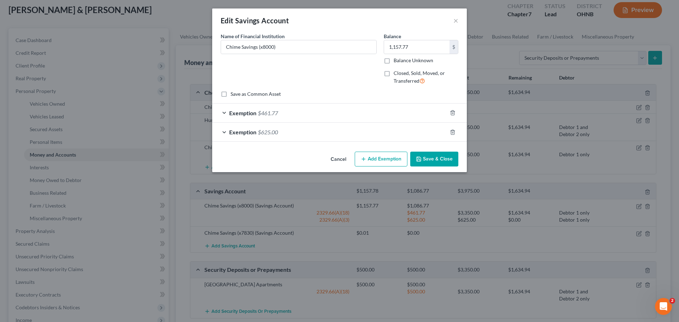
click at [279, 135] on div "Exemption $625.00" at bounding box center [329, 132] width 235 height 19
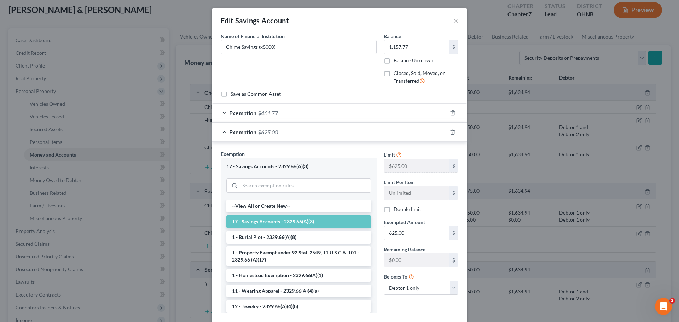
click at [289, 116] on div "Exemption $461.77" at bounding box center [329, 113] width 235 height 19
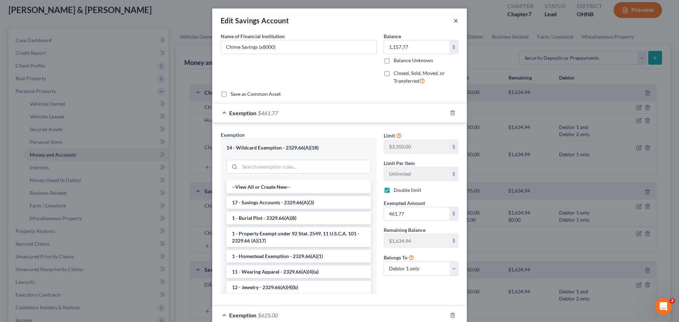
click at [454, 21] on button "×" at bounding box center [456, 20] width 5 height 8
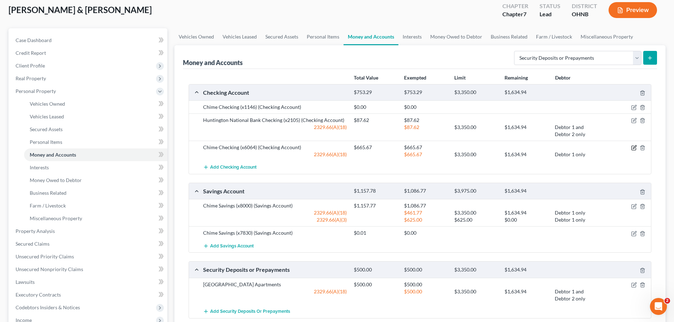
click at [635, 147] on icon "button" at bounding box center [634, 148] width 6 height 6
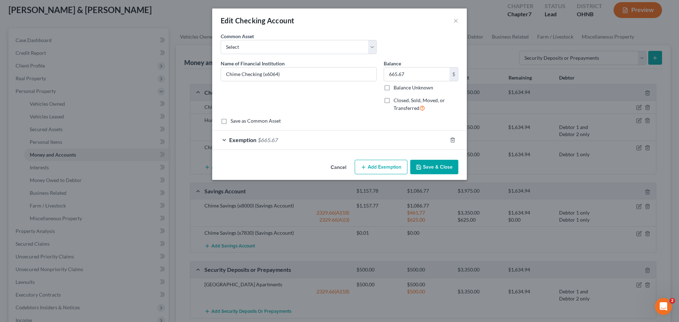
click at [321, 140] on div "Exemption $665.67" at bounding box center [329, 140] width 235 height 19
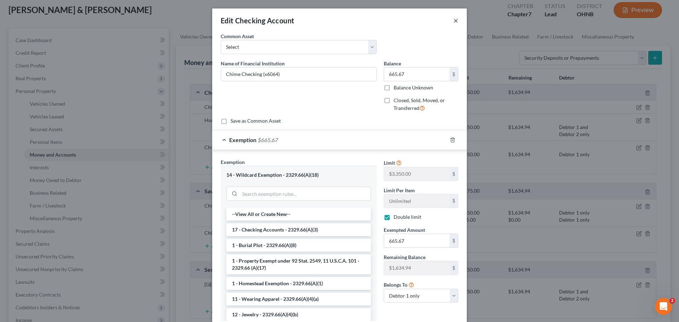
click at [454, 23] on button "×" at bounding box center [456, 20] width 5 height 8
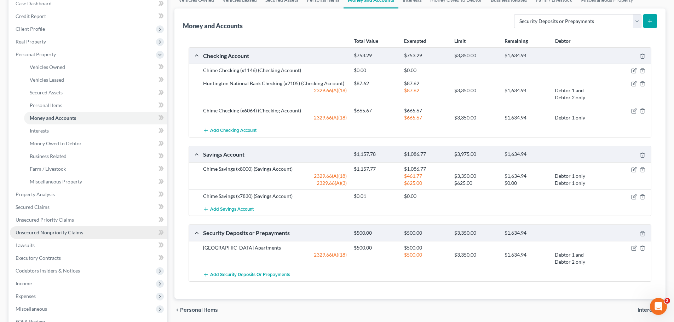
scroll to position [146, 0]
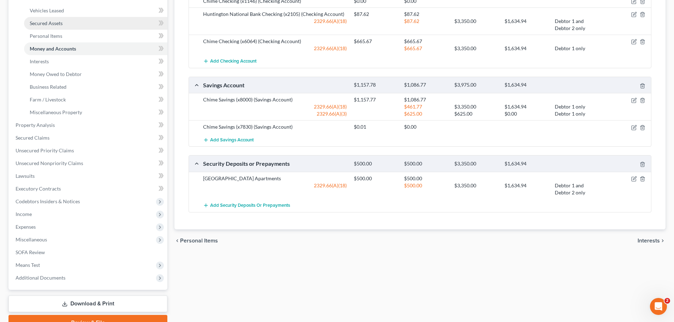
click at [56, 19] on link "Secured Assets" at bounding box center [95, 23] width 143 height 13
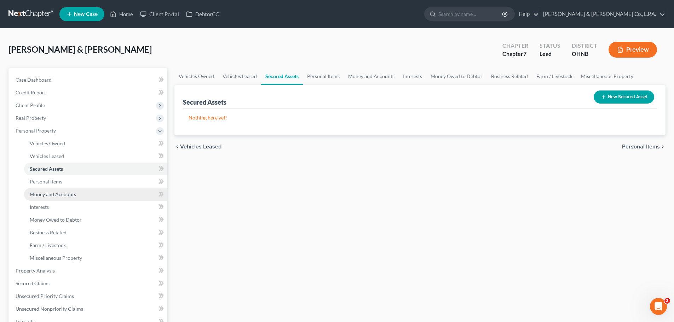
click at [64, 196] on span "Money and Accounts" at bounding box center [53, 194] width 46 height 6
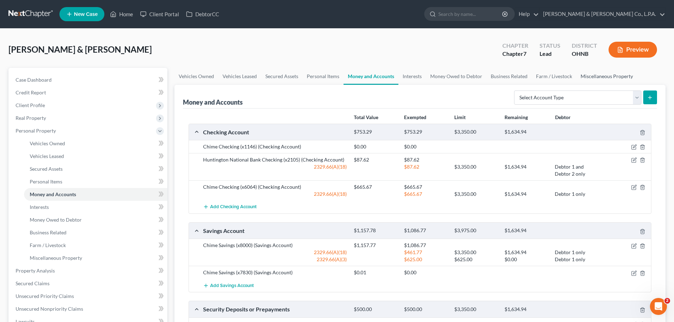
click at [589, 74] on link "Miscellaneous Property" at bounding box center [606, 76] width 61 height 17
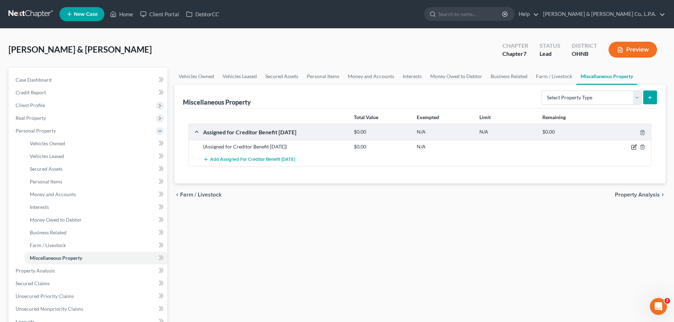
click at [632, 148] on icon "button" at bounding box center [634, 147] width 6 height 6
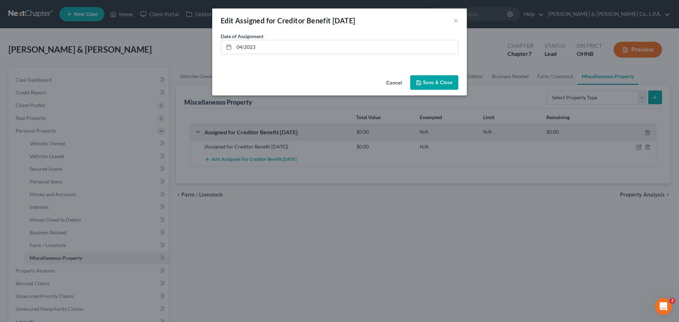
click at [423, 85] on button "Save & Close" at bounding box center [435, 82] width 48 height 15
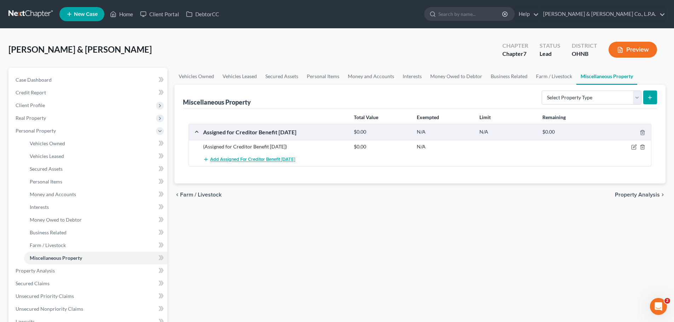
click at [242, 161] on span "Add Assigned for Creditor Benefit [DATE]" at bounding box center [252, 160] width 85 height 6
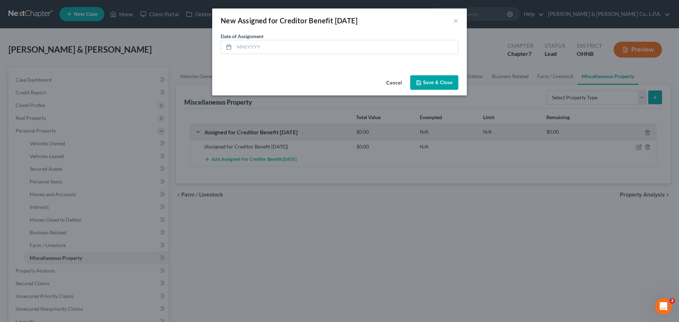
click at [395, 81] on button "Cancel" at bounding box center [394, 83] width 27 height 14
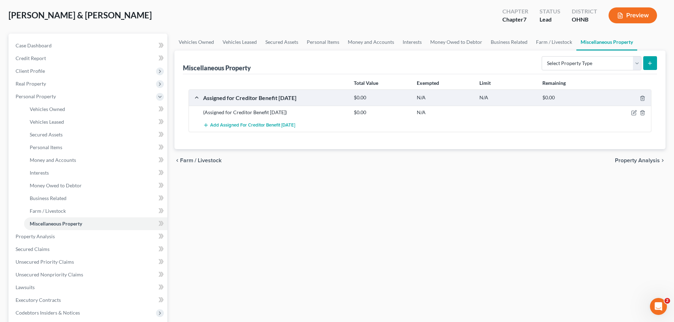
scroll to position [177, 0]
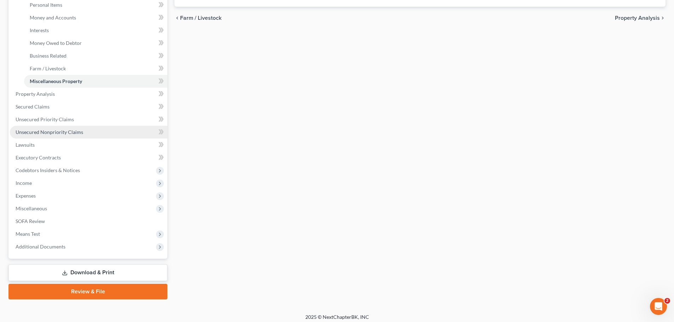
click at [51, 132] on span "Unsecured Nonpriority Claims" at bounding box center [50, 132] width 68 height 6
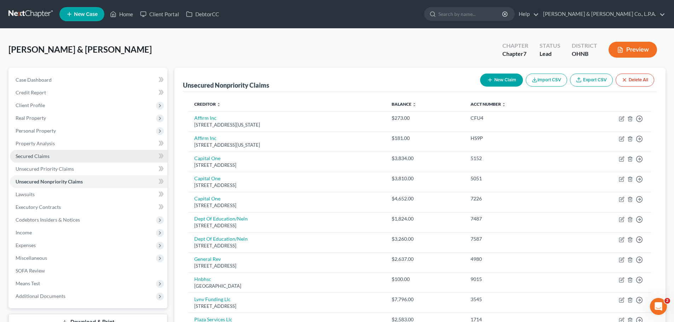
click at [59, 158] on link "Secured Claims" at bounding box center [88, 156] width 157 height 13
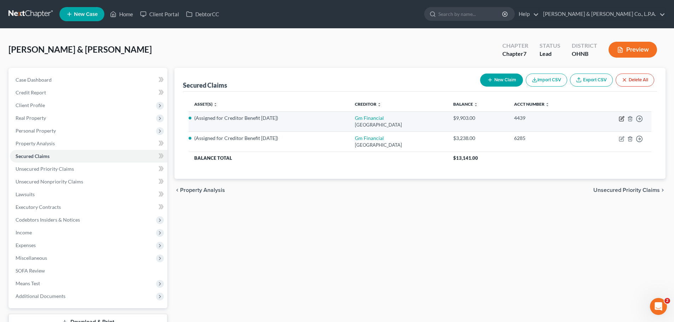
click at [620, 119] on icon "button" at bounding box center [622, 119] width 6 height 6
select select "45"
select select "13"
select select "2"
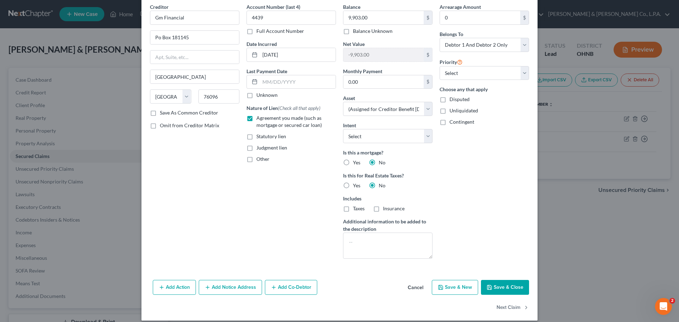
scroll to position [36, 0]
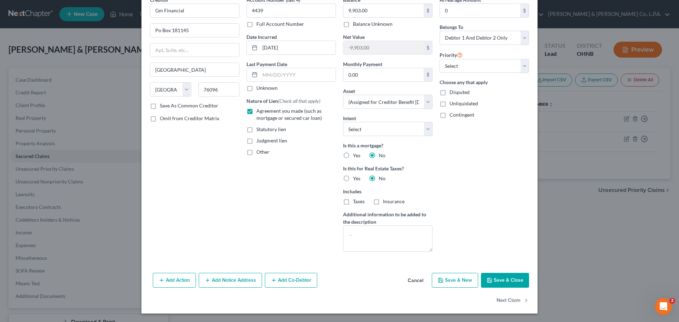
click at [183, 281] on button "Add Action" at bounding box center [174, 280] width 43 height 15
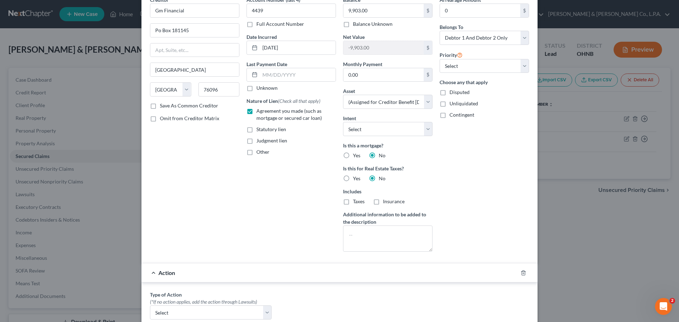
scroll to position [178, 0]
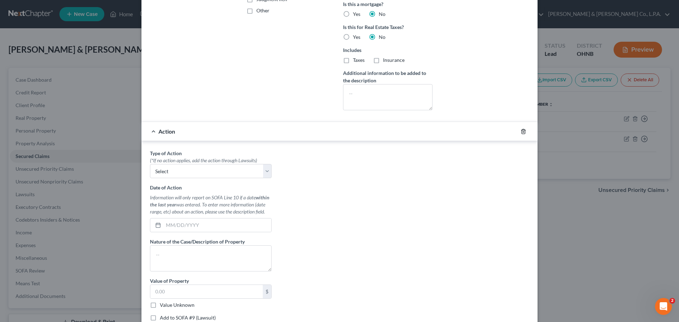
click at [523, 134] on icon "button" at bounding box center [524, 132] width 6 height 6
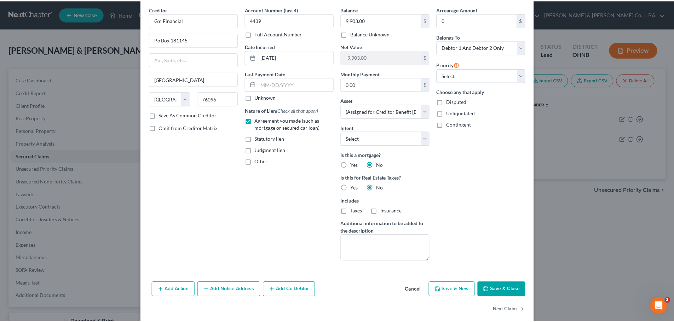
scroll to position [35, 0]
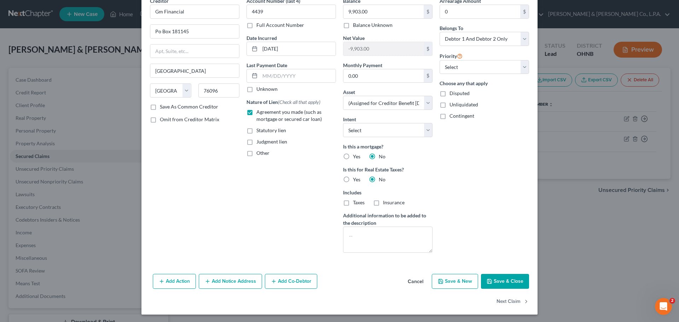
click at [500, 280] on button "Save & Close" at bounding box center [505, 281] width 48 height 15
select select
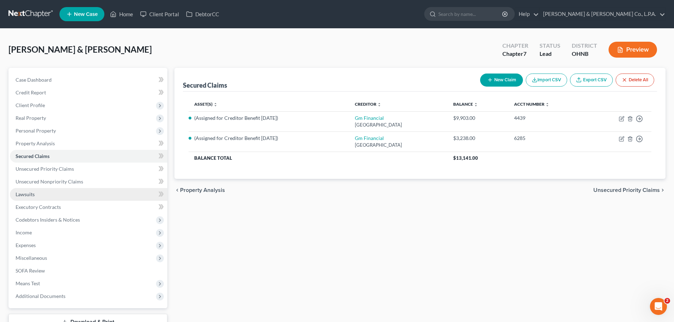
click at [52, 193] on link "Lawsuits" at bounding box center [88, 194] width 157 height 13
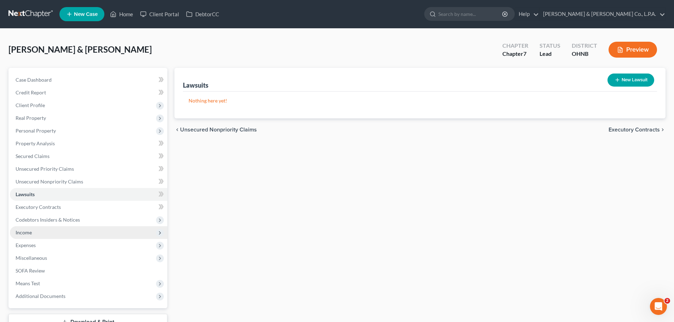
click at [42, 235] on span "Income" at bounding box center [88, 232] width 157 height 13
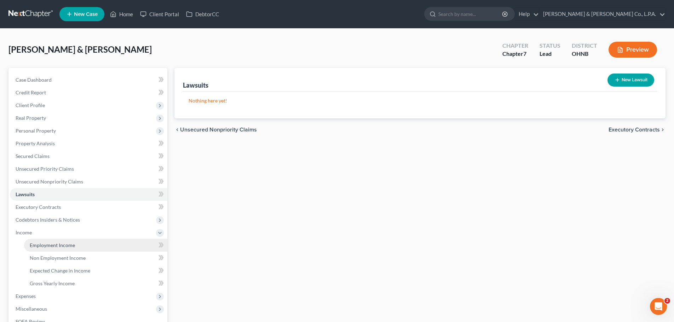
click at [65, 247] on span "Employment Income" at bounding box center [52, 245] width 45 height 6
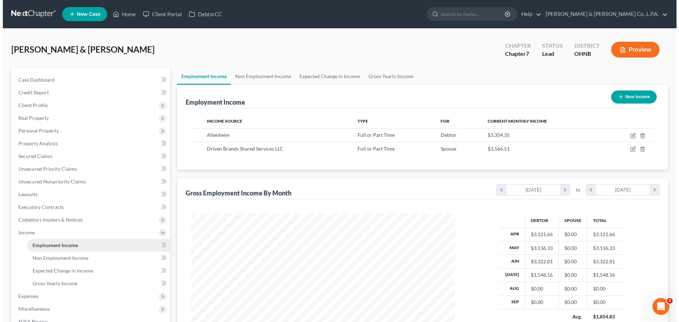
scroll to position [132, 278]
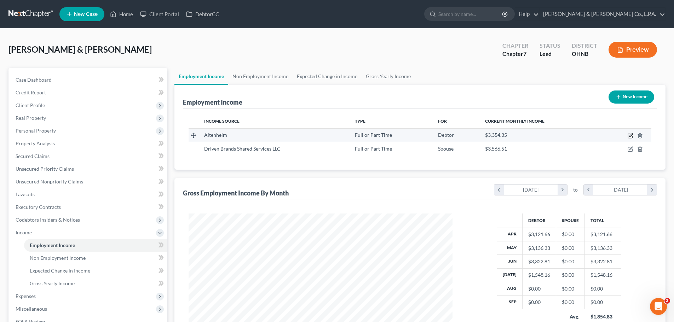
click at [629, 135] on icon "button" at bounding box center [631, 136] width 6 height 6
select select "0"
select select "36"
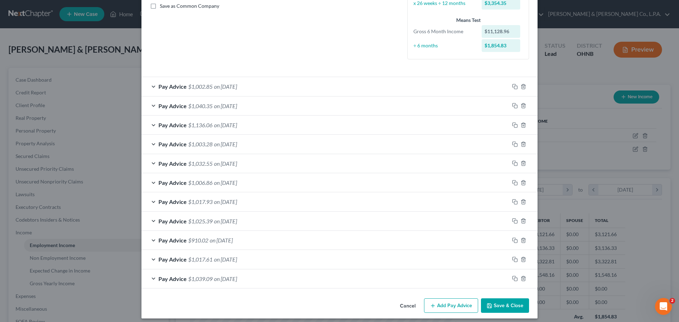
scroll to position [168, 0]
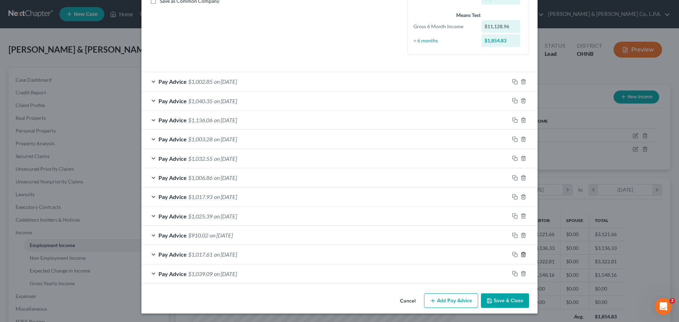
click at [522, 255] on icon "button" at bounding box center [524, 255] width 6 height 6
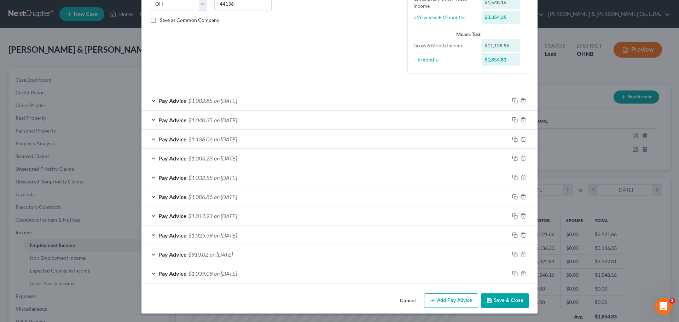
scroll to position [149, 0]
click at [522, 277] on div at bounding box center [524, 273] width 28 height 11
click at [524, 274] on line "button" at bounding box center [524, 274] width 0 height 1
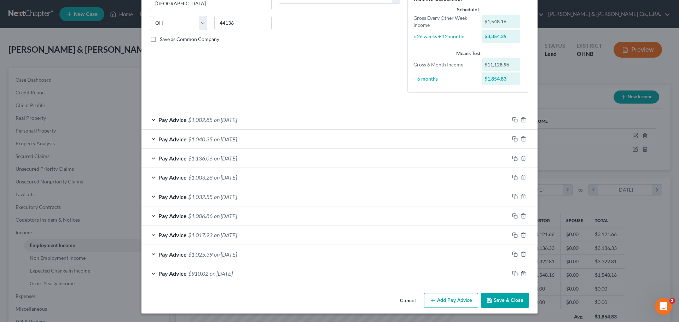
scroll to position [130, 0]
click at [522, 276] on icon "button" at bounding box center [524, 274] width 6 height 6
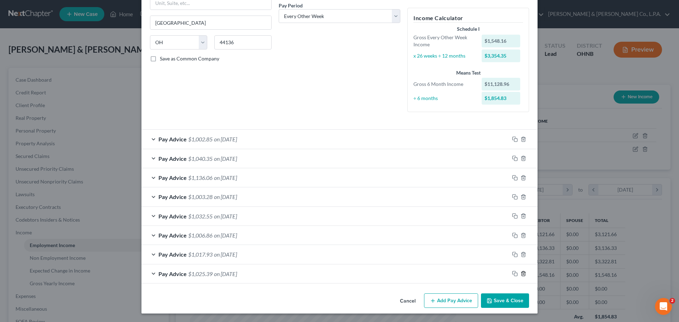
click at [522, 275] on icon "button" at bounding box center [524, 274] width 6 height 6
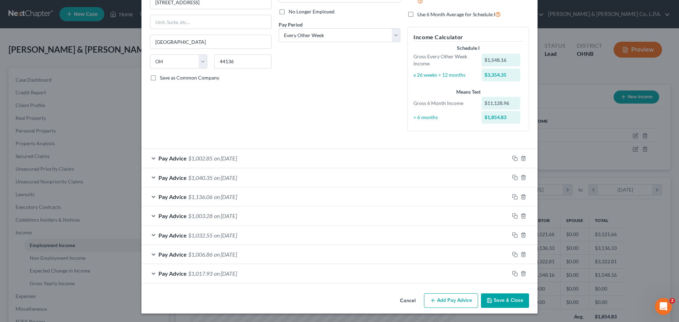
scroll to position [92, 0]
drag, startPoint x: 326, startPoint y: 36, endPoint x: 327, endPoint y: 42, distance: 6.1
click at [326, 36] on select "Select Monthly Twice Monthly Every Other Week Weekly" at bounding box center [340, 35] width 122 height 14
select select "3"
click at [279, 28] on select "Select Monthly Twice Monthly Every Other Week Weekly" at bounding box center [340, 35] width 122 height 14
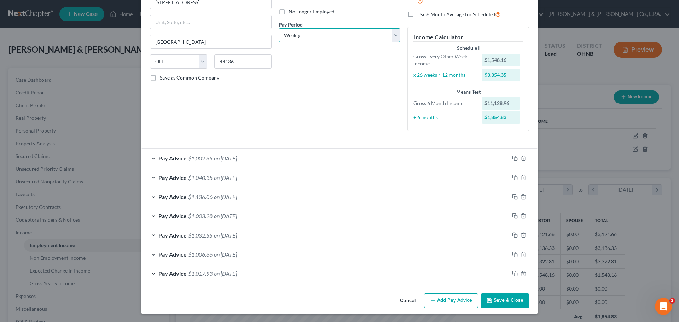
scroll to position [90, 0]
click at [452, 298] on button "Add Pay Advice" at bounding box center [451, 301] width 54 height 15
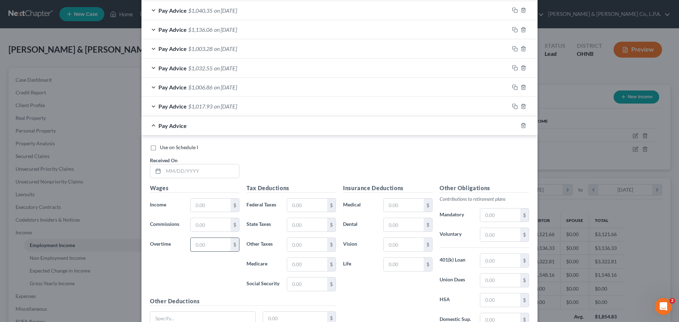
scroll to position [267, 0]
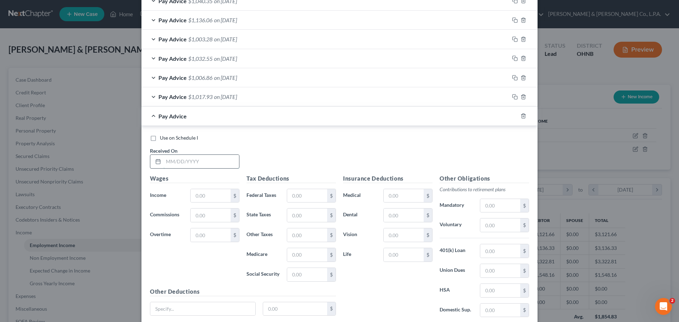
click at [176, 163] on input "text" at bounding box center [201, 161] width 76 height 13
click at [522, 117] on icon "button" at bounding box center [524, 116] width 6 height 6
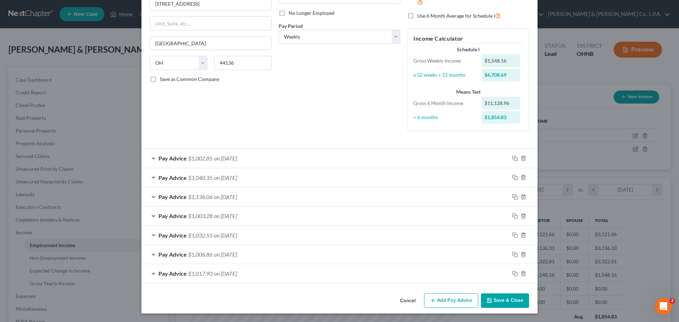
scroll to position [90, 0]
click at [374, 268] on div "Pay Advice $1,017.93 on [DATE]" at bounding box center [326, 273] width 368 height 19
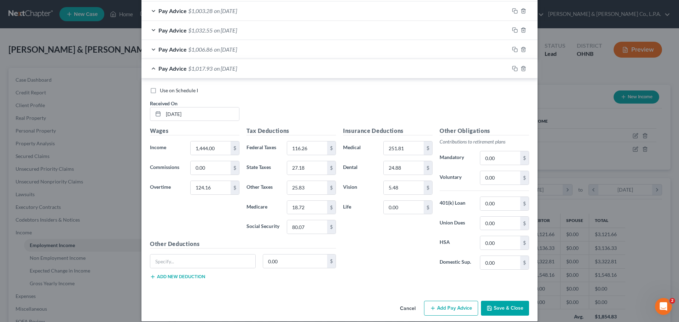
scroll to position [303, 0]
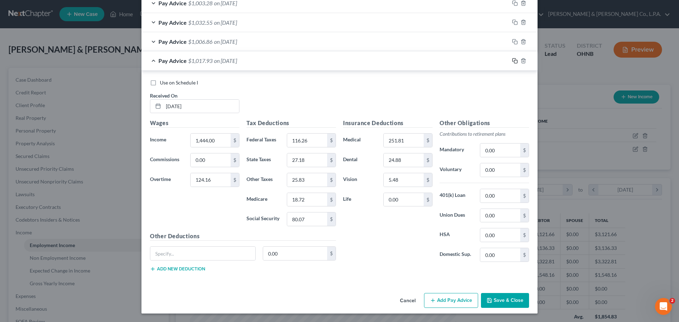
click at [513, 62] on icon "button" at bounding box center [515, 61] width 6 height 6
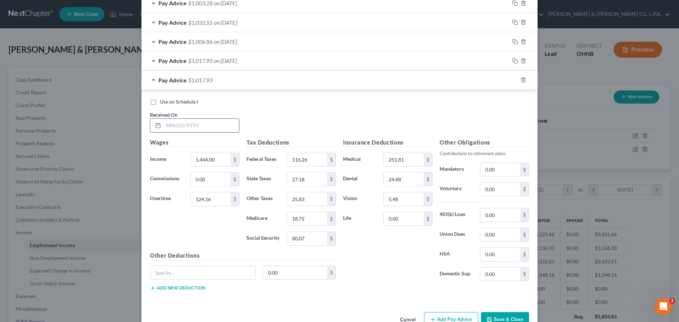
click at [193, 125] on input "text" at bounding box center [201, 125] width 76 height 13
type input "[DATE]"
click at [215, 160] on input "910.29" at bounding box center [211, 159] width 40 height 13
type input "9"
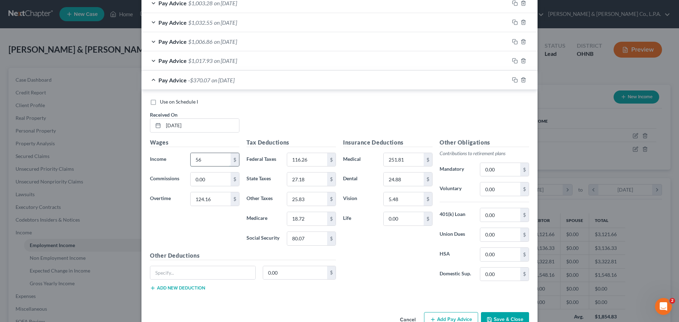
type input "5"
type input "651.78"
drag, startPoint x: 206, startPoint y: 207, endPoint x: 195, endPoint y: 201, distance: 12.7
click at [206, 207] on div "Wages Income * 651.78 $ Commissions 0.00 $ Overtime 124.16 $" at bounding box center [195, 194] width 97 height 113
type input "258.51"
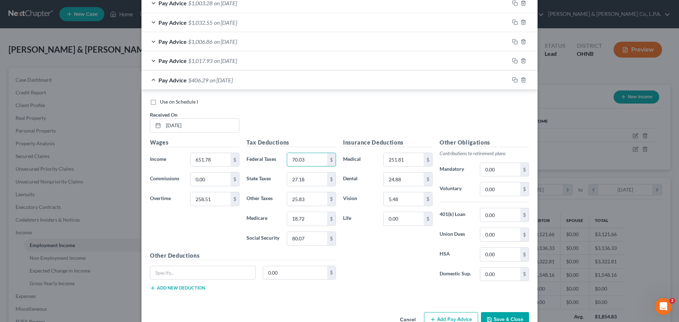
type input "70.03"
type input "21.12"
type input "18.21"
type input "13.20"
type input "4"
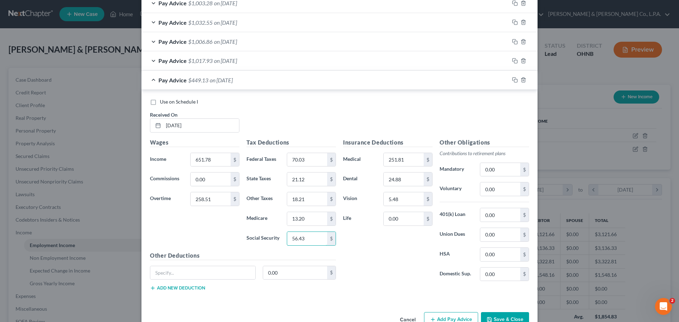
type input "56.43"
click at [397, 163] on input "251.81" at bounding box center [404, 159] width 40 height 13
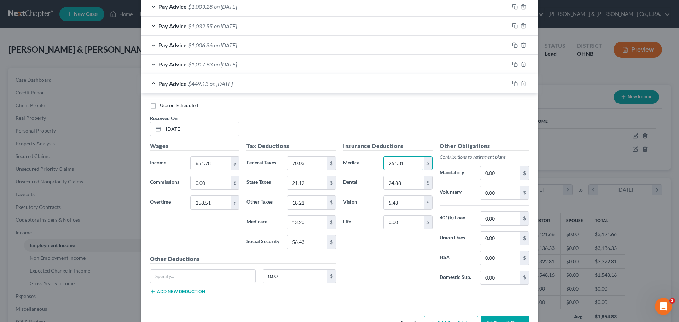
scroll to position [319, 0]
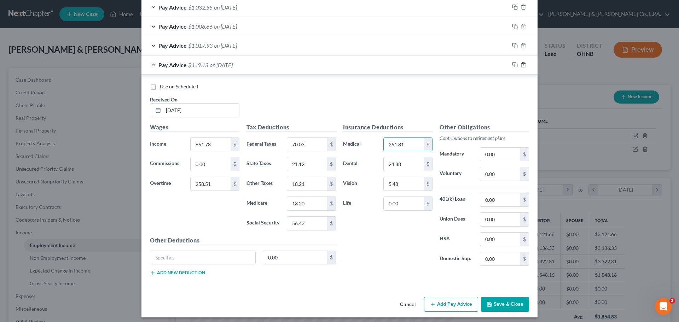
click at [521, 64] on icon "button" at bounding box center [524, 65] width 6 height 6
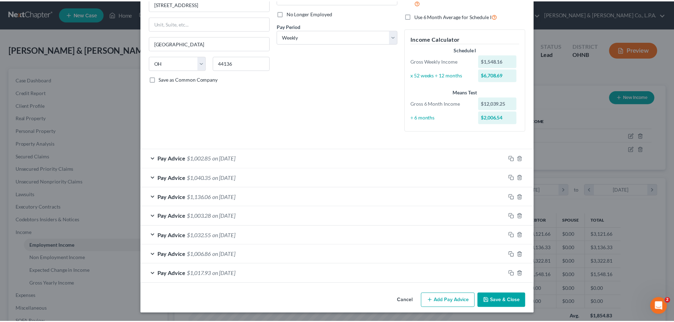
scroll to position [90, 0]
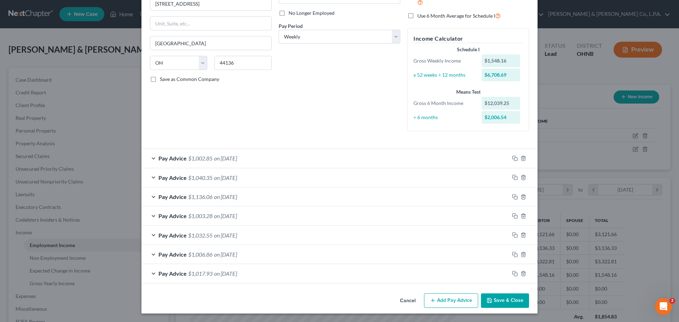
click at [412, 304] on button "Cancel" at bounding box center [408, 301] width 27 height 14
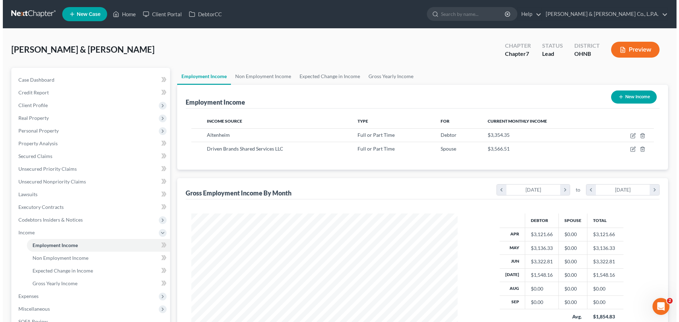
scroll to position [353760, 353614]
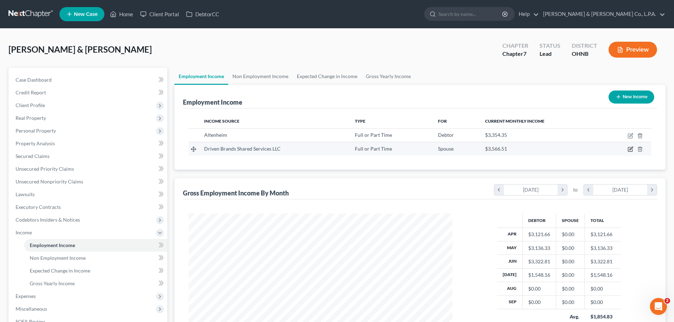
click at [631, 149] on icon "button" at bounding box center [631, 148] width 3 height 3
select select "0"
select select "28"
select select "3"
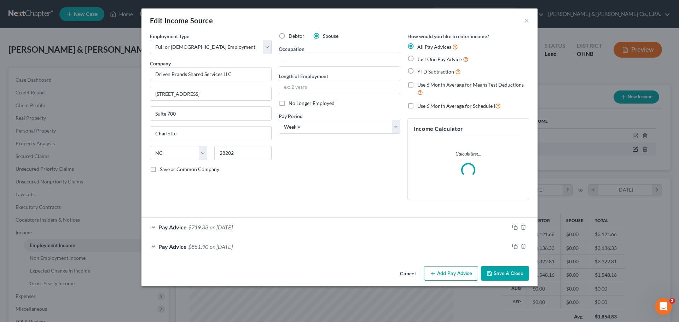
scroll to position [133, 281]
click at [523, 229] on icon "button" at bounding box center [524, 228] width 6 height 6
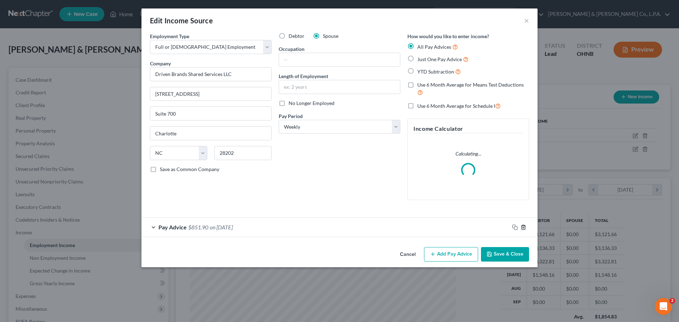
click at [523, 229] on icon "button" at bounding box center [524, 228] width 6 height 6
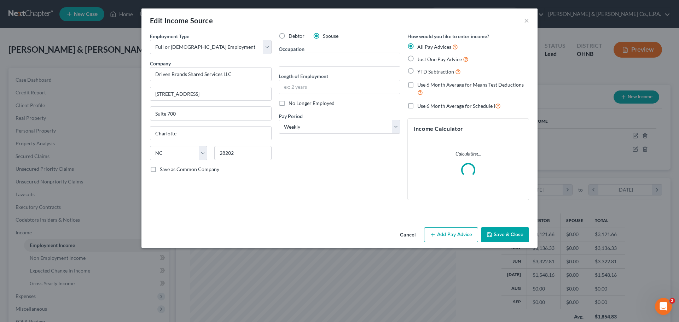
click at [440, 230] on button "Add Pay Advice" at bounding box center [451, 235] width 54 height 15
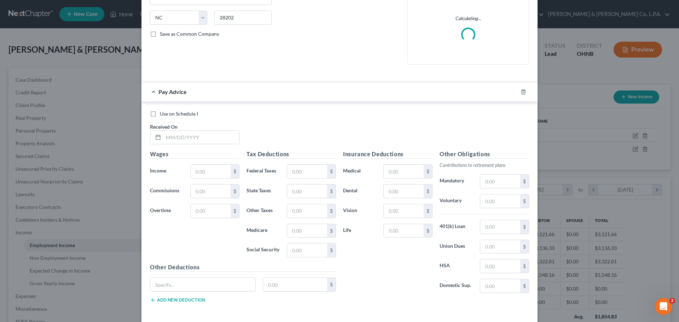
scroll to position [142, 0]
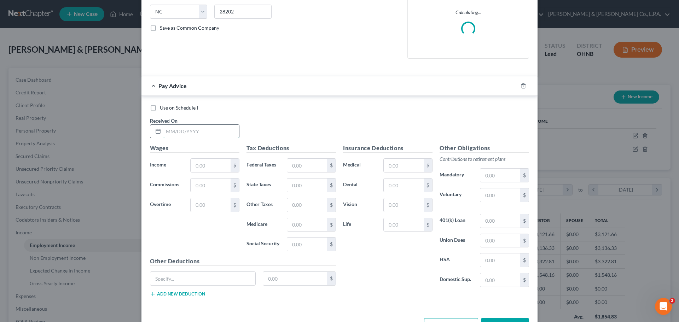
click at [176, 129] on input "text" at bounding box center [201, 131] width 76 height 13
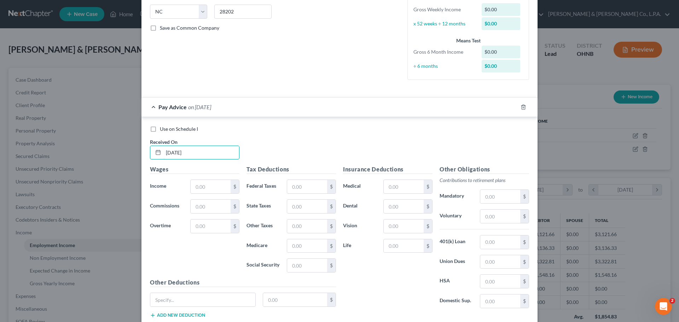
type input "[DATE]"
type input "258.51"
click at [219, 188] on input "text" at bounding box center [211, 186] width 40 height 13
type input "645.18"
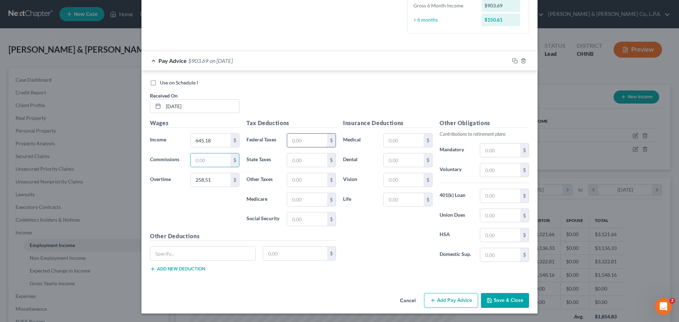
click at [302, 144] on input "text" at bounding box center [307, 140] width 40 height 13
type input "69.24"
type input "20.93"
type input "18.07"
type input "13.11"
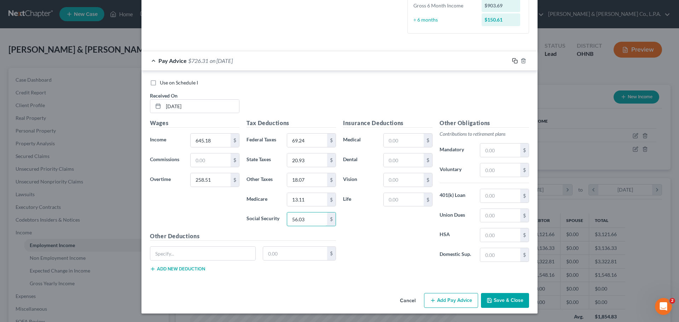
type input "56.03"
click at [515, 63] on rect "button" at bounding box center [516, 61] width 3 height 3
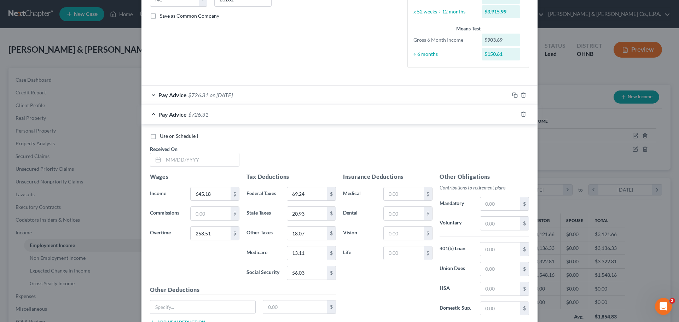
scroll to position [153, 0]
click at [178, 166] on input "text" at bounding box center [201, 160] width 76 height 13
type input "[DATE]"
click at [211, 196] on input "645.18" at bounding box center [211, 195] width 40 height 13
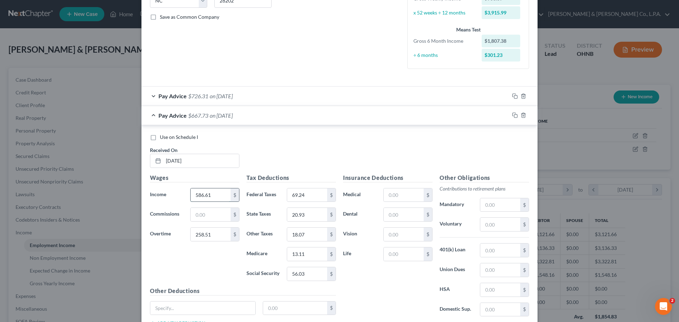
type input "586.61"
drag, startPoint x: 193, startPoint y: 235, endPoint x: 201, endPoint y: 234, distance: 8.6
click at [193, 235] on input "258.51" at bounding box center [211, 234] width 40 height 13
type input "276.52"
type input "64.37"
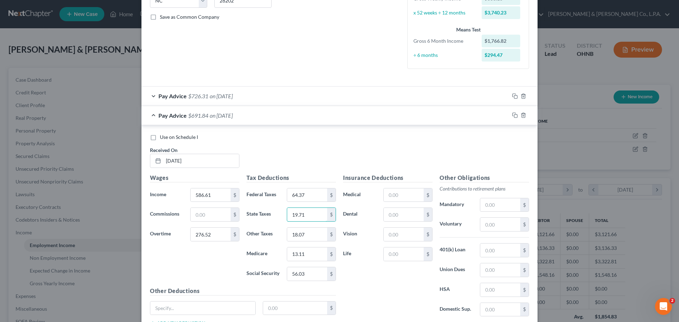
type input "19.71"
type input "17.26"
type input "12.51"
type input "53.52"
click at [514, 116] on icon "button" at bounding box center [515, 116] width 6 height 6
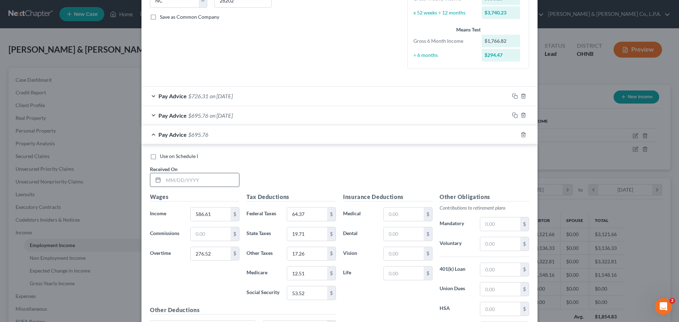
click at [172, 182] on input "text" at bounding box center [201, 179] width 76 height 13
type input "[DATE]"
click at [214, 254] on input "276.52" at bounding box center [211, 253] width 40 height 13
type input "317.47"
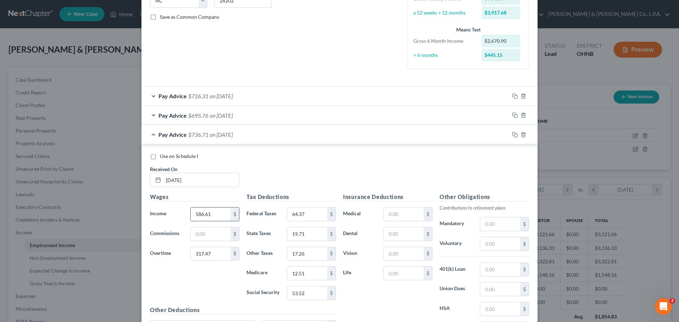
click at [214, 216] on input "586.61" at bounding box center [211, 214] width 40 height 13
type input "5"
type input "592.65"
click at [294, 217] on input "64.37" at bounding box center [307, 214] width 40 height 13
click at [301, 216] on input "64.37" at bounding box center [307, 214] width 40 height 13
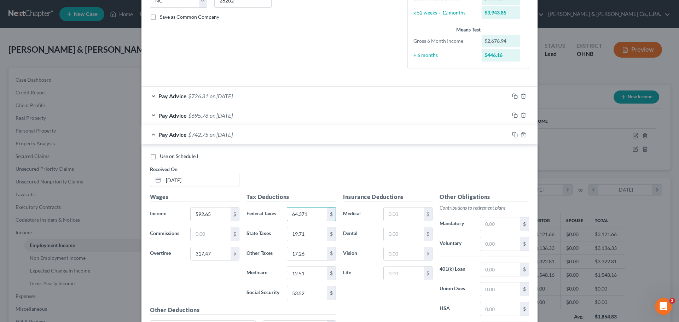
type input "64.37"
type input "21.12"
type input "18.20"
type input "13.20"
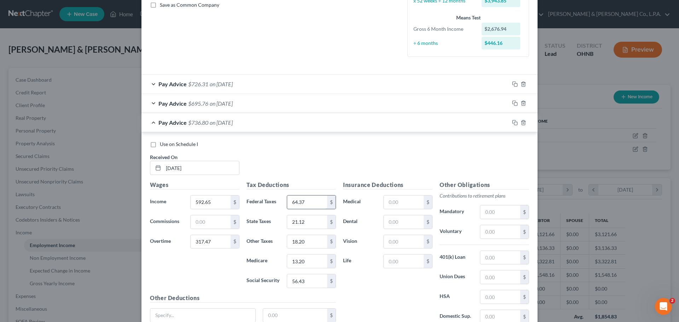
click at [303, 201] on input "64.37" at bounding box center [307, 202] width 40 height 13
click at [515, 124] on rect "button" at bounding box center [516, 123] width 3 height 3
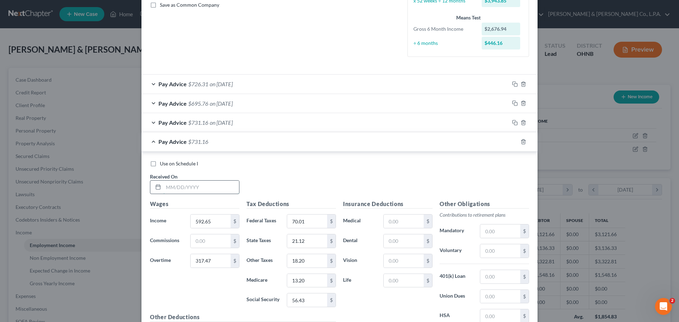
click at [206, 185] on input "text" at bounding box center [201, 187] width 76 height 13
click at [205, 226] on input "592.65" at bounding box center [211, 221] width 40 height 13
click at [199, 264] on input "317.47" at bounding box center [211, 260] width 40 height 13
click at [207, 262] on input "3,147.47" at bounding box center [211, 260] width 40 height 13
click at [305, 220] on input "100.79" at bounding box center [307, 221] width 40 height 13
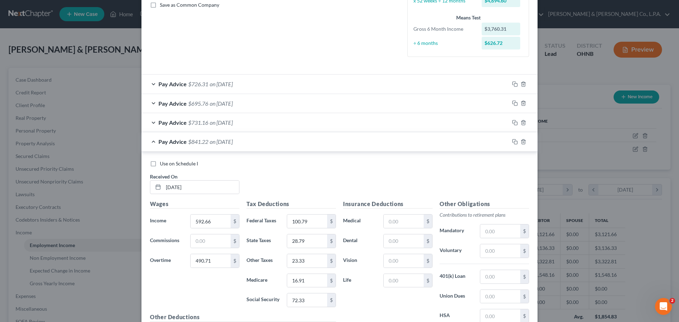
click at [213, 214] on div "Wages Income * 592.66 $ Commissions $ Overtime 490.71 $" at bounding box center [195, 256] width 97 height 113
click at [212, 222] on input "592.66" at bounding box center [211, 221] width 40 height 13
click at [214, 222] on input "592.66" at bounding box center [211, 221] width 40 height 13
click at [515, 141] on icon "button" at bounding box center [515, 142] width 6 height 6
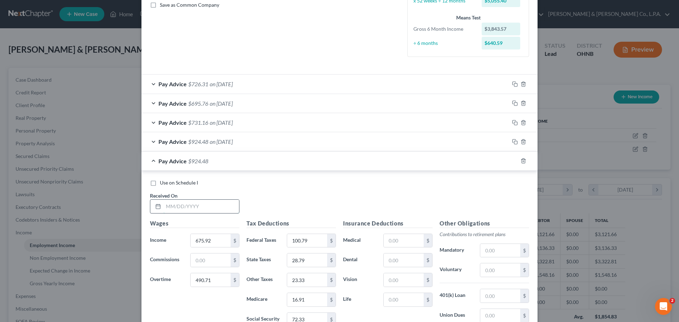
click at [182, 208] on input "text" at bounding box center [201, 206] width 76 height 13
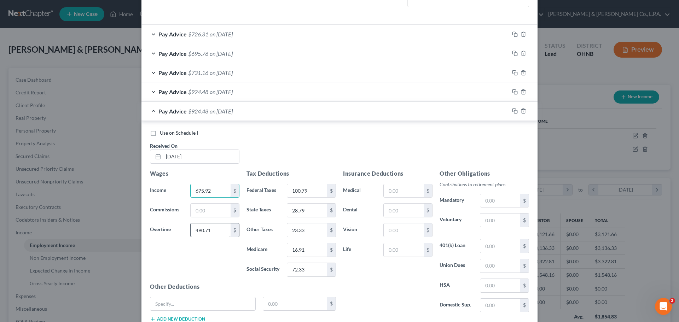
scroll to position [235, 0]
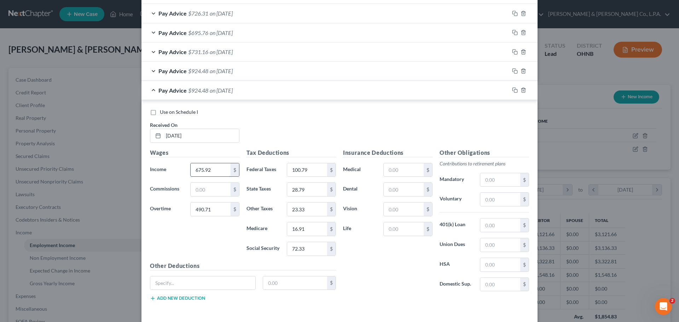
click at [214, 170] on input "675.92" at bounding box center [211, 169] width 40 height 13
click at [208, 166] on input "675.92" at bounding box center [211, 169] width 40 height 13
click at [198, 209] on input "490.71" at bounding box center [211, 209] width 40 height 13
click at [512, 90] on icon "button" at bounding box center [515, 90] width 6 height 6
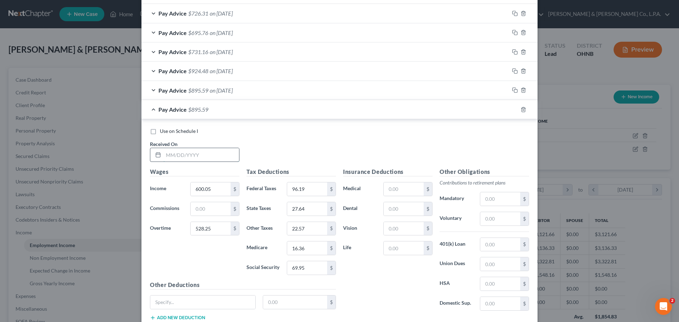
click at [167, 155] on input "text" at bounding box center [201, 154] width 76 height 13
click at [193, 193] on input "600.05" at bounding box center [211, 189] width 40 height 13
click at [205, 230] on input "528.25" at bounding box center [211, 228] width 40 height 13
click at [512, 108] on icon "button" at bounding box center [515, 110] width 6 height 6
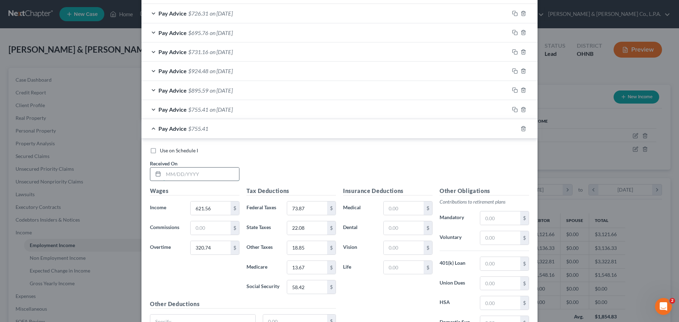
click at [168, 172] on input "text" at bounding box center [201, 174] width 76 height 13
click at [201, 211] on input "621.56" at bounding box center [211, 208] width 40 height 13
click at [200, 250] on input "320.74" at bounding box center [211, 247] width 40 height 13
click at [199, 250] on input "3,230.74" at bounding box center [211, 247] width 40 height 13
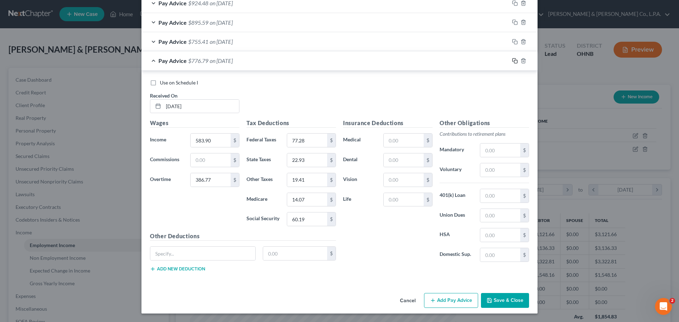
drag, startPoint x: 514, startPoint y: 63, endPoint x: 195, endPoint y: 142, distance: 328.6
click at [515, 63] on rect "button" at bounding box center [516, 61] width 3 height 3
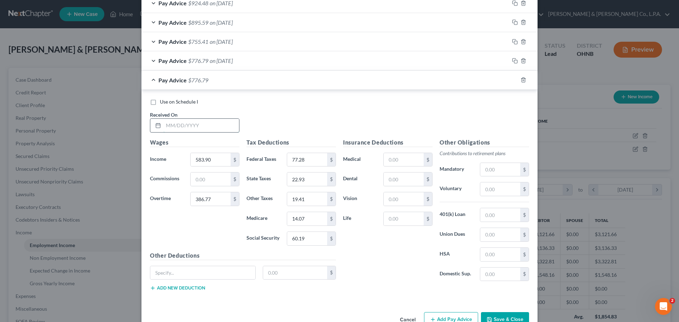
click at [184, 127] on input "text" at bounding box center [201, 125] width 76 height 13
click at [210, 161] on input "583.90" at bounding box center [211, 159] width 40 height 13
click at [202, 198] on input "386.77" at bounding box center [211, 199] width 40 height 13
click at [202, 198] on input "3,862.77" at bounding box center [211, 199] width 40 height 13
click at [209, 160] on input "583.90" at bounding box center [211, 159] width 40 height 13
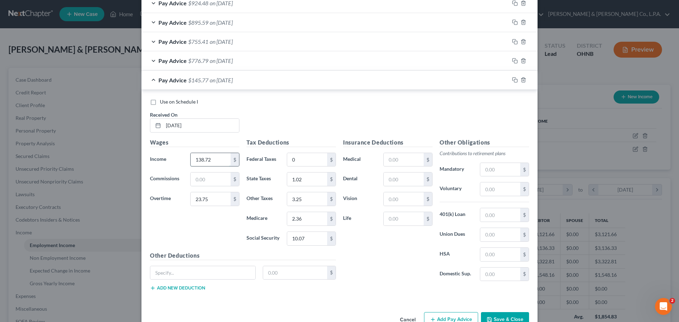
click at [196, 156] on input "138.72" at bounding box center [211, 159] width 40 height 13
click at [512, 78] on icon "button" at bounding box center [515, 80] width 6 height 6
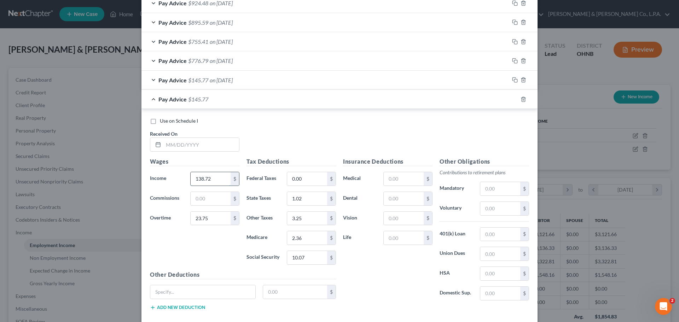
click at [191, 181] on input "138.72" at bounding box center [211, 178] width 40 height 13
click at [199, 178] on input "138.72" at bounding box center [211, 178] width 40 height 13
click at [194, 147] on input "text" at bounding box center [201, 144] width 76 height 13
click at [200, 221] on input "23.75" at bounding box center [211, 218] width 40 height 13
click at [200, 222] on input "23.37" at bounding box center [211, 218] width 40 height 13
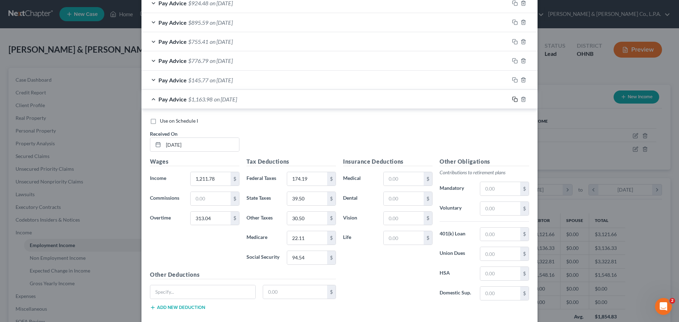
click at [515, 99] on rect "button" at bounding box center [516, 100] width 3 height 3
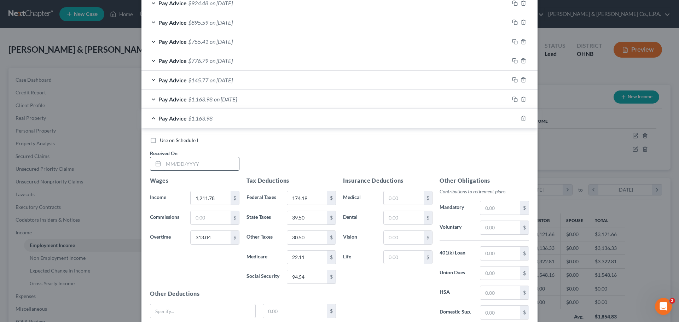
click at [190, 160] on input "text" at bounding box center [201, 163] width 76 height 13
click at [212, 201] on input "1,211.78" at bounding box center [211, 197] width 40 height 13
drag, startPoint x: 512, startPoint y: 117, endPoint x: 207, endPoint y: 165, distance: 308.8
click at [512, 117] on icon "button" at bounding box center [515, 119] width 6 height 6
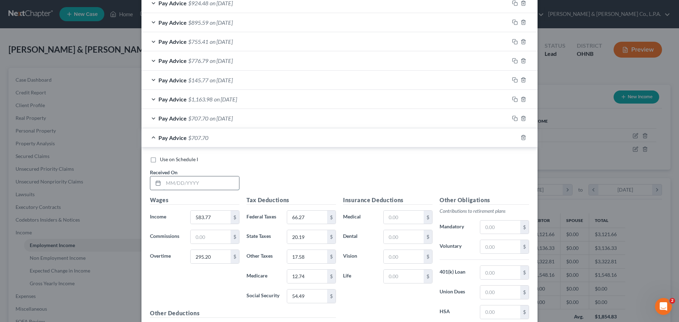
click at [166, 189] on input "text" at bounding box center [201, 183] width 76 height 13
click at [199, 216] on input "583.77" at bounding box center [211, 217] width 40 height 13
click at [203, 257] on input "295.20" at bounding box center [211, 256] width 40 height 13
click at [203, 257] on input "295.32" at bounding box center [211, 256] width 40 height 13
click at [513, 136] on icon "button" at bounding box center [515, 138] width 6 height 6
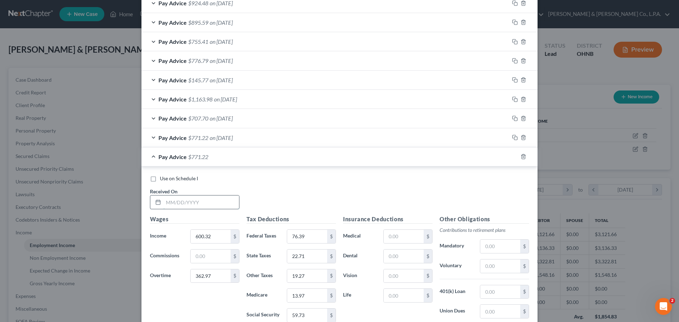
click at [187, 201] on input "text" at bounding box center [201, 202] width 76 height 13
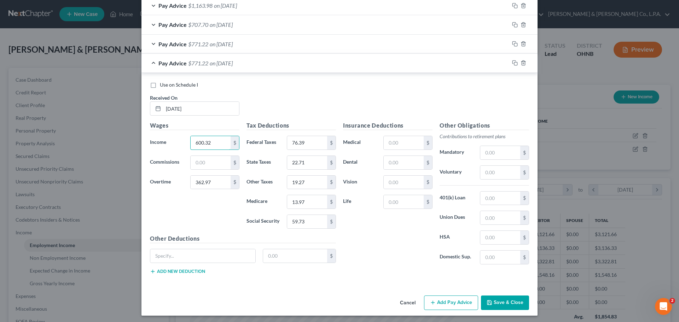
scroll to position [399, 0]
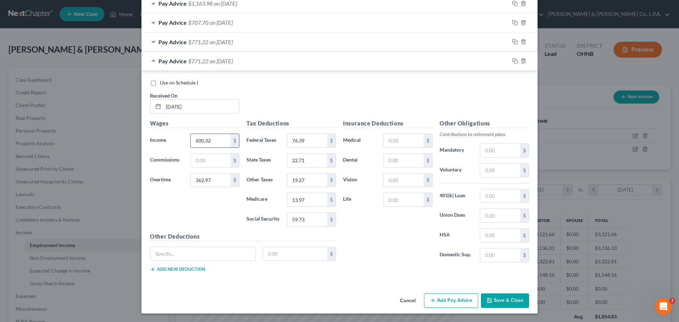
click at [201, 143] on input "600.32" at bounding box center [211, 140] width 40 height 13
click at [194, 184] on input "362.97" at bounding box center [211, 180] width 40 height 13
click at [513, 61] on icon "button" at bounding box center [515, 61] width 6 height 6
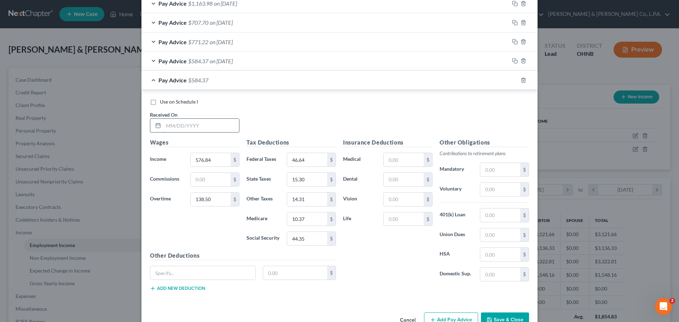
click at [199, 125] on input "text" at bounding box center [201, 125] width 76 height 13
click at [212, 160] on input "576.84" at bounding box center [211, 159] width 40 height 13
click at [202, 200] on input "138.50" at bounding box center [211, 199] width 40 height 13
click at [203, 199] on input "1,386.50" at bounding box center [211, 199] width 40 height 13
click at [304, 158] on input "46.64" at bounding box center [307, 159] width 40 height 13
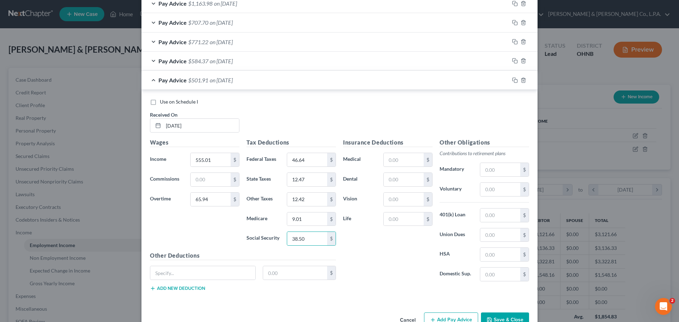
click at [334, 137] on div "Use on Schedule I Received On * [DATE]" at bounding box center [340, 118] width 386 height 40
click at [306, 162] on input "46.64" at bounding box center [307, 159] width 40 height 13
click at [512, 78] on icon "button" at bounding box center [515, 81] width 6 height 6
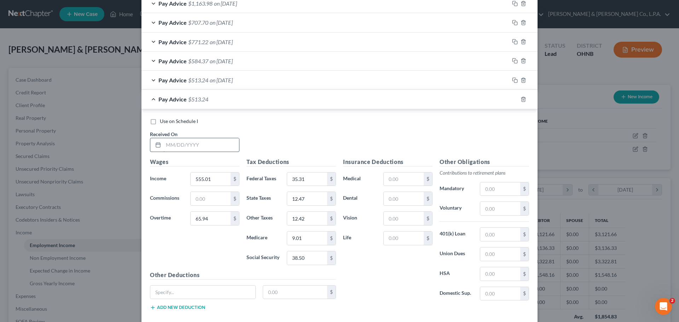
click at [192, 145] on input "text" at bounding box center [201, 144] width 76 height 13
click at [200, 178] on input "555.01" at bounding box center [211, 179] width 40 height 13
click at [202, 220] on input "65.94" at bounding box center [211, 218] width 40 height 13
click at [202, 220] on input "65.91" at bounding box center [211, 218] width 40 height 13
click at [513, 98] on icon "button" at bounding box center [515, 100] width 6 height 6
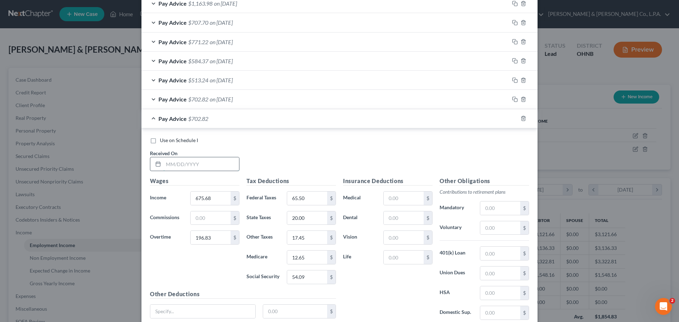
click at [188, 158] on input "text" at bounding box center [201, 163] width 76 height 13
click at [195, 199] on input "675.68" at bounding box center [211, 198] width 40 height 13
click at [204, 241] on input "196.83" at bounding box center [211, 237] width 40 height 13
click at [310, 200] on input "20.91" at bounding box center [307, 198] width 40 height 13
drag, startPoint x: 208, startPoint y: 201, endPoint x: 216, endPoint y: 195, distance: 9.6
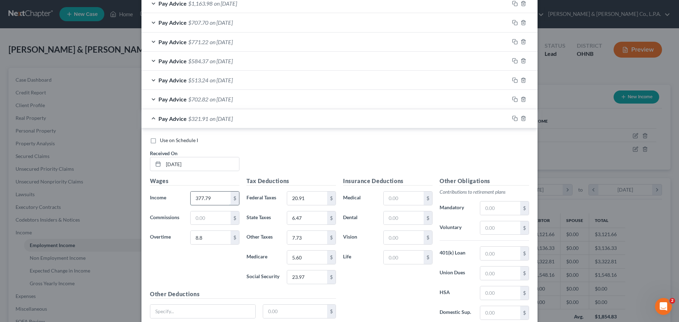
click at [208, 201] on input "377.79" at bounding box center [211, 198] width 40 height 13
click at [315, 157] on div "Use on Schedule I Received On * [DATE]" at bounding box center [340, 157] width 386 height 40
click at [185, 309] on input "text" at bounding box center [202, 311] width 105 height 13
click at [374, 279] on div "Insurance Deductions Medical $ Dental $ Vision $ Life $" at bounding box center [388, 251] width 97 height 149
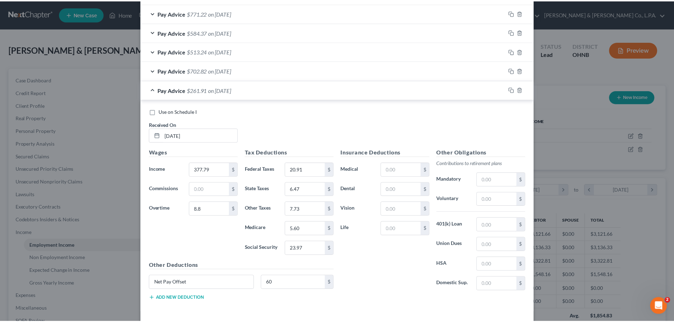
scroll to position [457, 0]
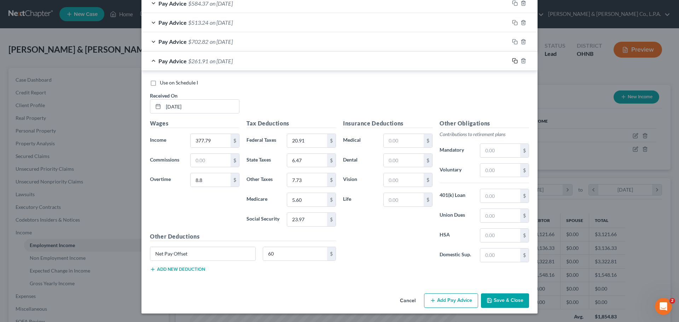
click at [512, 62] on icon "button" at bounding box center [515, 61] width 6 height 6
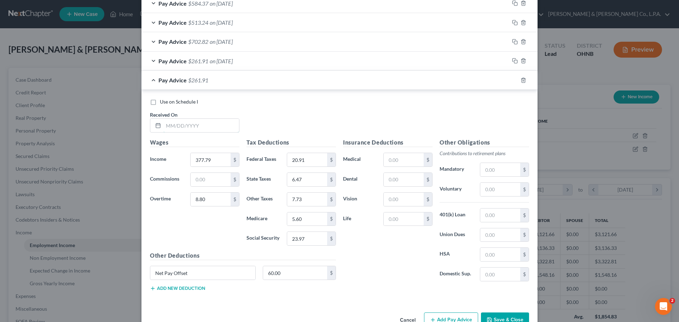
click at [192, 120] on input "text" at bounding box center [201, 125] width 76 height 13
click at [202, 125] on input "text" at bounding box center [201, 125] width 76 height 13
click at [215, 158] on input "377.79" at bounding box center [211, 159] width 40 height 13
click at [217, 160] on input "377.79" at bounding box center [211, 159] width 40 height 13
click at [217, 160] on input "377.73" at bounding box center [211, 159] width 40 height 13
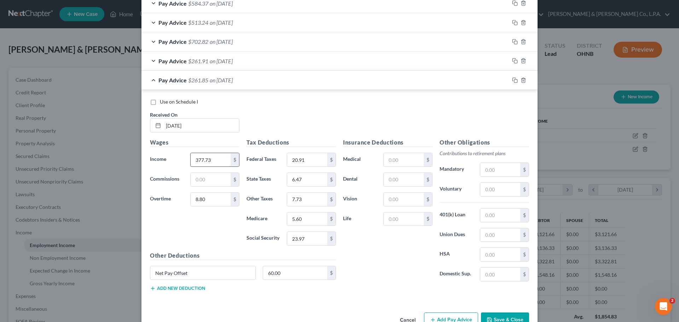
click at [217, 160] on input "377.73" at bounding box center [211, 159] width 40 height 13
click at [214, 160] on input "377.73" at bounding box center [211, 159] width 40 height 13
click at [205, 160] on input "377.73" at bounding box center [211, 159] width 40 height 13
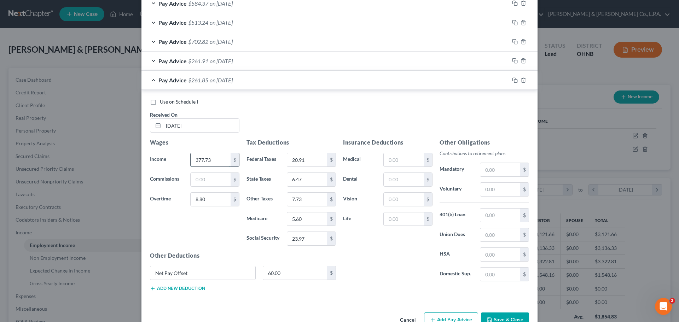
click at [205, 160] on input "377.73" at bounding box center [211, 159] width 40 height 13
click at [213, 199] on input "8.80" at bounding box center [211, 199] width 40 height 13
click at [211, 199] on input "8.8" at bounding box center [211, 199] width 40 height 13
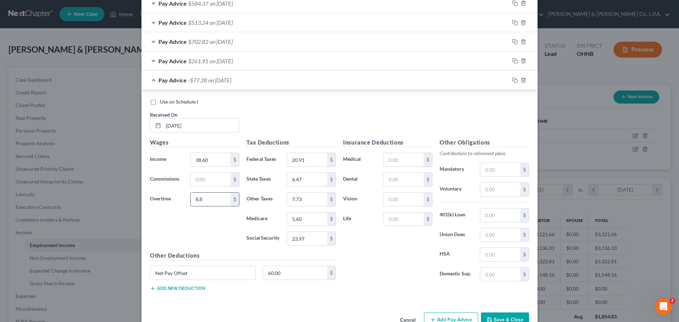
click at [211, 199] on input "8.8" at bounding box center [211, 199] width 40 height 13
click at [313, 158] on input "20.91" at bounding box center [307, 159] width 40 height 13
click at [376, 247] on div "Insurance Deductions Medical $ Dental $ Vision $ Life $" at bounding box center [388, 212] width 97 height 149
click at [501, 316] on button "Save & Close" at bounding box center [505, 320] width 48 height 15
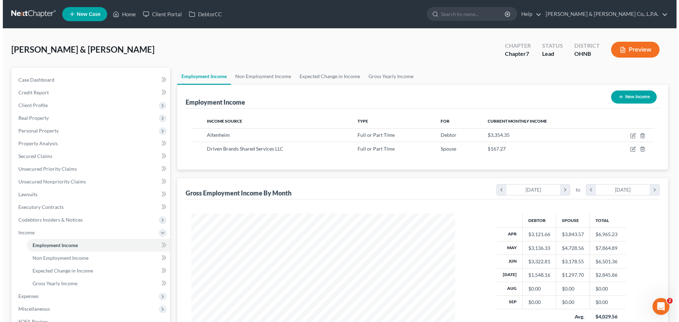
scroll to position [353760, 353614]
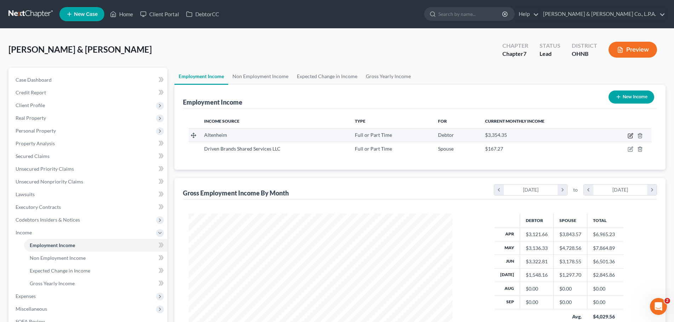
click at [630, 137] on icon "button" at bounding box center [631, 134] width 3 height 3
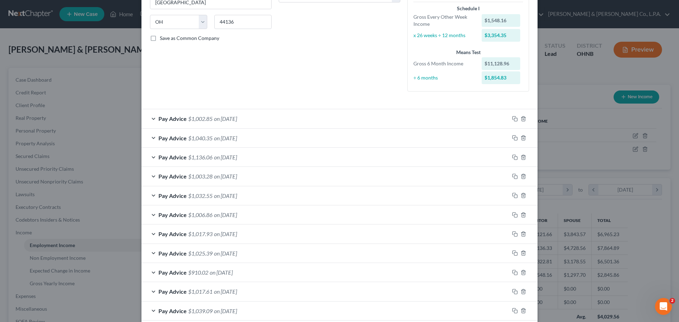
scroll to position [168, 0]
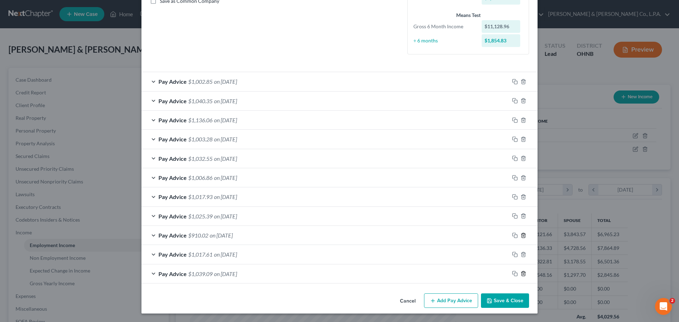
drag, startPoint x: 522, startPoint y: 274, endPoint x: 521, endPoint y: 257, distance: 17.4
click at [522, 274] on icon "button" at bounding box center [524, 274] width 6 height 6
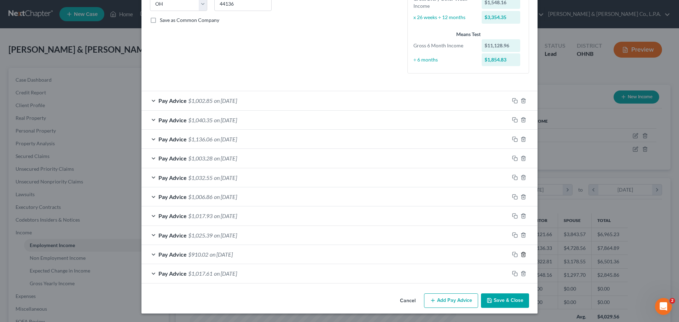
scroll to position [149, 0]
click at [524, 274] on line "button" at bounding box center [524, 274] width 0 height 1
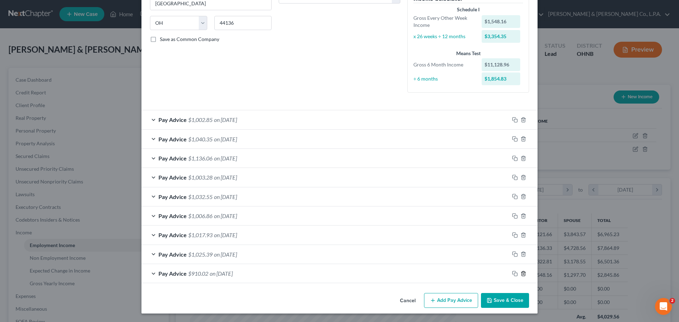
click at [524, 274] on line "button" at bounding box center [524, 274] width 0 height 1
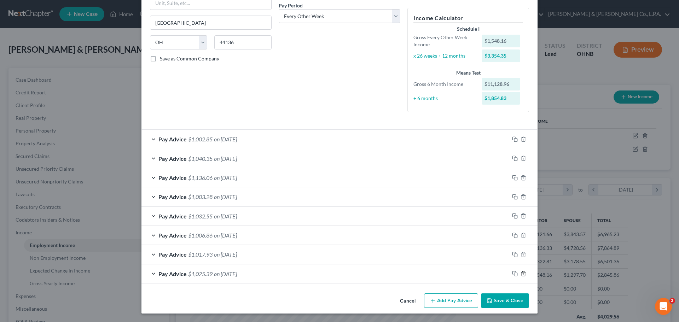
click at [524, 274] on line "button" at bounding box center [524, 274] width 0 height 1
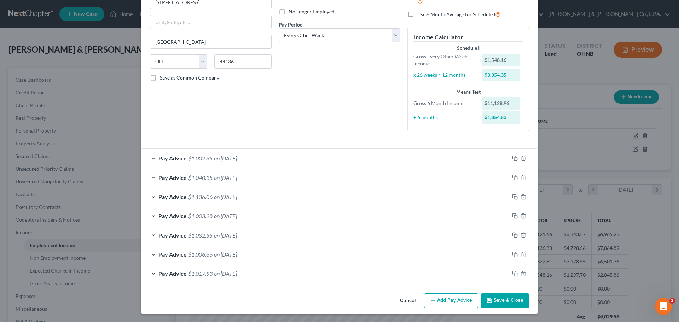
scroll to position [92, 0]
click at [512, 157] on icon "button" at bounding box center [515, 159] width 6 height 6
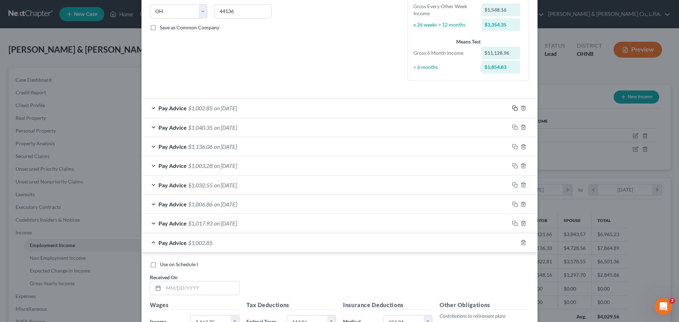
scroll to position [233, 0]
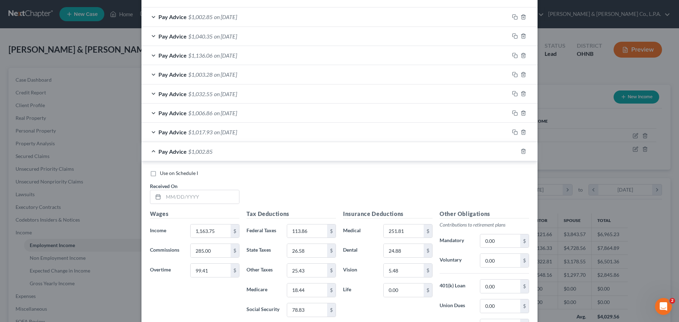
click at [182, 205] on div "Use on Schedule I Received On *" at bounding box center [340, 190] width 386 height 40
click at [184, 201] on input "text" at bounding box center [201, 196] width 76 height 13
click at [184, 200] on input "text" at bounding box center [201, 196] width 76 height 13
drag, startPoint x: 206, startPoint y: 234, endPoint x: 216, endPoint y: 229, distance: 11.2
click at [206, 234] on input "1,163.75" at bounding box center [211, 231] width 40 height 13
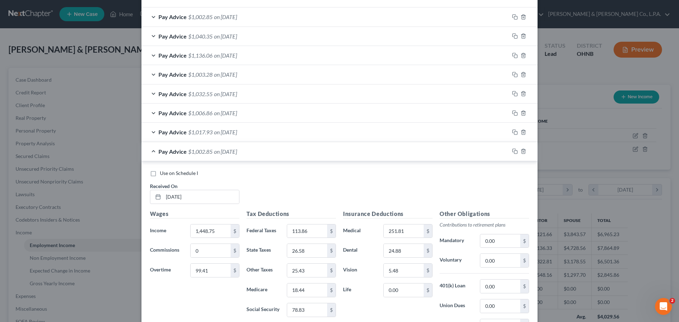
click at [237, 18] on span "on [DATE]" at bounding box center [225, 16] width 23 height 7
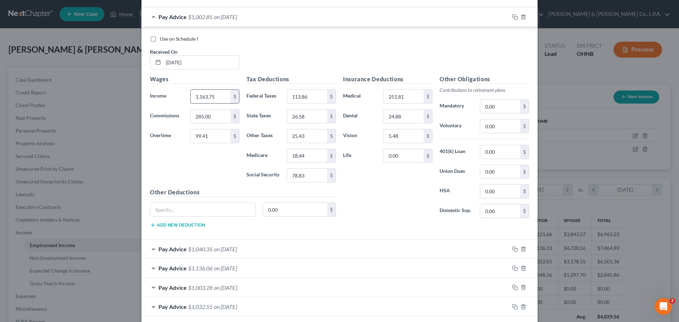
click at [205, 103] on input "1,163.75" at bounding box center [211, 96] width 40 height 13
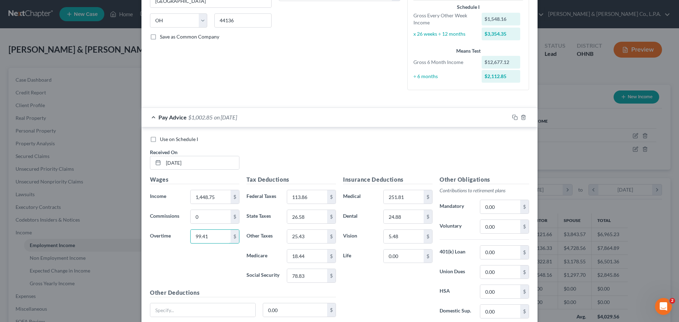
scroll to position [127, 0]
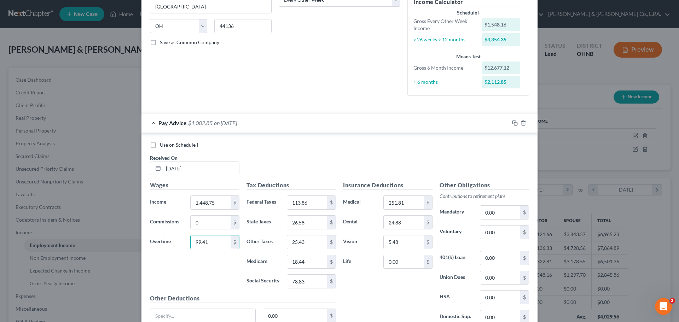
click at [306, 125] on div "Pay Advice $1,002.85 on [DATE]" at bounding box center [326, 123] width 368 height 19
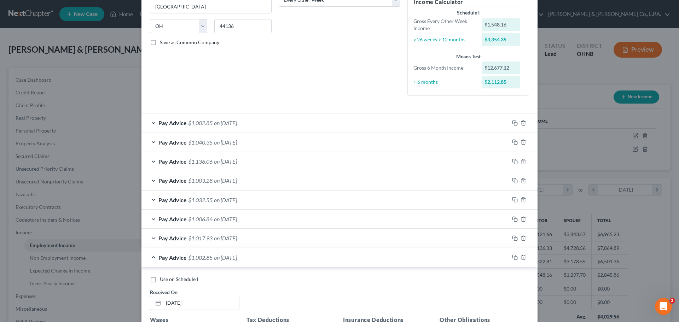
click at [303, 143] on div "Pay Advice $1,040.35 on [DATE]" at bounding box center [326, 142] width 368 height 19
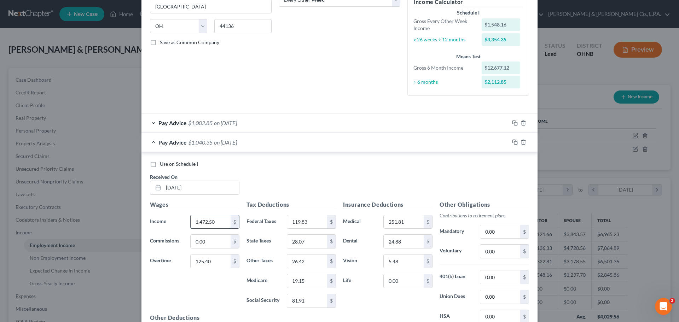
click at [205, 222] on input "1,472.50" at bounding box center [211, 222] width 40 height 13
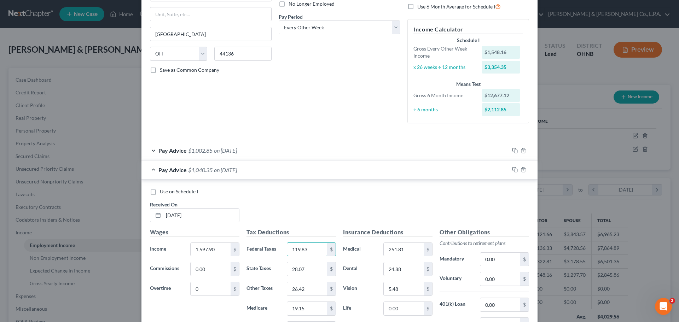
scroll to position [92, 0]
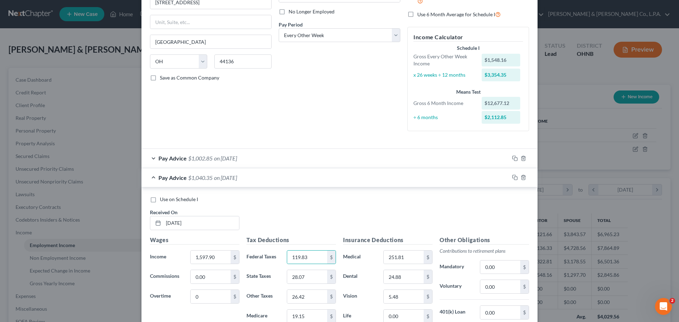
click at [446, 182] on div "Pay Advice $1,040.35 on [DATE]" at bounding box center [326, 177] width 368 height 19
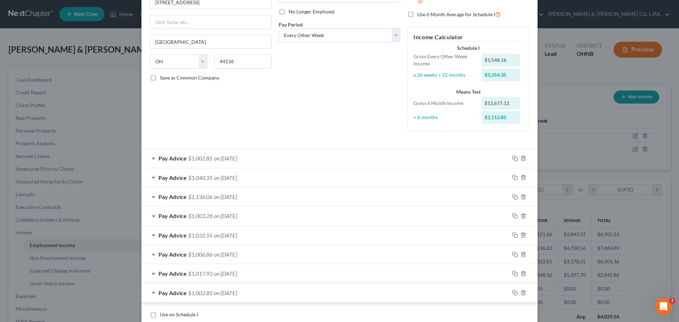
click at [412, 200] on div "Pay Advice $1,136.06 on [DATE]" at bounding box center [326, 197] width 368 height 19
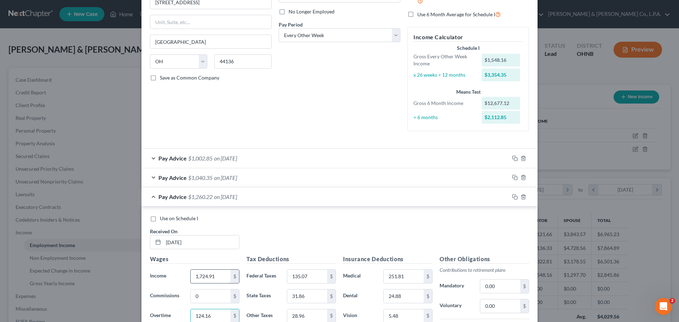
scroll to position [92, 0]
click at [367, 195] on div "Pay Advice $1,136.06 on [DATE]" at bounding box center [326, 196] width 368 height 19
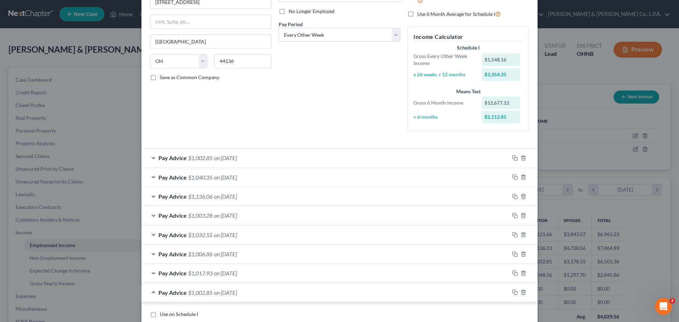
click at [360, 215] on div "Pay Advice $1,003.28 on [DATE]" at bounding box center [326, 215] width 368 height 19
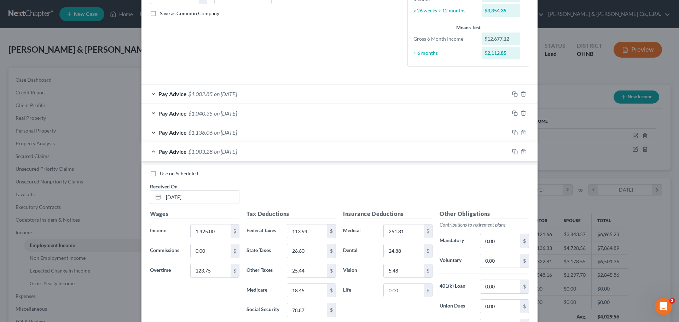
scroll to position [163, 0]
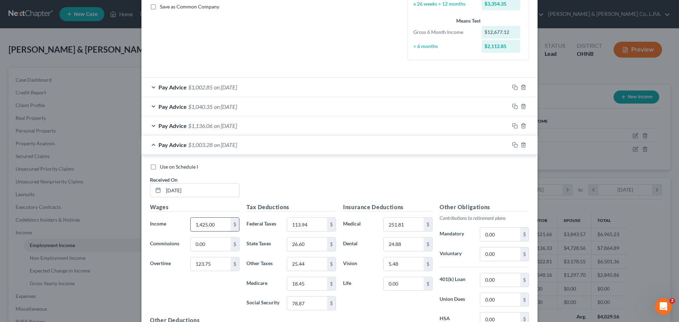
click at [203, 222] on input "1,425.00" at bounding box center [211, 224] width 40 height 13
click at [206, 222] on input "1,425.00" at bounding box center [211, 224] width 40 height 13
click at [213, 266] on input "123.75" at bounding box center [211, 264] width 40 height 13
click at [212, 224] on input "1,425.00" at bounding box center [211, 224] width 40 height 13
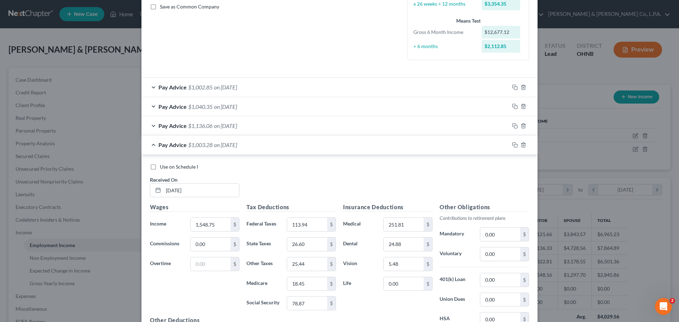
click at [346, 143] on div "Pay Advice $1,003.28 on [DATE]" at bounding box center [326, 145] width 368 height 19
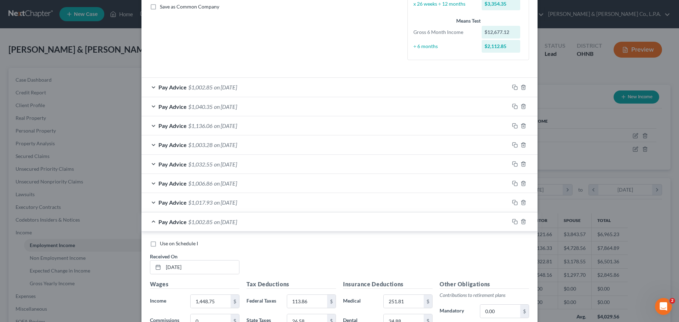
click at [328, 169] on div "Pay Advice $1,032.55 on [DATE]" at bounding box center [326, 164] width 368 height 19
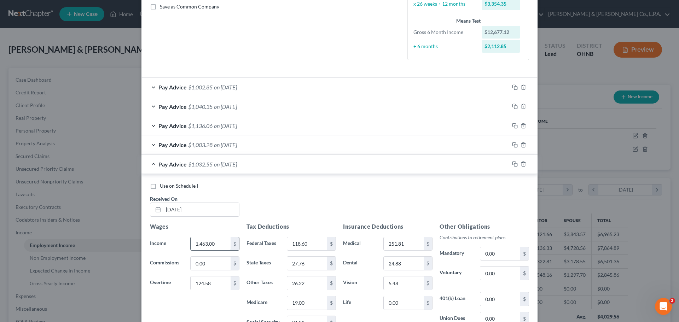
click at [208, 242] on input "1,463.00" at bounding box center [211, 243] width 40 height 13
click at [289, 169] on div "Pay Advice $1,032.55 on [DATE]" at bounding box center [326, 164] width 368 height 19
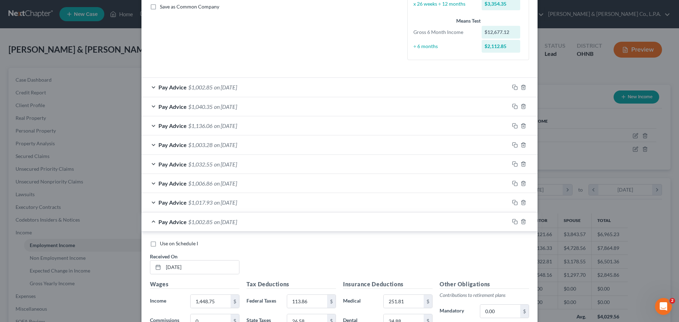
click at [288, 188] on div "Pay Advice $1,006.86 on [DATE]" at bounding box center [326, 183] width 368 height 19
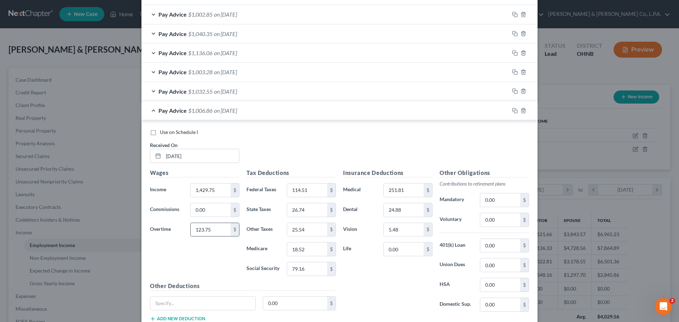
scroll to position [269, 0]
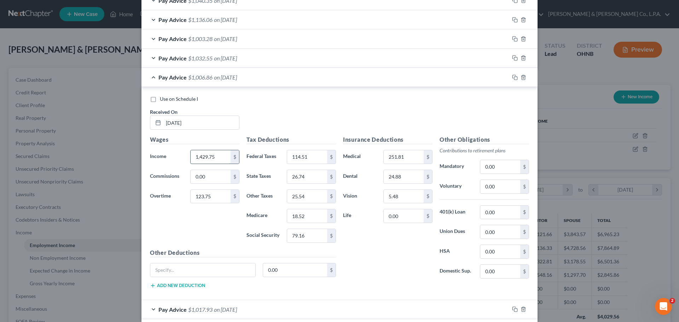
click at [210, 156] on input "1,429.75" at bounding box center [211, 156] width 40 height 13
click at [416, 79] on div "Pay Advice $1,006.86 on [DATE]" at bounding box center [326, 77] width 368 height 19
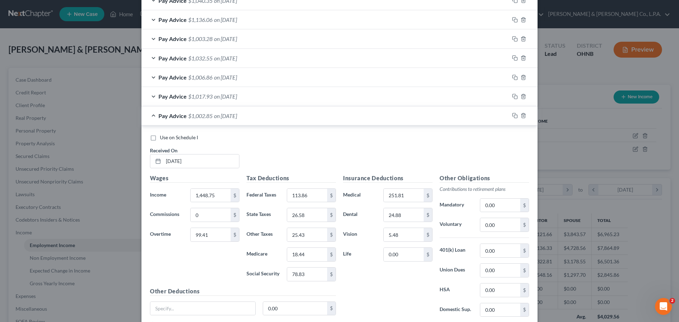
click at [393, 94] on div "Pay Advice $1,017.93 on [DATE]" at bounding box center [326, 96] width 368 height 19
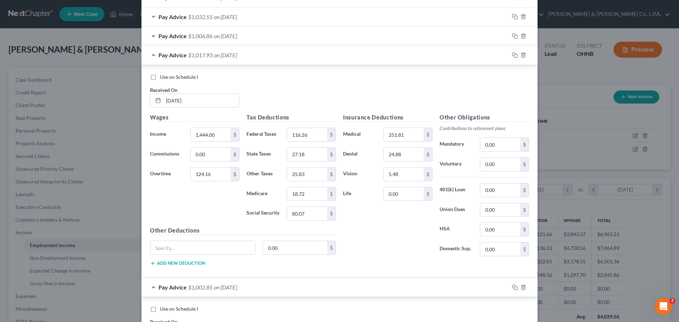
scroll to position [340, 0]
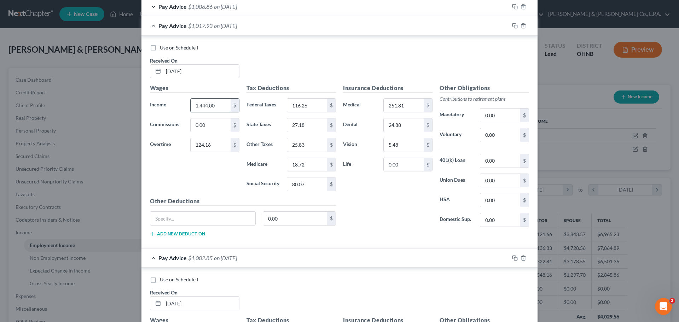
click at [202, 107] on input "1,444.00" at bounding box center [211, 105] width 40 height 13
click at [412, 32] on div "Pay Advice $1,017.93 on [DATE]" at bounding box center [326, 25] width 368 height 19
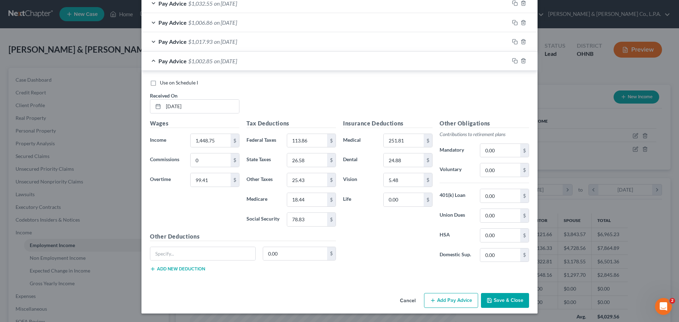
scroll to position [324, 0]
drag, startPoint x: 221, startPoint y: 147, endPoint x: 218, endPoint y: 139, distance: 8.3
click at [221, 147] on input "1,448.75" at bounding box center [211, 140] width 40 height 13
click at [514, 62] on icon "button" at bounding box center [515, 61] width 6 height 6
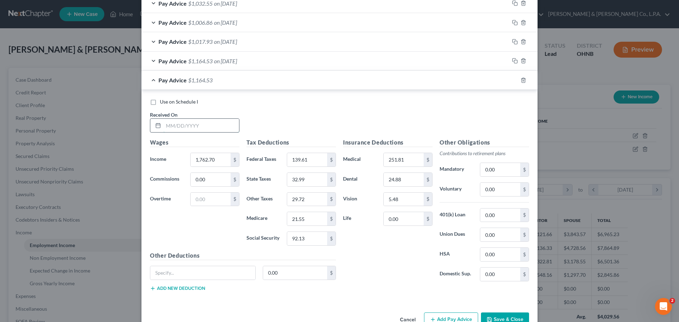
click at [188, 124] on input "text" at bounding box center [201, 125] width 76 height 13
click at [264, 84] on div "Pay Advice $1,133.72 on [DATE]" at bounding box center [326, 80] width 368 height 19
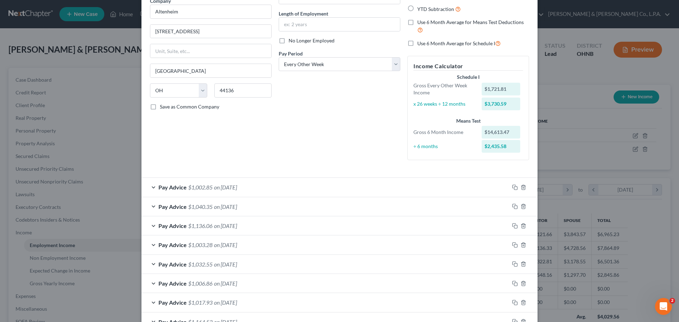
scroll to position [130, 0]
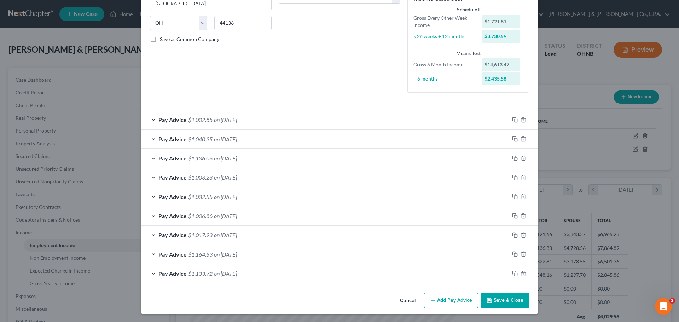
click at [265, 116] on div "Pay Advice $1,002.85 on [DATE]" at bounding box center [326, 119] width 368 height 19
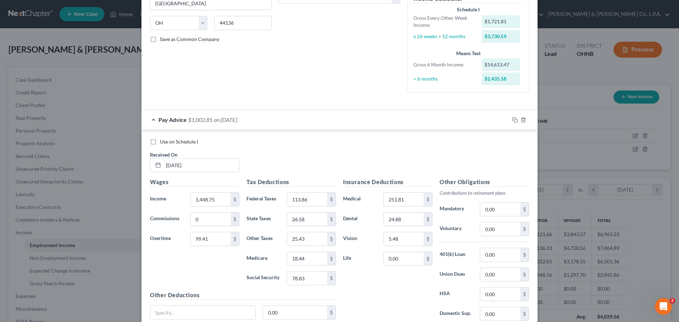
click at [517, 119] on div at bounding box center [524, 119] width 28 height 11
click at [515, 119] on icon "button" at bounding box center [515, 120] width 6 height 6
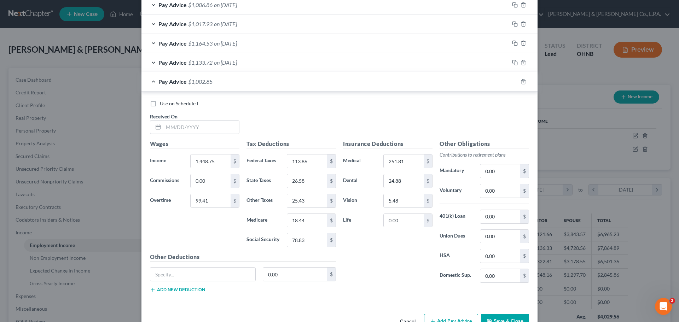
scroll to position [343, 0]
click at [195, 128] on input "text" at bounding box center [201, 126] width 76 height 13
click at [512, 81] on icon "button" at bounding box center [515, 81] width 6 height 6
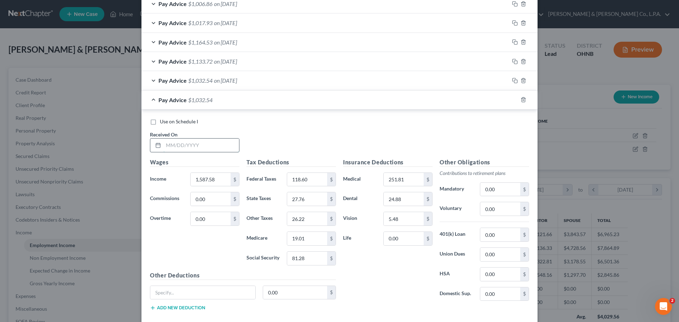
click at [176, 142] on input "text" at bounding box center [201, 145] width 76 height 13
click at [204, 177] on input "1,611.74" at bounding box center [211, 179] width 40 height 13
click at [294, 182] on input "124.48" at bounding box center [307, 179] width 40 height 13
click at [393, 182] on input "251.81" at bounding box center [404, 179] width 40 height 13
click at [331, 100] on div "Pay Advice $1,069.52 on [DATE]" at bounding box center [326, 100] width 368 height 19
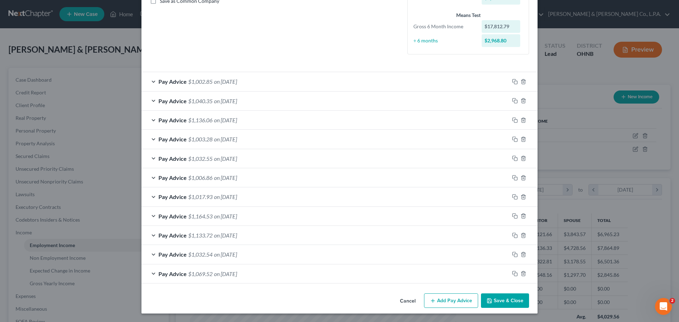
scroll to position [168, 0]
click at [314, 216] on div "Pay Advice $1,164.53 on [DATE]" at bounding box center [326, 216] width 368 height 19
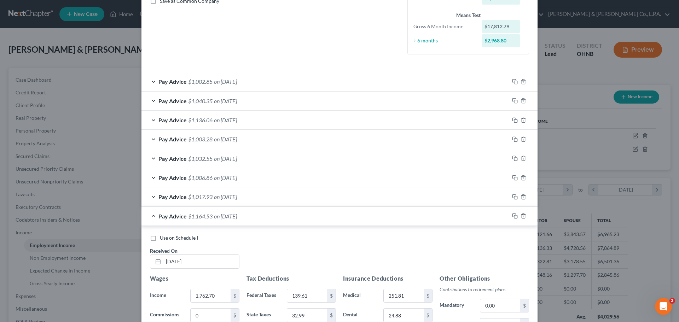
scroll to position [343, 0]
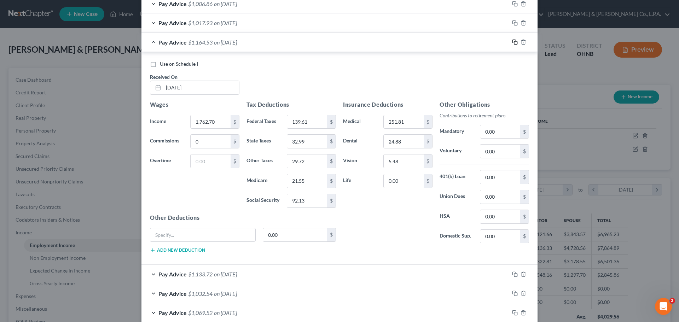
click at [512, 44] on icon "button" at bounding box center [515, 42] width 6 height 6
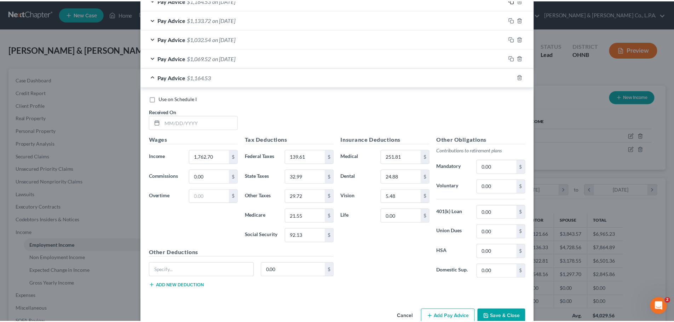
scroll to position [401, 0]
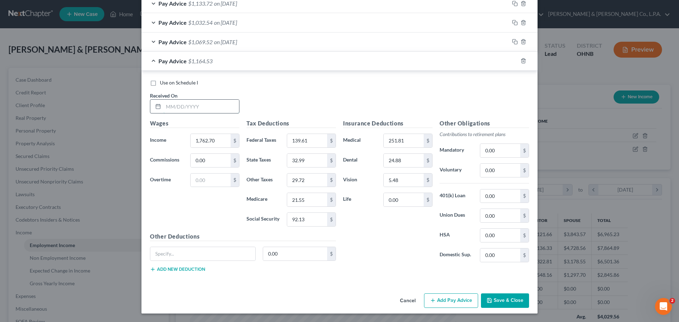
click at [191, 105] on input "text" at bounding box center [201, 106] width 76 height 13
click at [395, 161] on input "24.88" at bounding box center [404, 160] width 40 height 13
click at [503, 297] on button "Save & Close" at bounding box center [505, 301] width 48 height 15
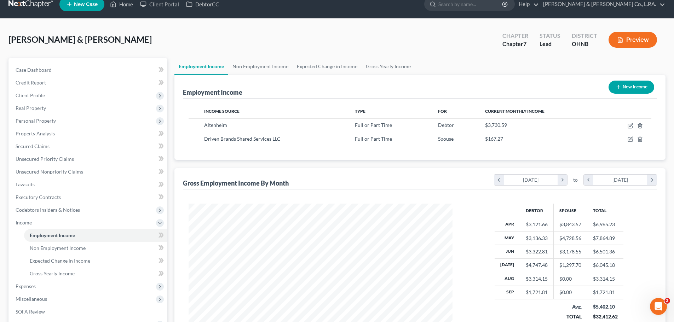
scroll to position [0, 0]
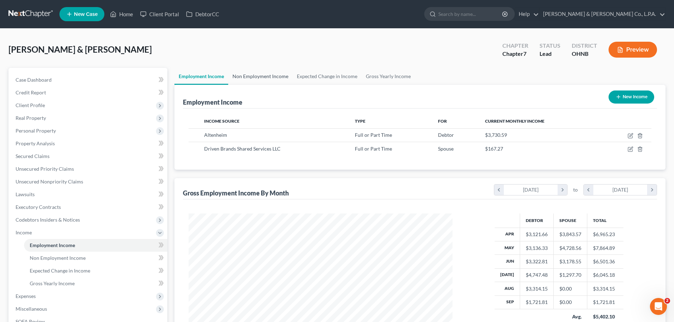
click at [283, 76] on link "Non Employment Income" at bounding box center [260, 76] width 64 height 17
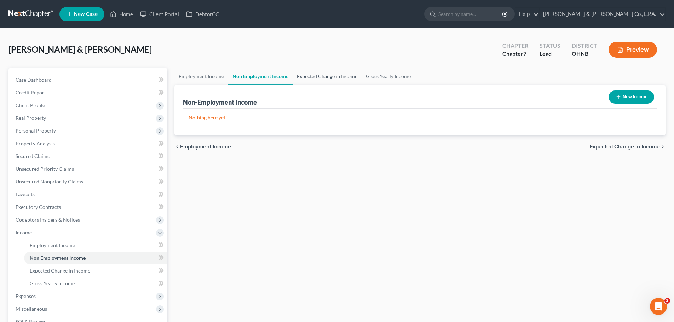
click at [323, 78] on link "Expected Change in Income" at bounding box center [327, 76] width 69 height 17
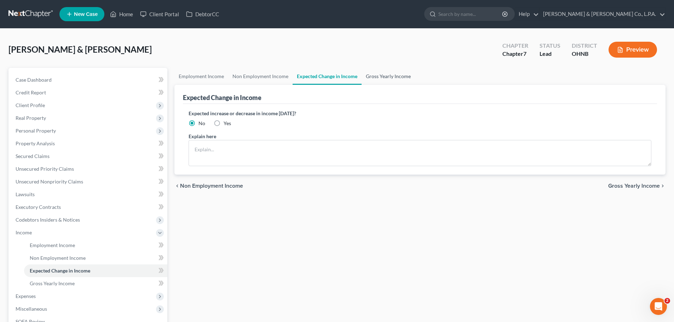
click at [388, 80] on link "Gross Yearly Income" at bounding box center [388, 76] width 53 height 17
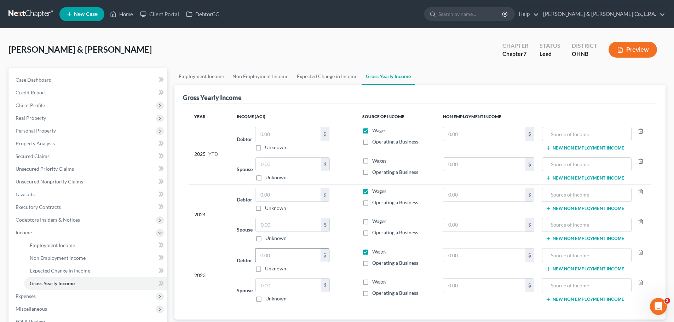
drag, startPoint x: 301, startPoint y: 260, endPoint x: 308, endPoint y: 258, distance: 7.2
click at [301, 260] on input "text" at bounding box center [288, 255] width 65 height 13
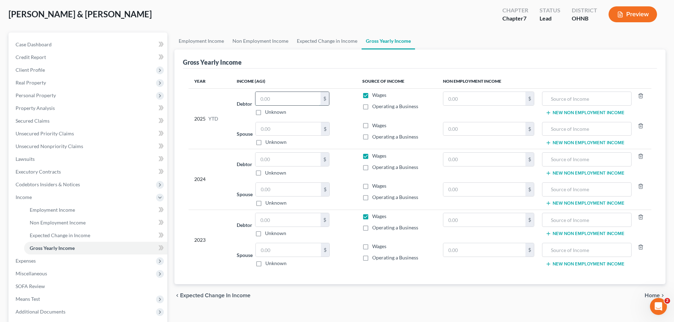
click at [275, 99] on input "text" at bounding box center [288, 98] width 65 height 13
click at [210, 42] on link "Employment Income" at bounding box center [201, 41] width 54 height 17
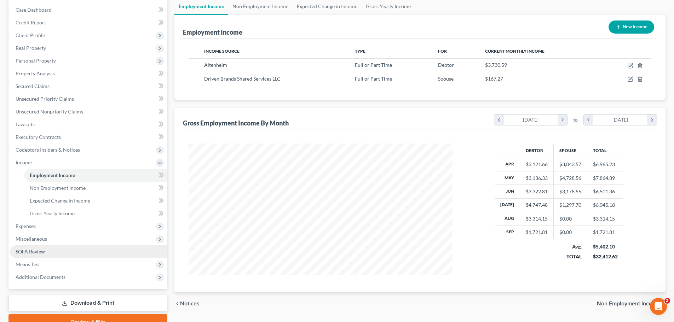
scroll to position [71, 0]
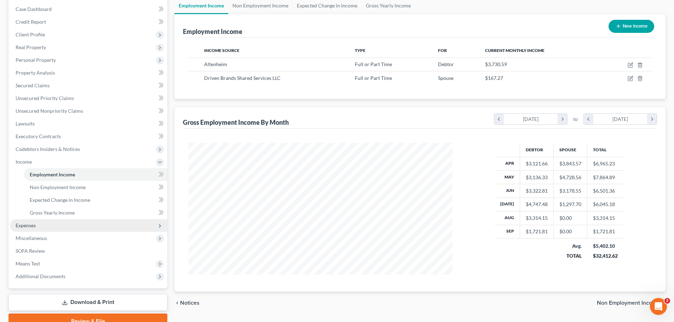
click at [33, 226] on span "Expenses" at bounding box center [26, 226] width 20 height 6
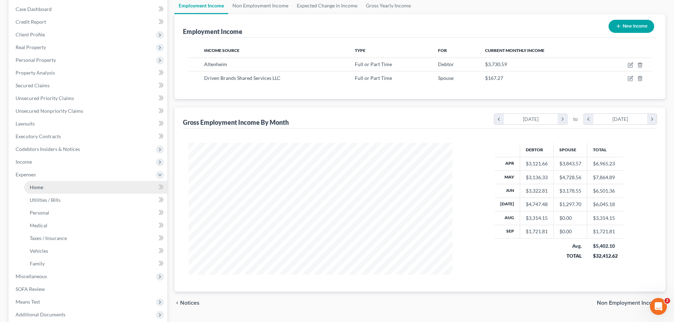
click at [52, 187] on link "Home" at bounding box center [95, 187] width 143 height 13
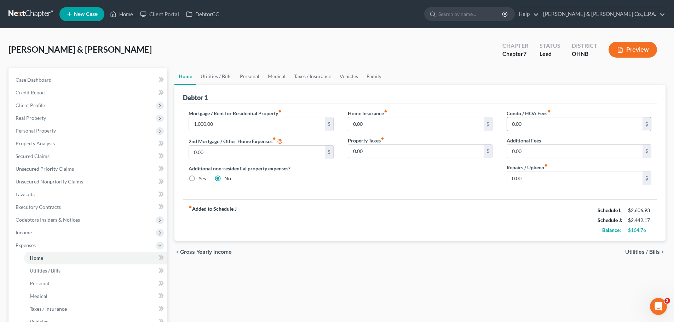
drag, startPoint x: 416, startPoint y: 115, endPoint x: 522, endPoint y: 128, distance: 106.6
click at [416, 115] on div "Home Insurance fiber_manual_record 0.00 $" at bounding box center [420, 121] width 145 height 22
click at [534, 180] on input "0.00" at bounding box center [575, 178] width 136 height 13
click at [214, 75] on link "Utilities / Bills" at bounding box center [215, 76] width 39 height 17
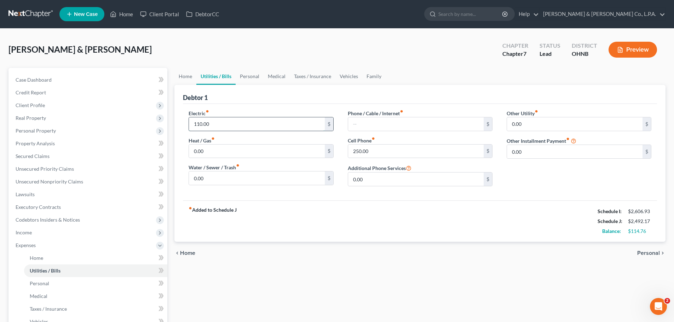
click at [218, 125] on input "110.00" at bounding box center [257, 123] width 136 height 13
click at [247, 76] on link "Personal" at bounding box center [250, 76] width 28 height 17
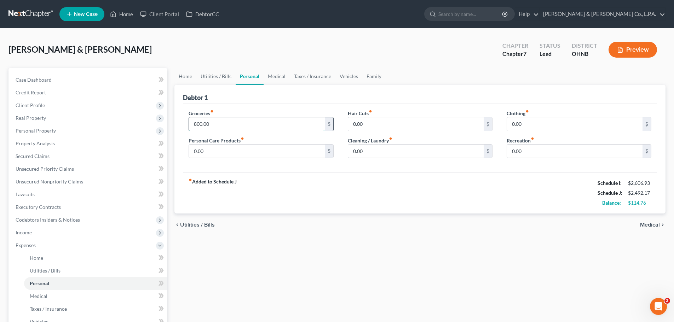
click at [240, 123] on input "800.00" at bounding box center [257, 123] width 136 height 13
click at [268, 80] on link "Medical" at bounding box center [277, 76] width 26 height 17
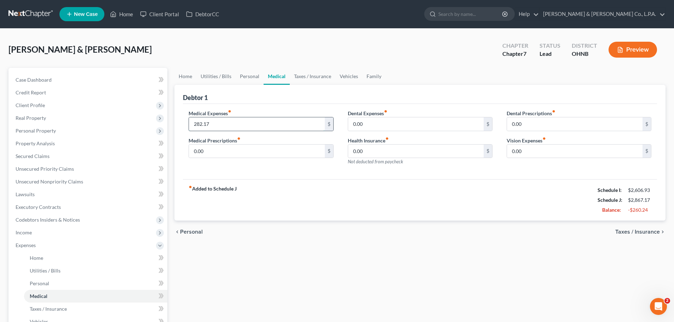
click at [247, 119] on input "282.17" at bounding box center [257, 123] width 136 height 13
click at [304, 75] on link "Taxes / Insurance" at bounding box center [313, 76] width 46 height 17
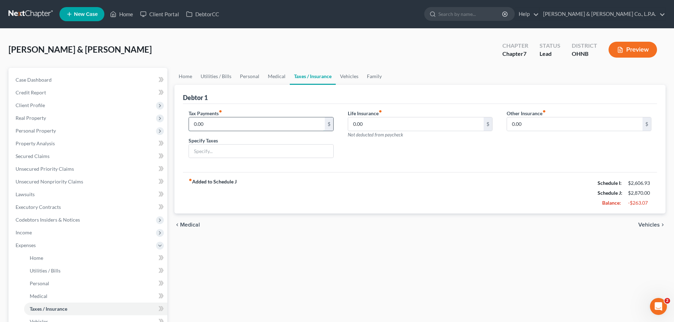
click at [262, 125] on input "0.00" at bounding box center [257, 123] width 136 height 13
click at [344, 76] on link "Vehicles" at bounding box center [349, 76] width 27 height 17
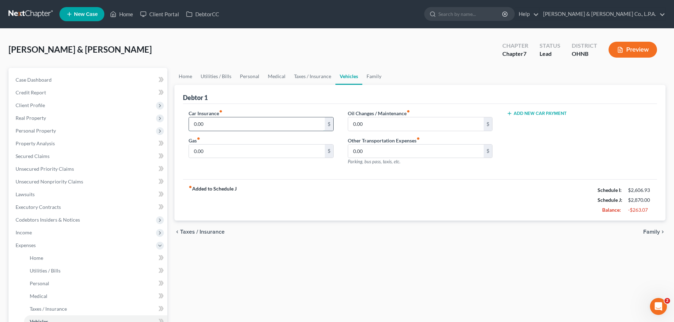
click at [253, 126] on input "0.00" at bounding box center [257, 123] width 136 height 13
click at [406, 114] on label "Oil Changes / Maintenance fiber_manual_record" at bounding box center [379, 113] width 62 height 7
click at [409, 124] on input "0.00" at bounding box center [416, 123] width 136 height 13
click at [371, 76] on link "Family" at bounding box center [373, 76] width 23 height 17
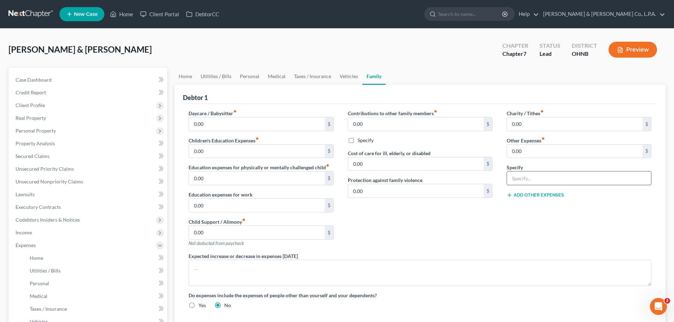
click at [524, 176] on input "text" at bounding box center [579, 178] width 144 height 13
click at [524, 194] on button "Add Other Expenses" at bounding box center [535, 196] width 57 height 6
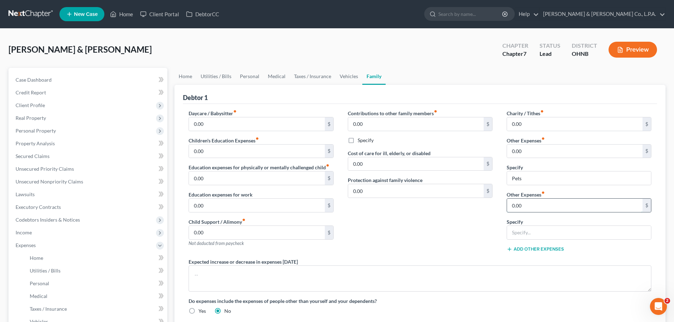
click at [523, 206] on input "0.00" at bounding box center [575, 205] width 136 height 13
click at [409, 212] on div "Contributions to other family members fiber_manual_record 0.00 $ Specify Cost o…" at bounding box center [420, 184] width 159 height 149
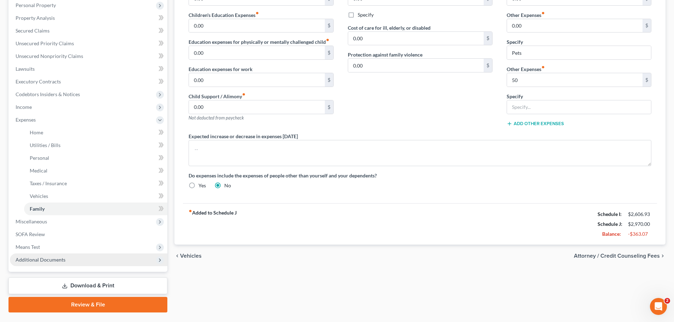
scroll to position [142, 0]
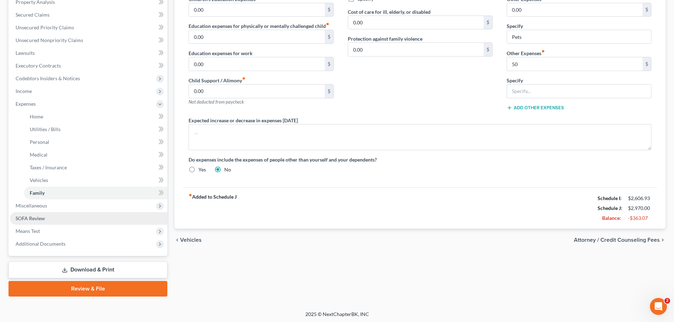
click at [44, 214] on link "SOFA Review" at bounding box center [88, 218] width 157 height 13
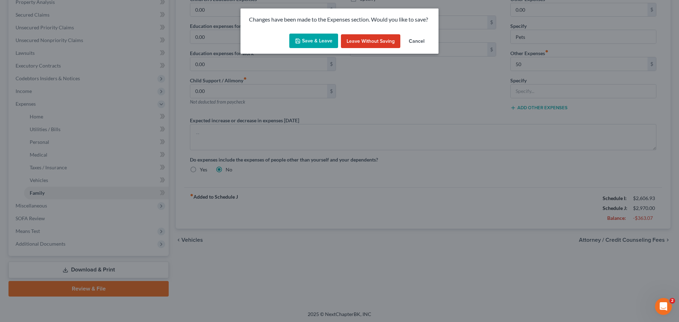
click at [313, 43] on button "Save & Leave" at bounding box center [313, 41] width 49 height 15
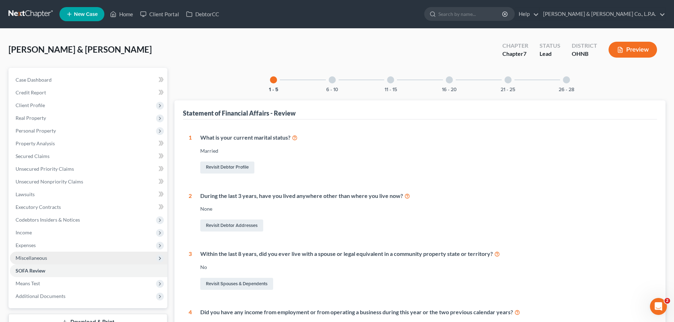
click at [46, 257] on span "Miscellaneous" at bounding box center [31, 258] width 31 height 6
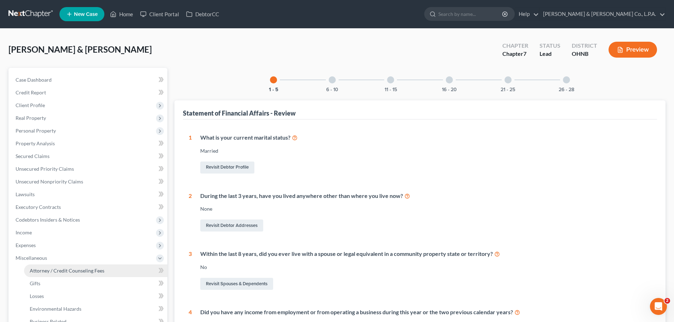
click at [62, 272] on span "Attorney / Credit Counseling Fees" at bounding box center [67, 271] width 75 height 6
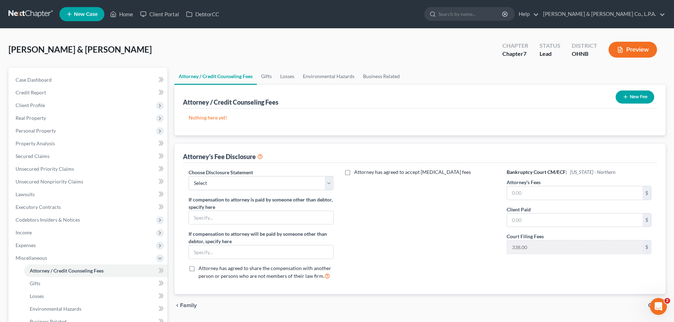
click at [644, 95] on button "New Fee" at bounding box center [635, 97] width 39 height 13
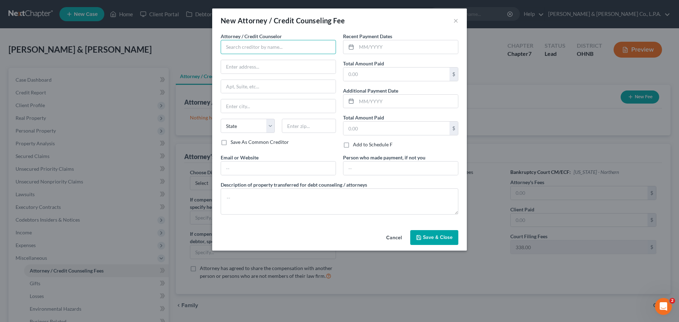
click at [260, 43] on input "text" at bounding box center [278, 47] width 115 height 14
click at [254, 56] on div "[PERSON_NAME] & [PERSON_NAME] Co., L.P.A." at bounding box center [279, 59] width 107 height 7
click at [391, 46] on input "text" at bounding box center [408, 46] width 102 height 13
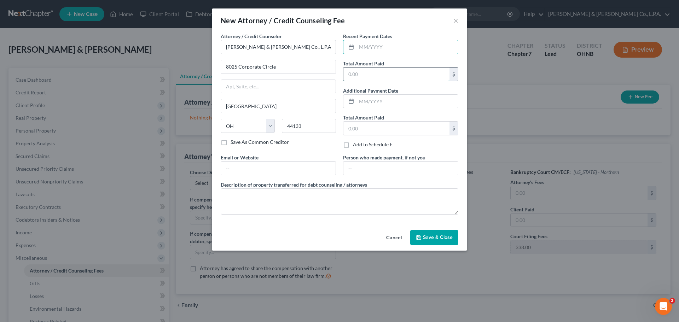
click at [362, 77] on input "text" at bounding box center [397, 74] width 106 height 13
drag, startPoint x: 386, startPoint y: 49, endPoint x: 396, endPoint y: 49, distance: 9.9
click at [386, 49] on input "text" at bounding box center [408, 46] width 102 height 13
click at [369, 46] on input "text" at bounding box center [408, 46] width 102 height 13
click at [379, 131] on input "text" at bounding box center [397, 128] width 106 height 13
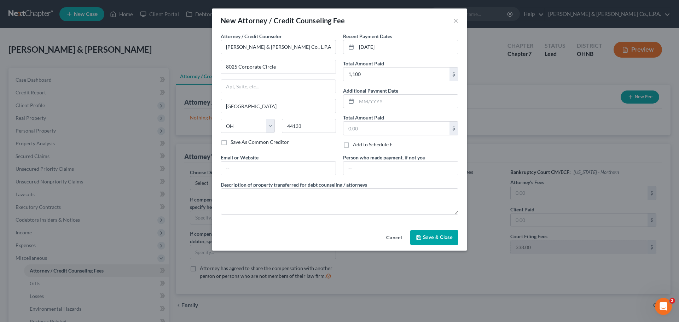
click at [440, 237] on span "Save & Close" at bounding box center [438, 238] width 30 height 6
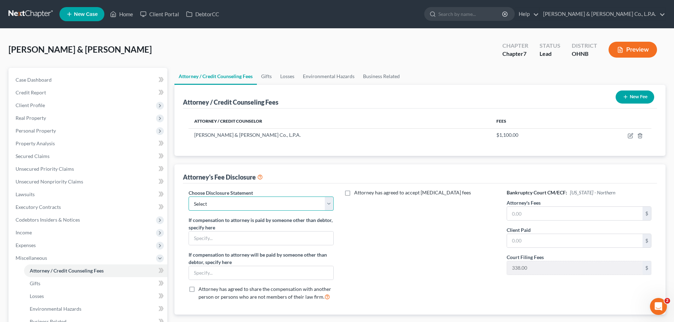
drag, startPoint x: 307, startPoint y: 206, endPoint x: 303, endPoint y: 210, distance: 5.5
click at [307, 206] on select "Select Attorney" at bounding box center [261, 204] width 145 height 14
click at [189, 197] on select "Select Attorney" at bounding box center [261, 204] width 145 height 14
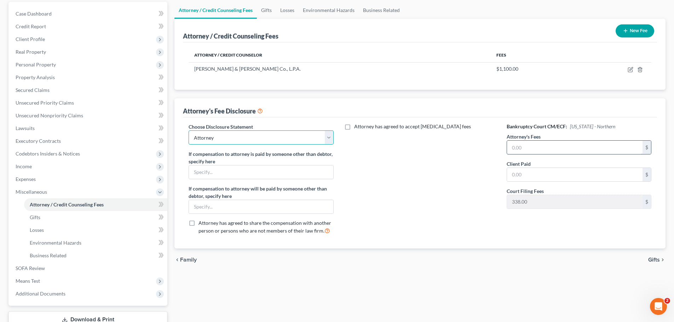
scroll to position [71, 0]
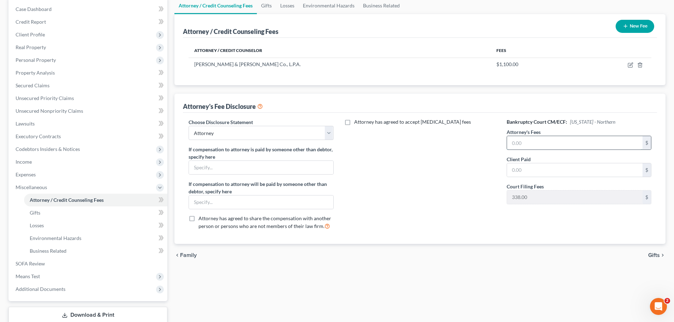
click at [526, 140] on input "text" at bounding box center [575, 142] width 136 height 13
click at [414, 196] on div "Attorney has agreed to accept [MEDICAL_DATA] fees" at bounding box center [420, 177] width 159 height 117
click at [64, 261] on link "SOFA Review" at bounding box center [88, 264] width 157 height 13
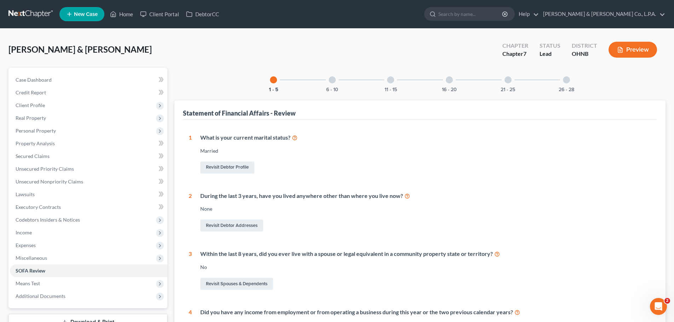
click at [327, 86] on div "6 - 10" at bounding box center [332, 80] width 24 height 24
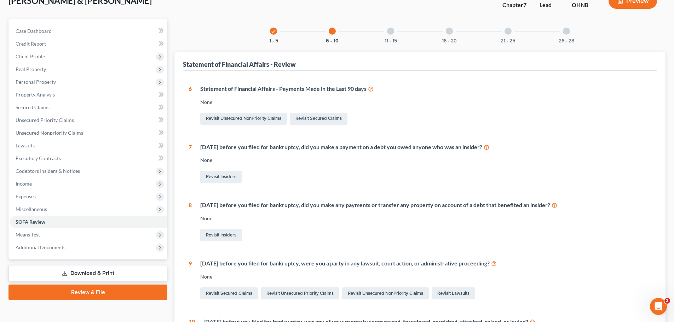
scroll to position [35, 0]
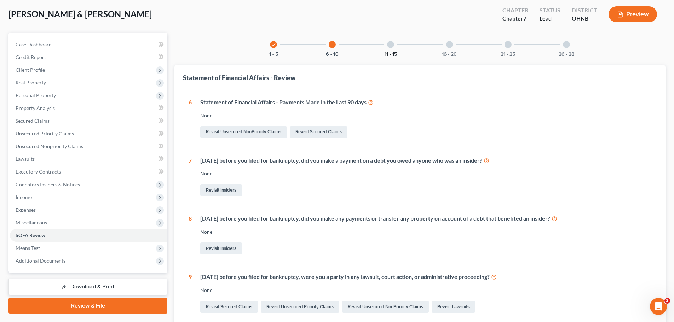
click at [394, 53] on button "11 - 15" at bounding box center [391, 54] width 12 height 5
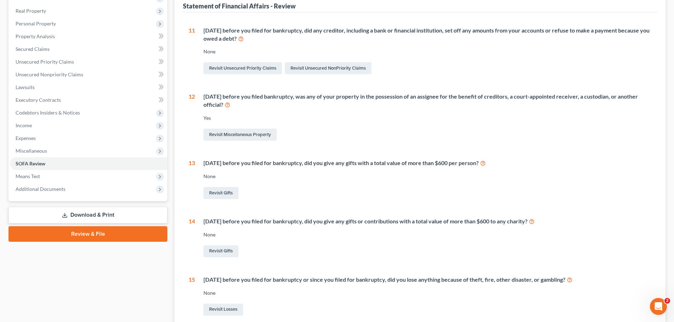
scroll to position [142, 0]
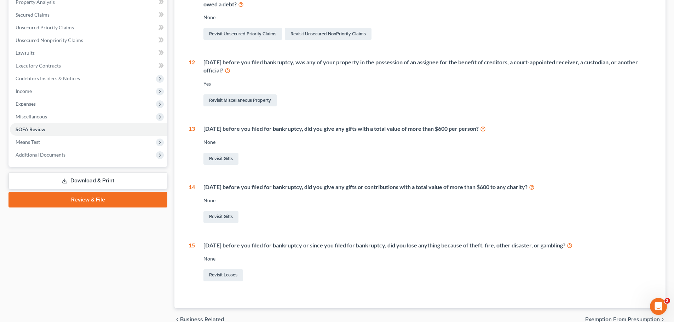
click at [573, 247] on icon at bounding box center [570, 245] width 6 height 7
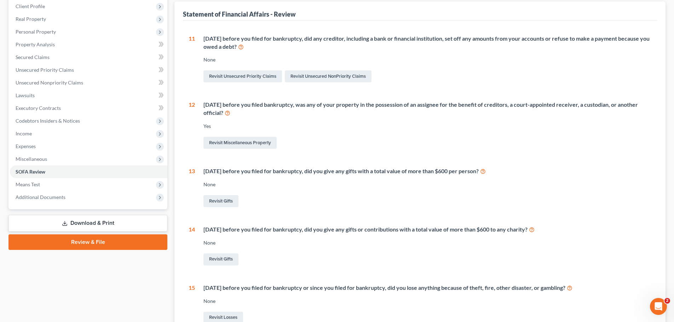
scroll to position [35, 0]
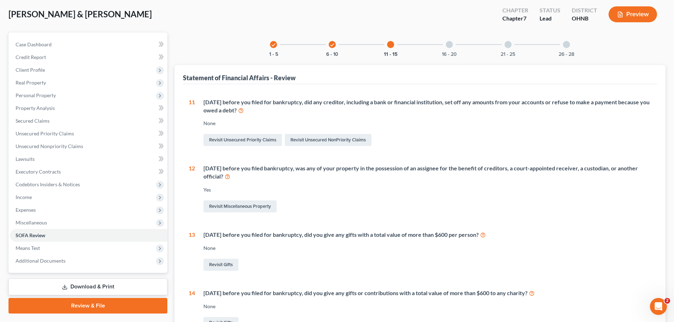
click at [449, 46] on div at bounding box center [449, 44] width 7 height 7
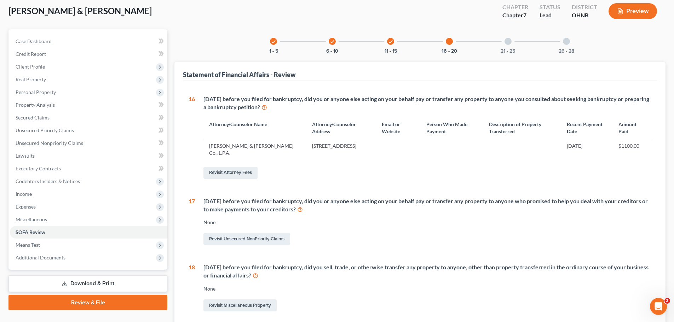
scroll to position [0, 0]
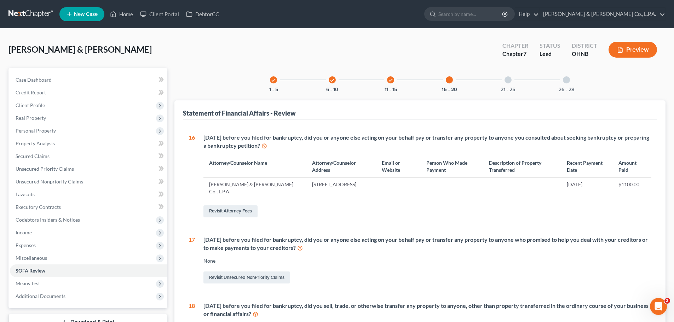
click at [507, 76] on div "21 - 25" at bounding box center [508, 80] width 24 height 24
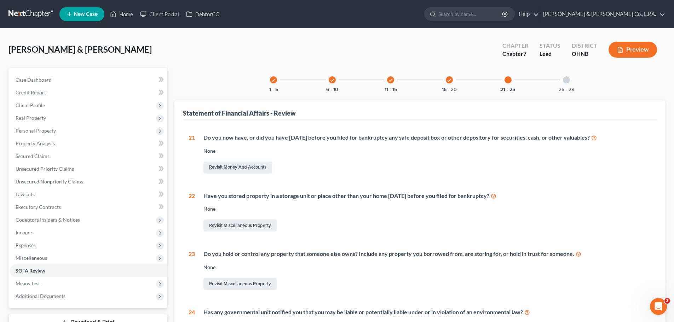
click at [564, 86] on div "26 - 28" at bounding box center [567, 80] width 24 height 24
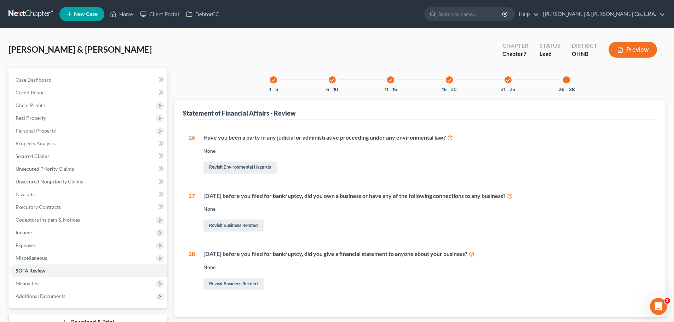
scroll to position [54, 0]
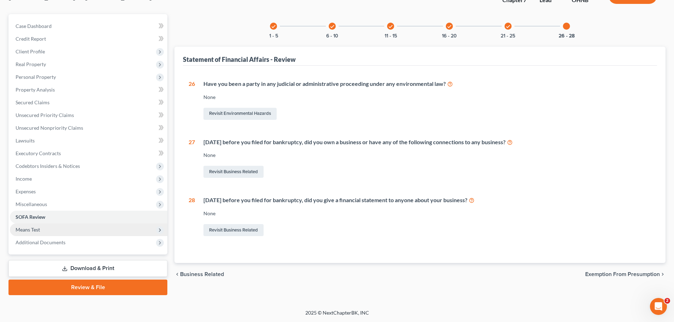
click at [47, 233] on span "Means Test" at bounding box center [88, 230] width 157 height 13
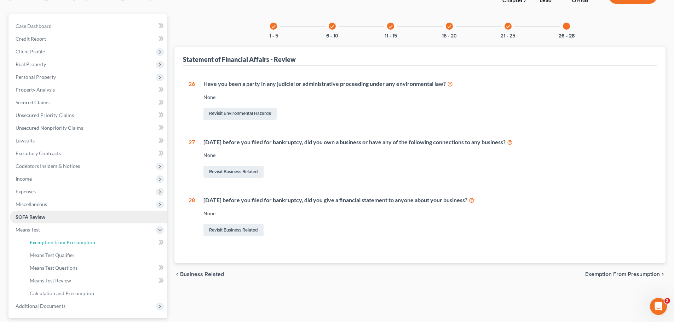
click at [52, 245] on span "Exemption from Presumption" at bounding box center [62, 243] width 65 height 6
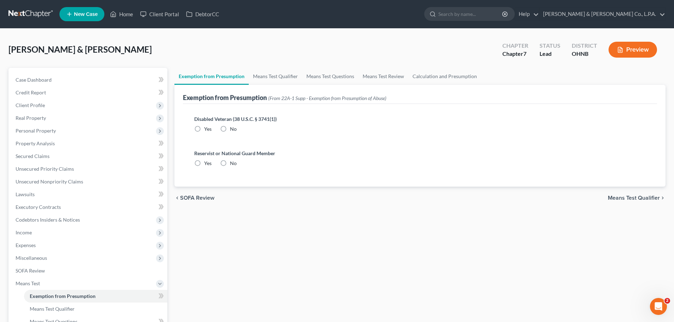
click at [230, 128] on label "No" at bounding box center [233, 129] width 7 height 7
click at [233, 128] on input "No" at bounding box center [235, 128] width 5 height 5
click at [232, 163] on span "No" at bounding box center [233, 163] width 7 height 6
click at [233, 163] on input "No" at bounding box center [235, 162] width 5 height 5
click at [611, 199] on span "Means Test Qualifier" at bounding box center [634, 198] width 52 height 6
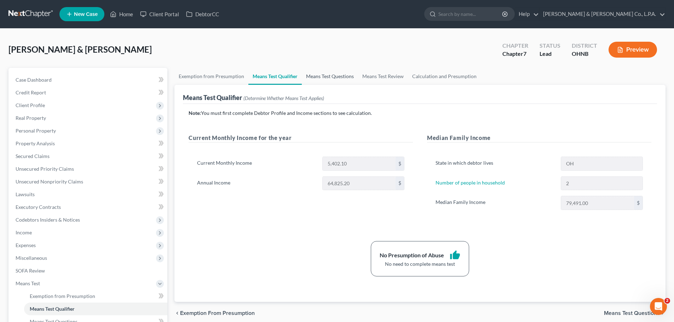
click at [347, 81] on link "Means Test Questions" at bounding box center [330, 76] width 56 height 17
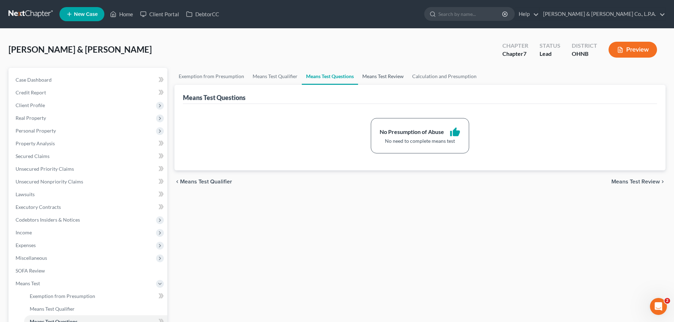
click at [377, 80] on link "Means Test Review" at bounding box center [383, 76] width 50 height 17
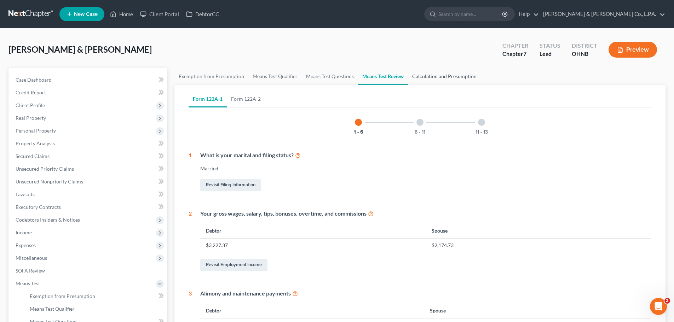
click at [441, 79] on link "Calculation and Presumption" at bounding box center [444, 76] width 73 height 17
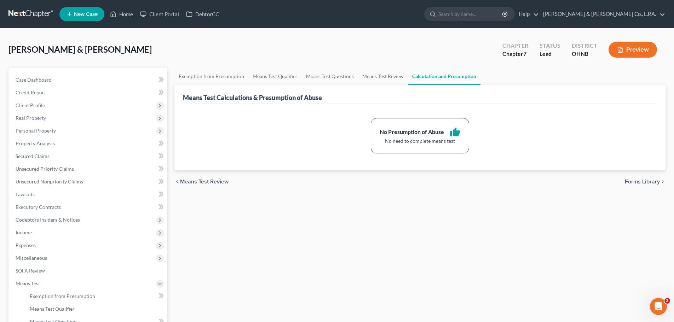
scroll to position [117, 0]
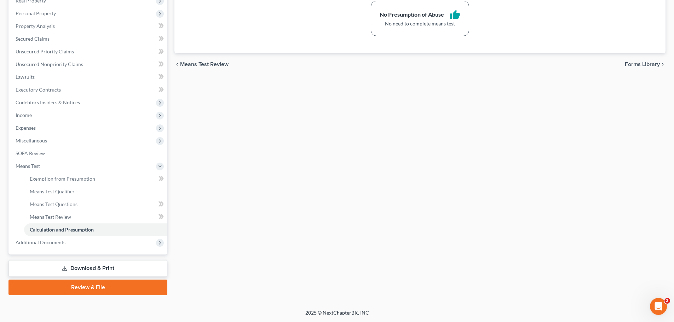
click at [86, 269] on link "Download & Print" at bounding box center [87, 268] width 159 height 17
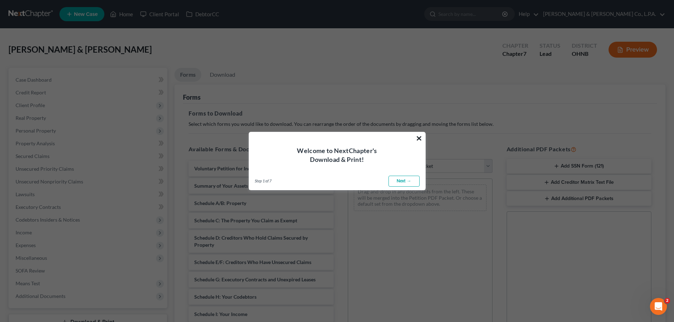
click at [417, 139] on button "×" at bounding box center [419, 138] width 7 height 11
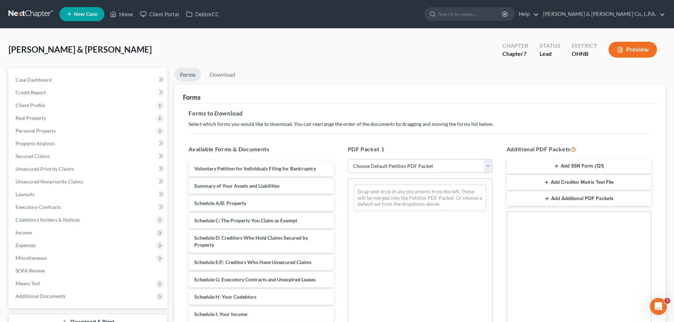
click at [415, 167] on select "Choose Default Petition PDF Packet Complete Bankruptcy Petition (all forms and …" at bounding box center [420, 166] width 145 height 14
click at [348, 159] on select "Choose Default Petition PDF Packet Complete Bankruptcy Petition (all forms and …" at bounding box center [420, 166] width 145 height 14
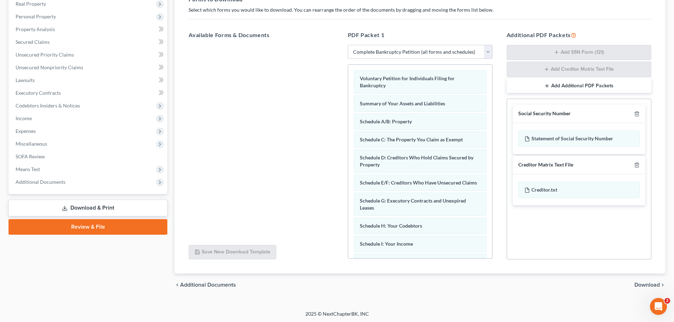
scroll to position [115, 0]
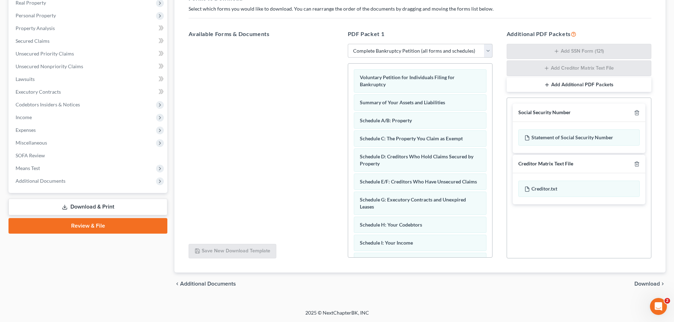
click at [650, 286] on span "Download" at bounding box center [647, 284] width 25 height 6
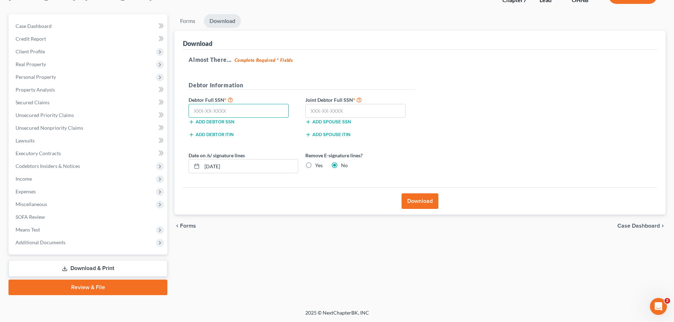
click at [214, 114] on input "text" at bounding box center [239, 111] width 100 height 14
click at [218, 110] on input "text" at bounding box center [239, 111] width 100 height 14
click at [315, 166] on label "Yes" at bounding box center [318, 165] width 7 height 7
click at [318, 166] on input "Yes" at bounding box center [320, 164] width 5 height 5
click at [418, 205] on button "Download" at bounding box center [420, 202] width 37 height 16
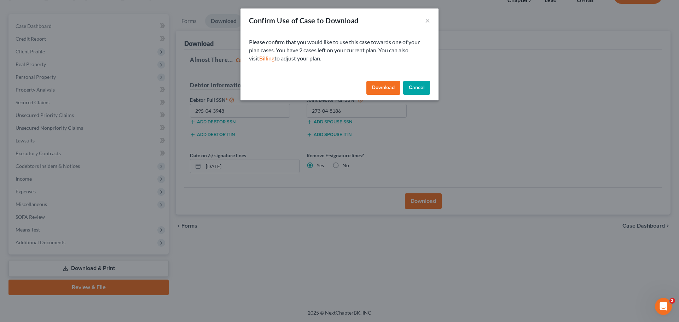
click at [380, 85] on button "Download" at bounding box center [384, 88] width 34 height 14
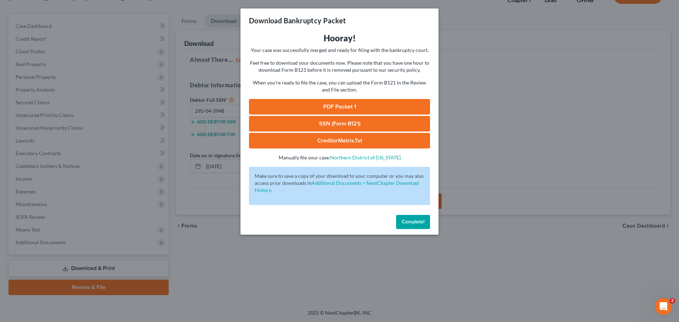
click at [348, 107] on link "PDF Packet 1" at bounding box center [339, 107] width 181 height 16
